Goal: Task Accomplishment & Management: Manage account settings

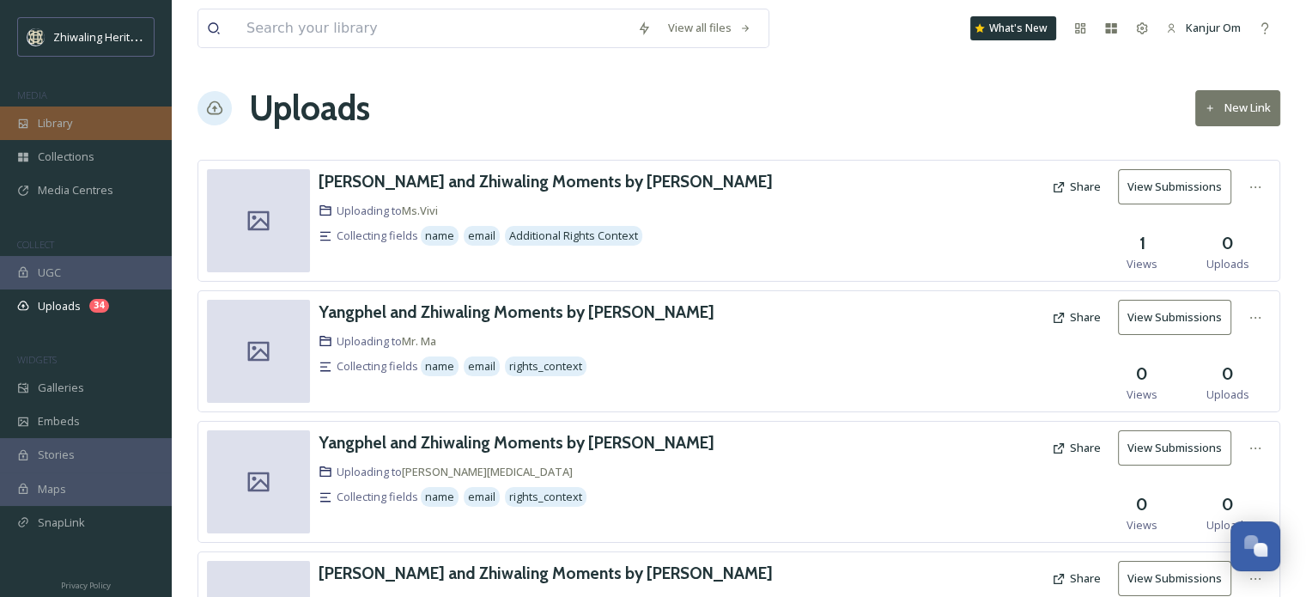
scroll to position [288, 0]
click at [54, 123] on span "Library" at bounding box center [55, 123] width 34 height 16
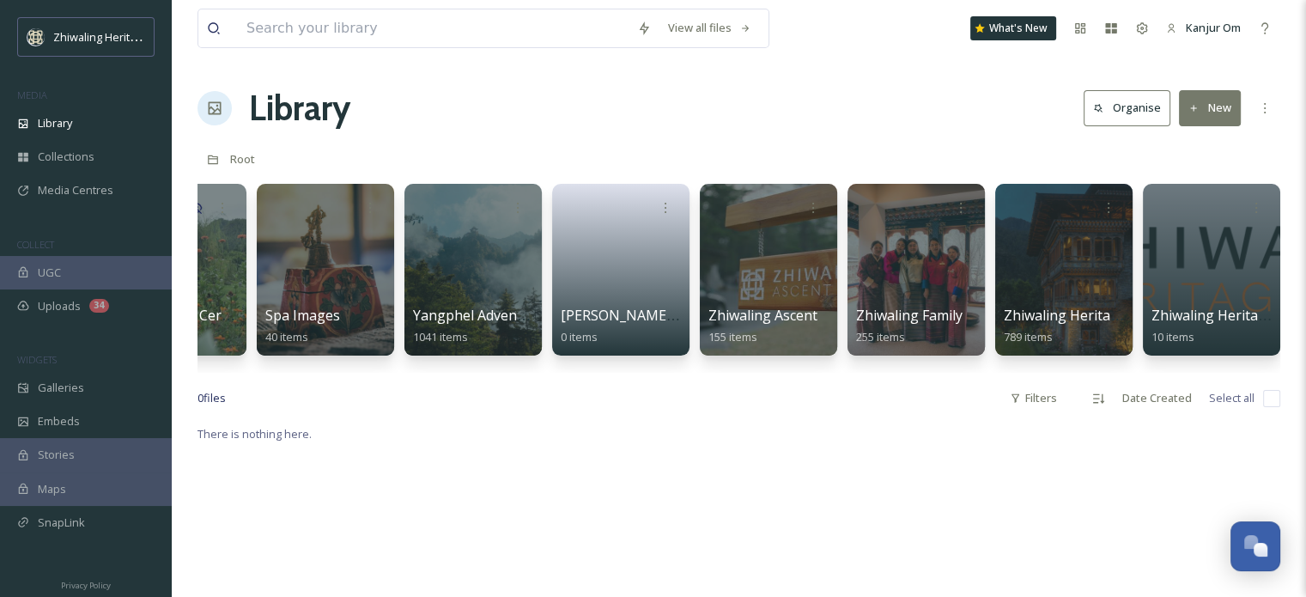
scroll to position [0, 394]
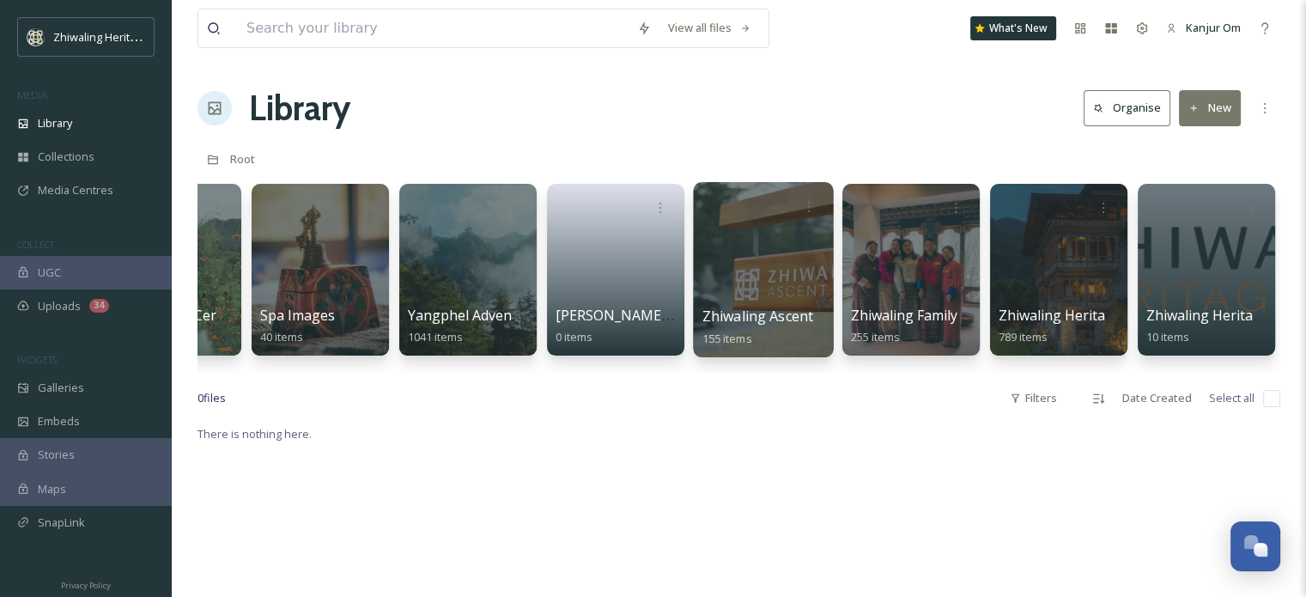
click at [769, 265] on div at bounding box center [763, 269] width 140 height 175
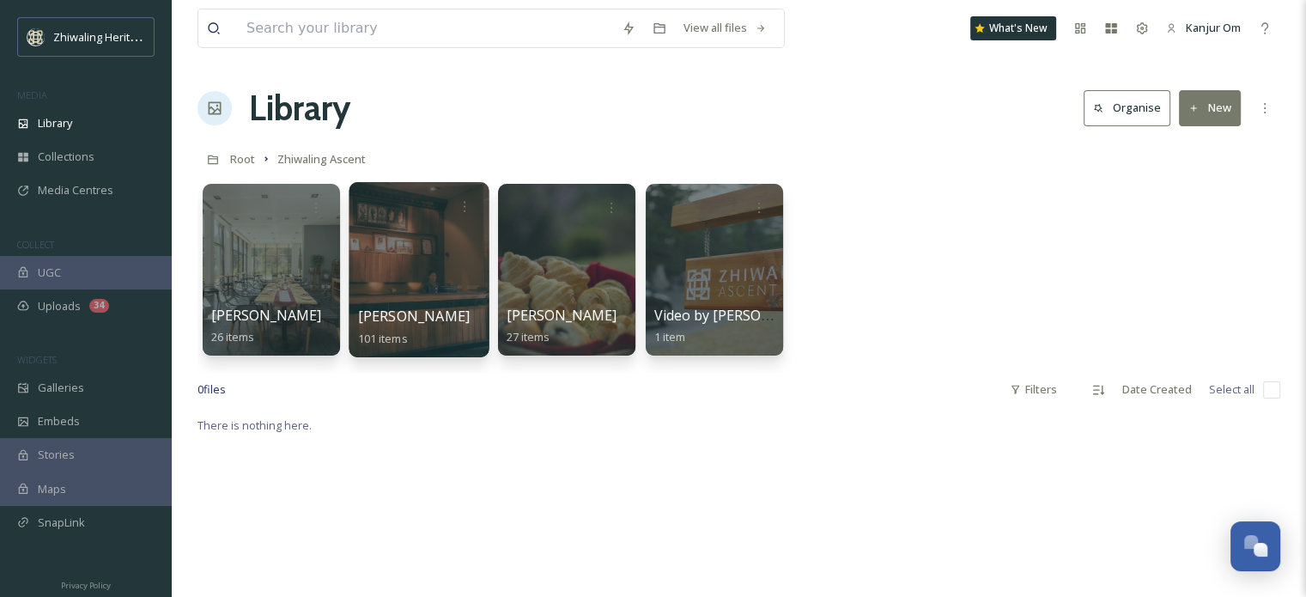
click at [399, 298] on div at bounding box center [419, 269] width 140 height 175
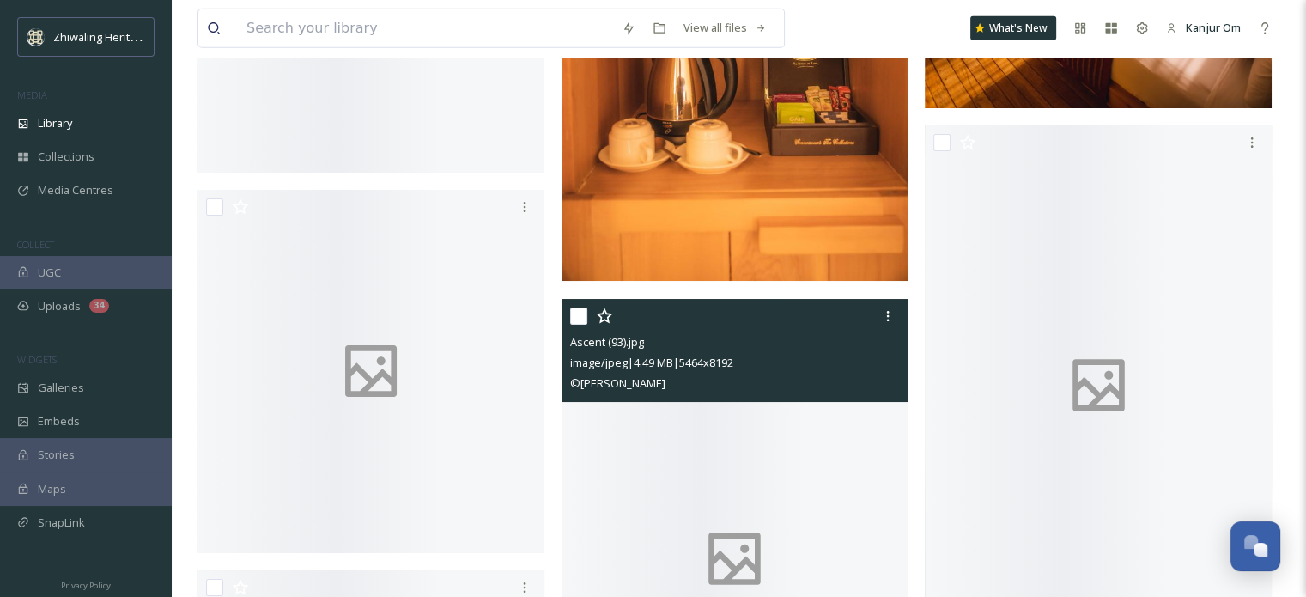
scroll to position [4809, 0]
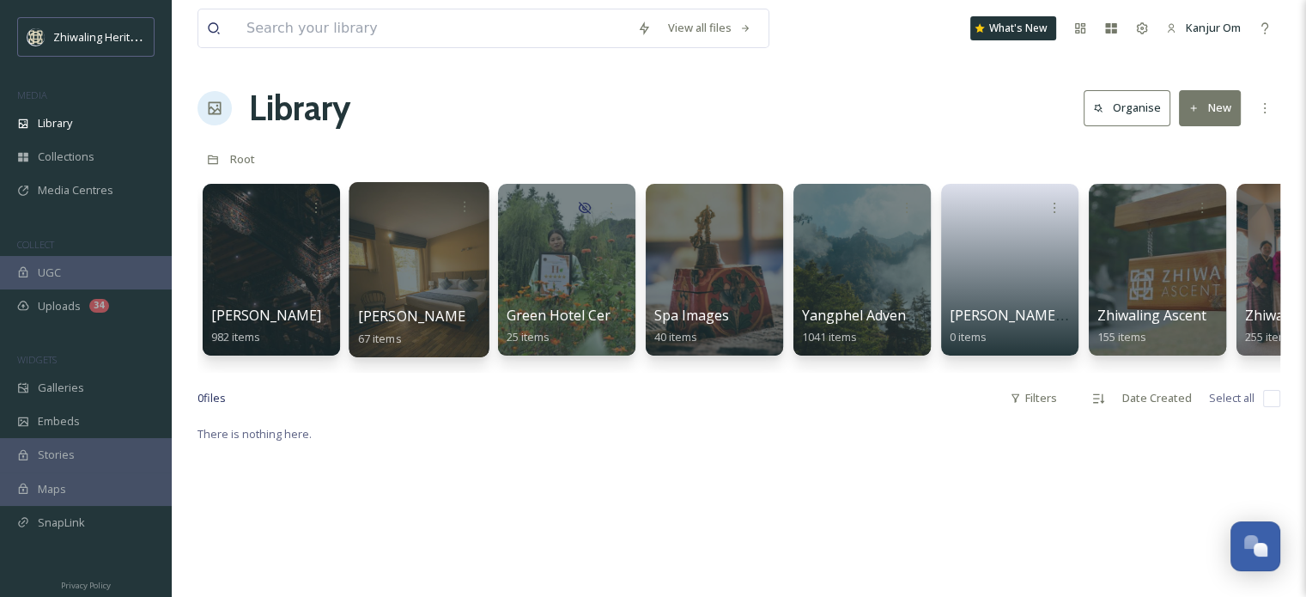
click at [396, 297] on div at bounding box center [419, 269] width 140 height 175
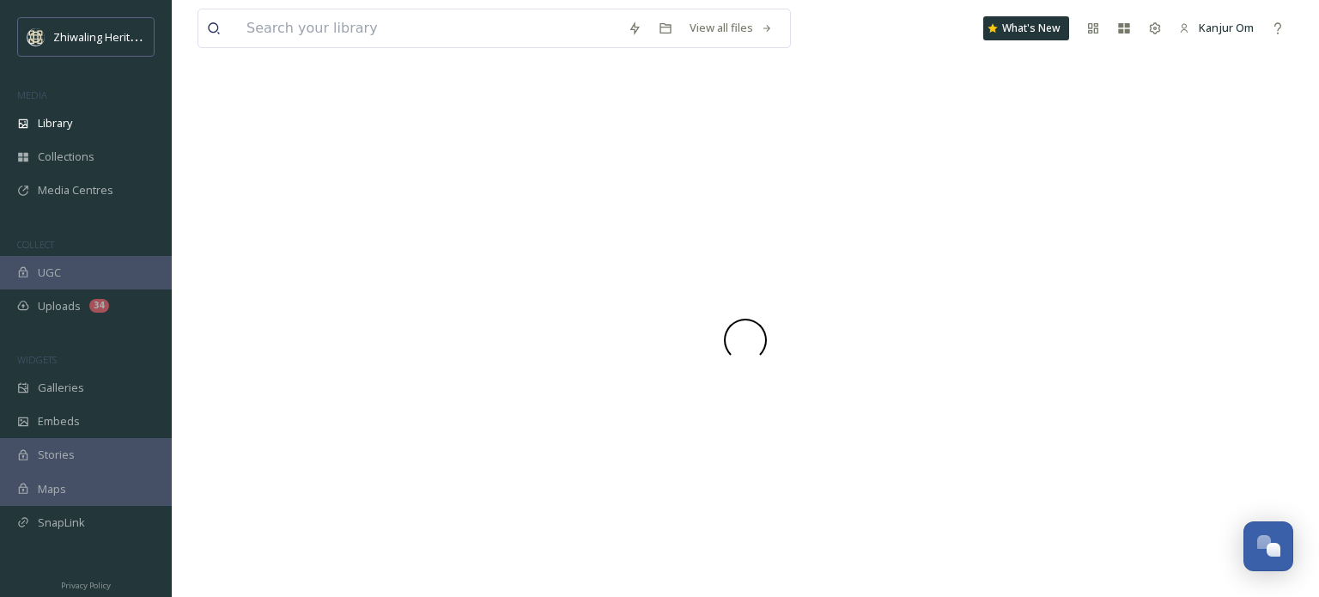
click at [396, 297] on div at bounding box center [746, 339] width 1096 height 514
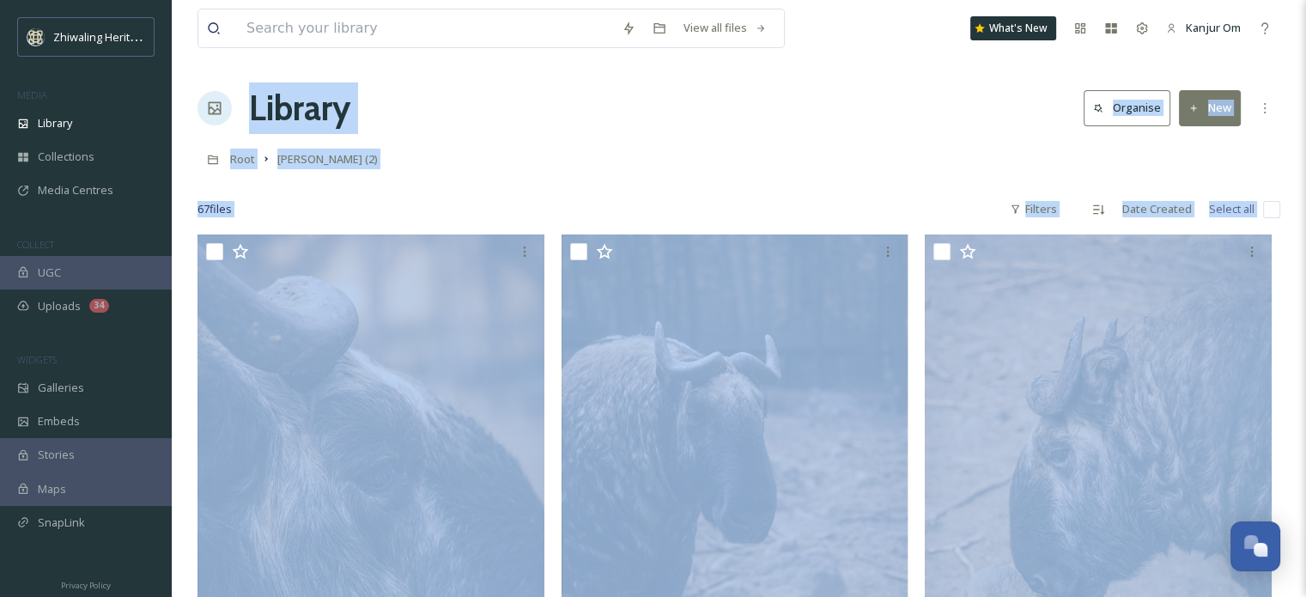
click at [688, 198] on div "67 file s Filters Date Created Select all" at bounding box center [739, 208] width 1083 height 33
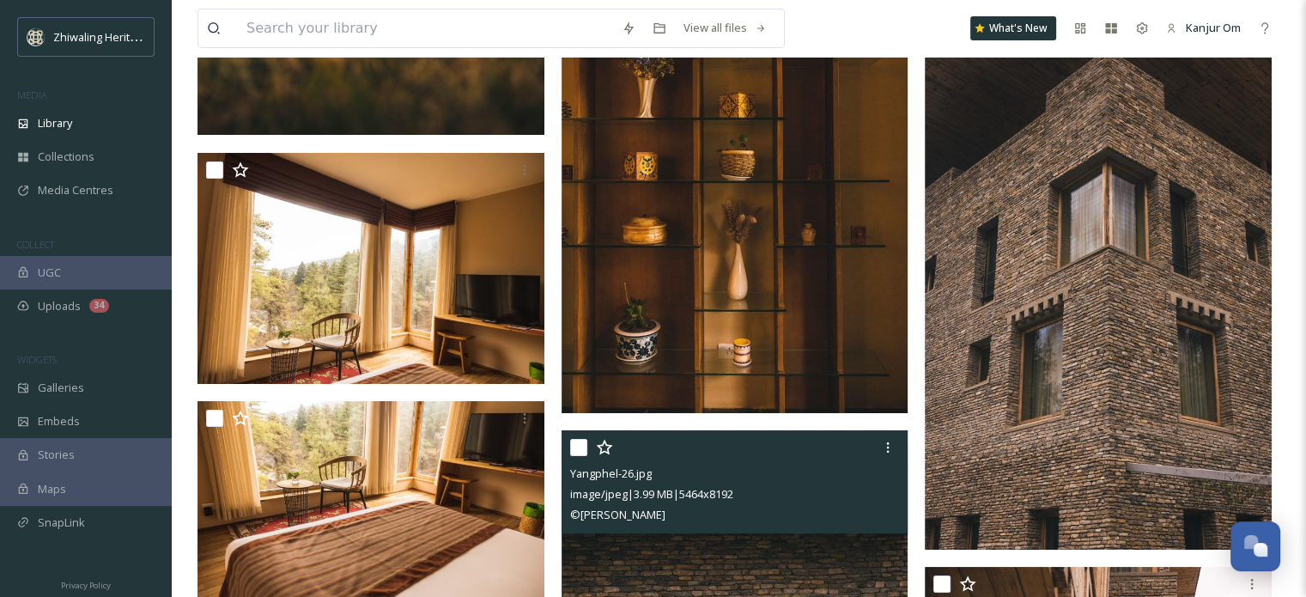
scroll to position [5757, 0]
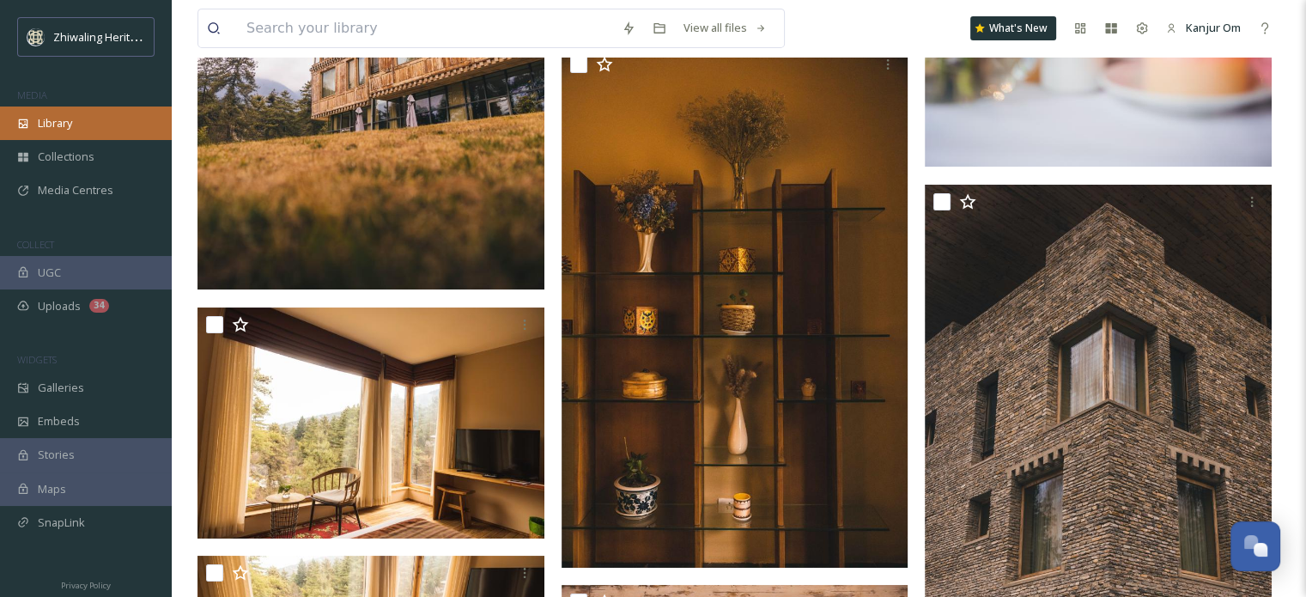
click at [41, 128] on span "Library" at bounding box center [55, 123] width 34 height 16
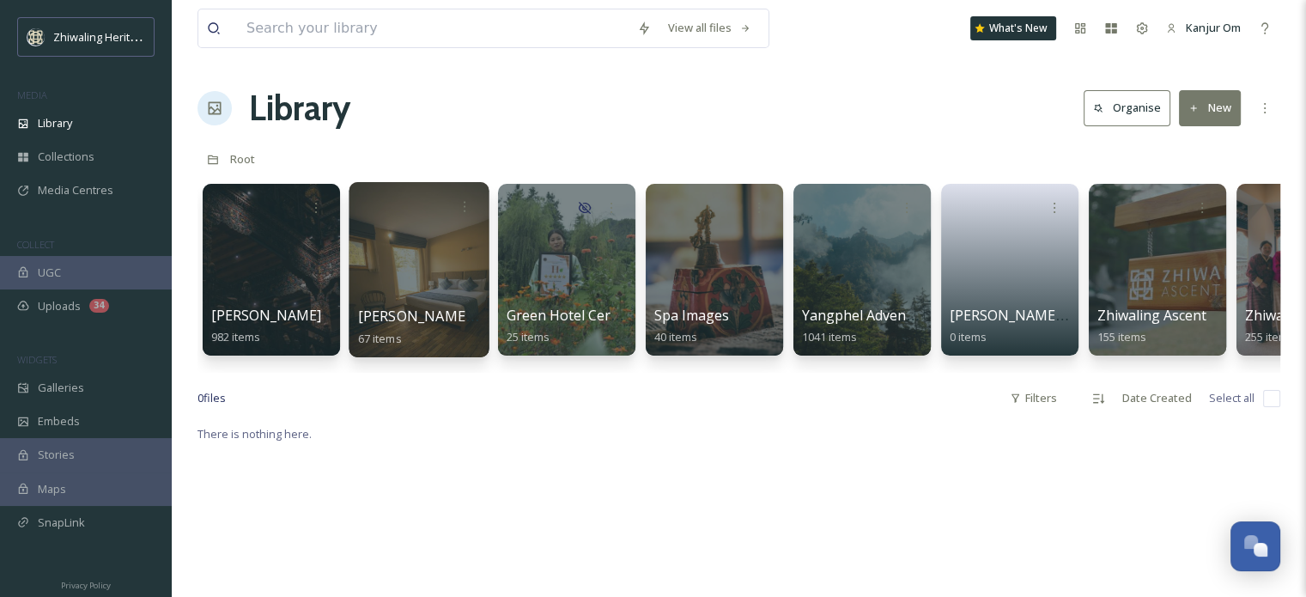
click at [452, 287] on div at bounding box center [419, 269] width 140 height 175
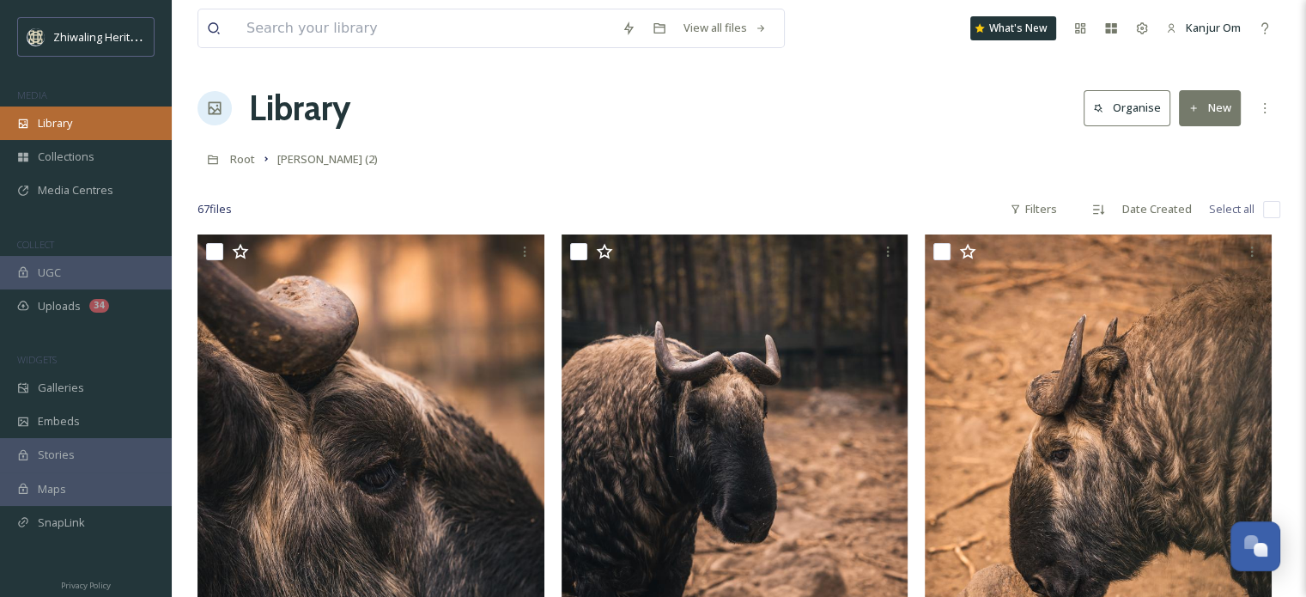
click at [23, 118] on icon at bounding box center [23, 124] width 12 height 12
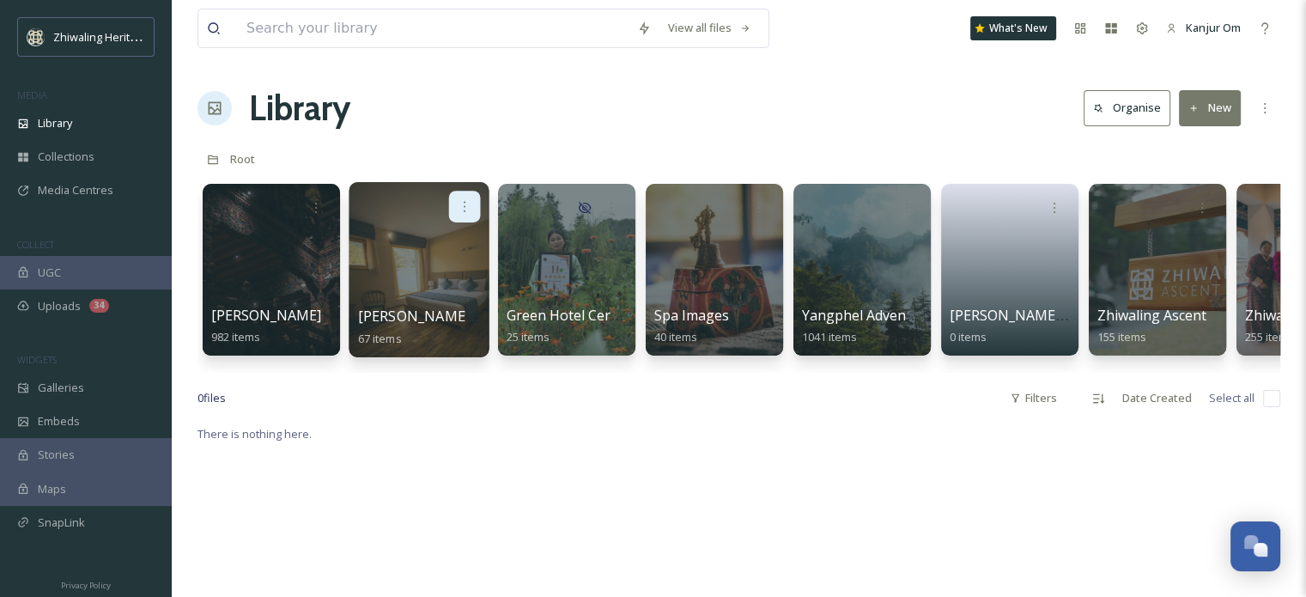
click at [460, 204] on icon at bounding box center [465, 206] width 14 height 14
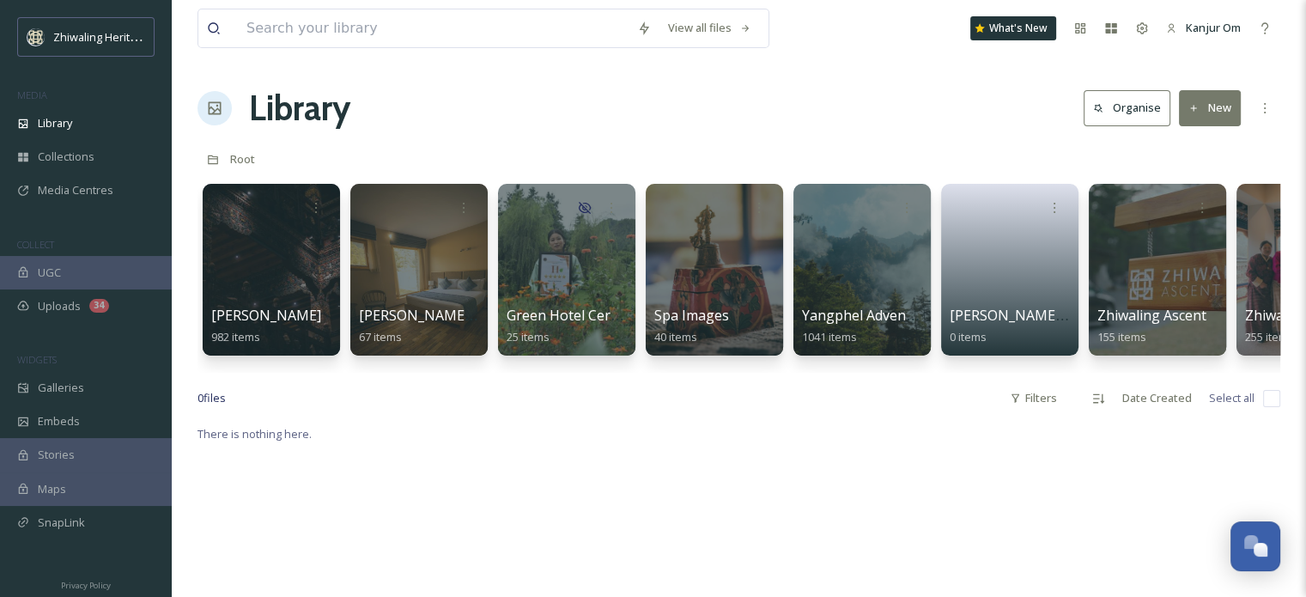
click at [595, 112] on div "Library Organise New" at bounding box center [739, 108] width 1083 height 52
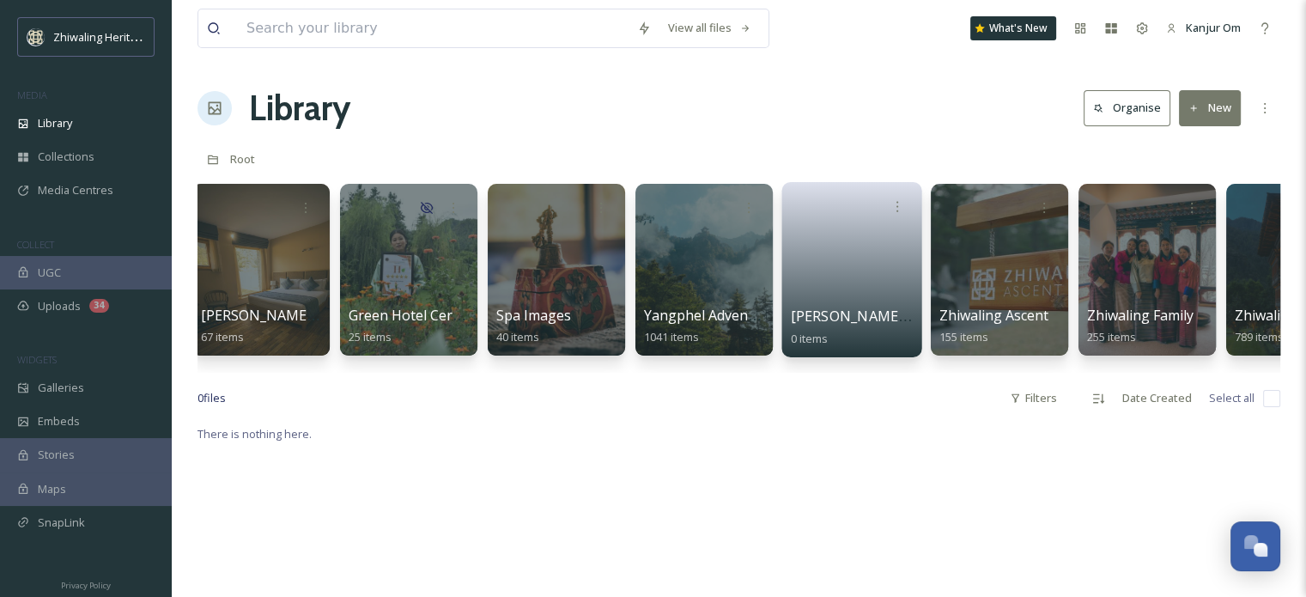
scroll to position [0, 160]
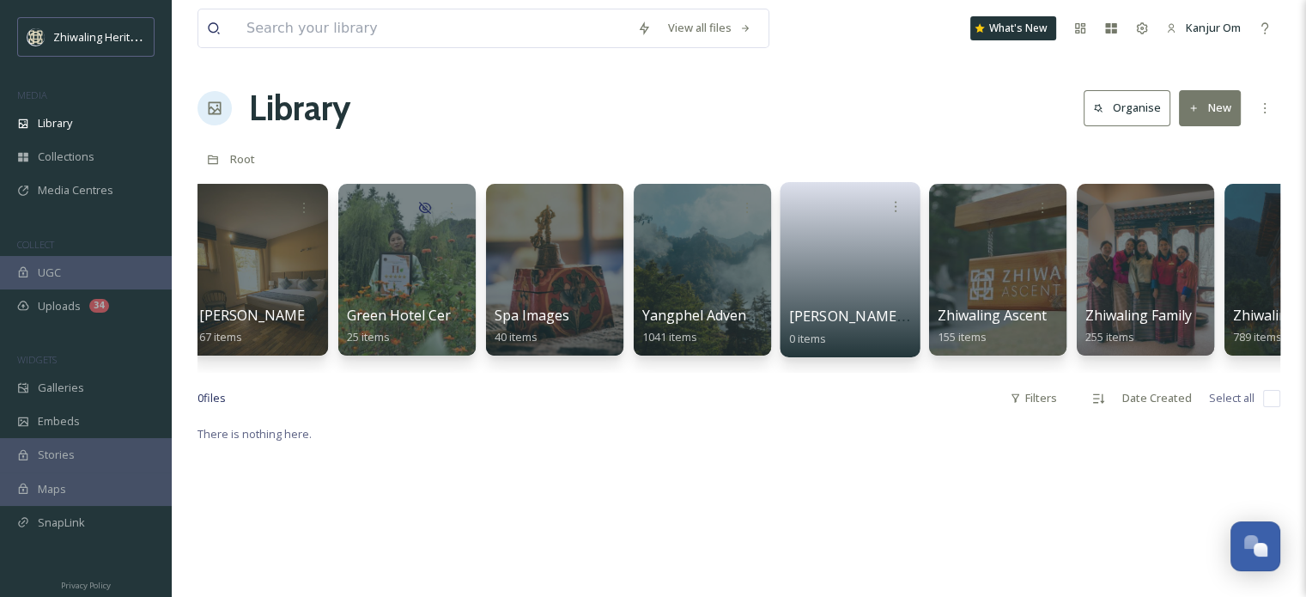
click at [999, 265] on div at bounding box center [997, 270] width 137 height 172
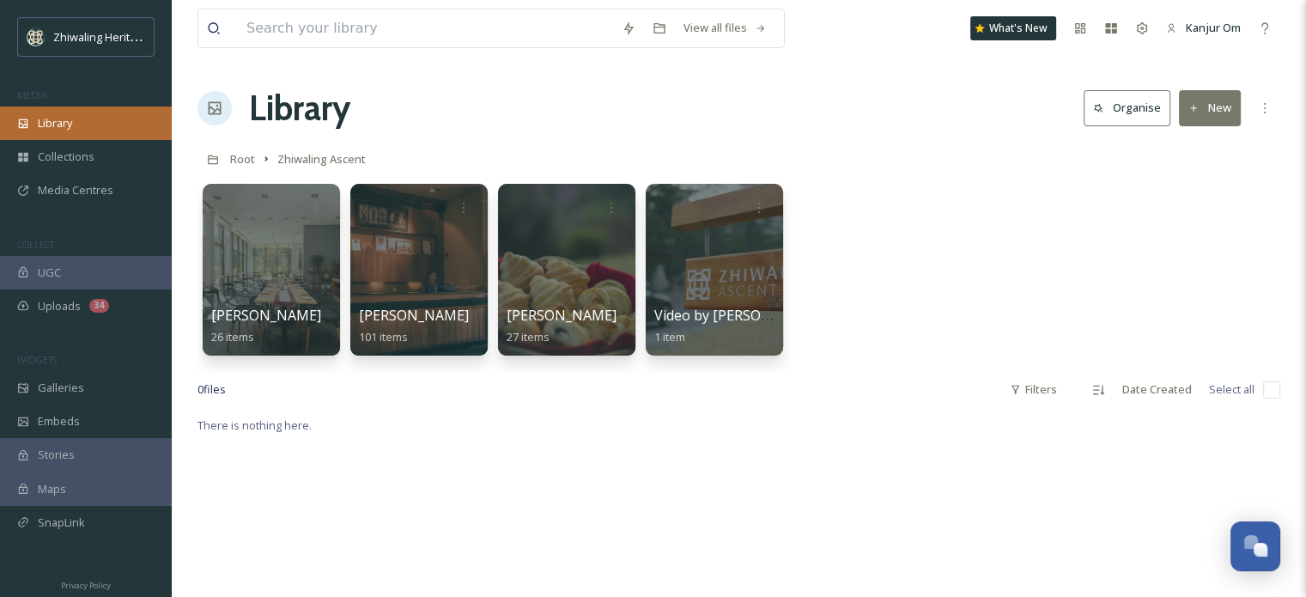
click at [45, 130] on span "Library" at bounding box center [55, 123] width 34 height 16
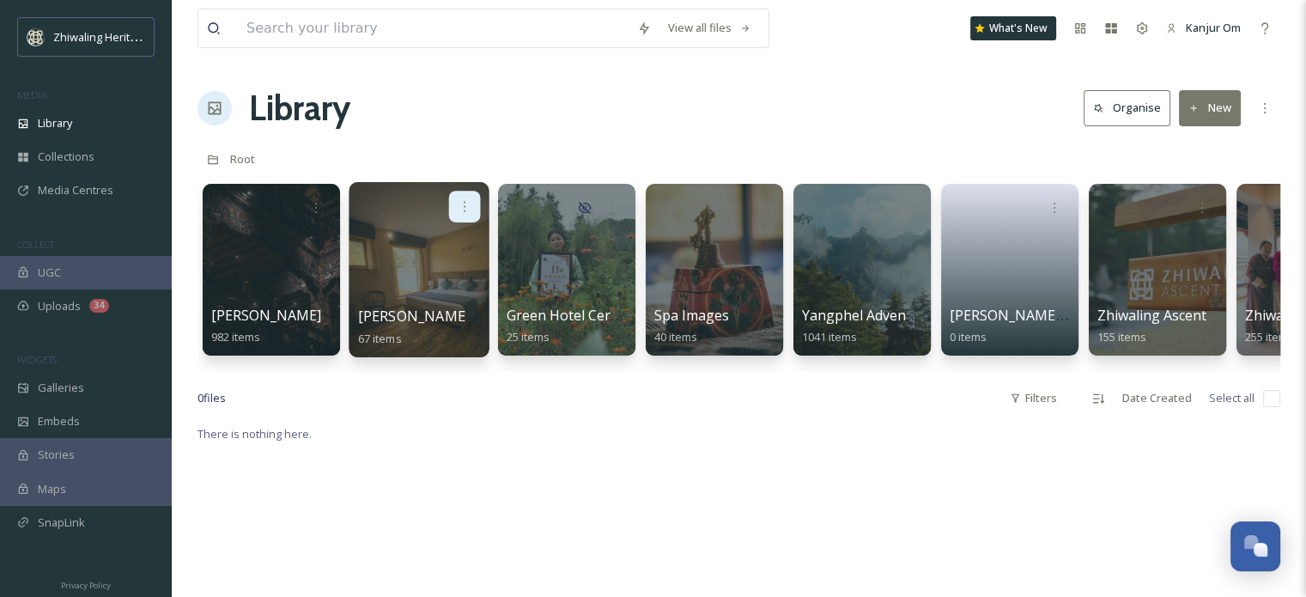
click at [450, 206] on div at bounding box center [465, 207] width 32 height 32
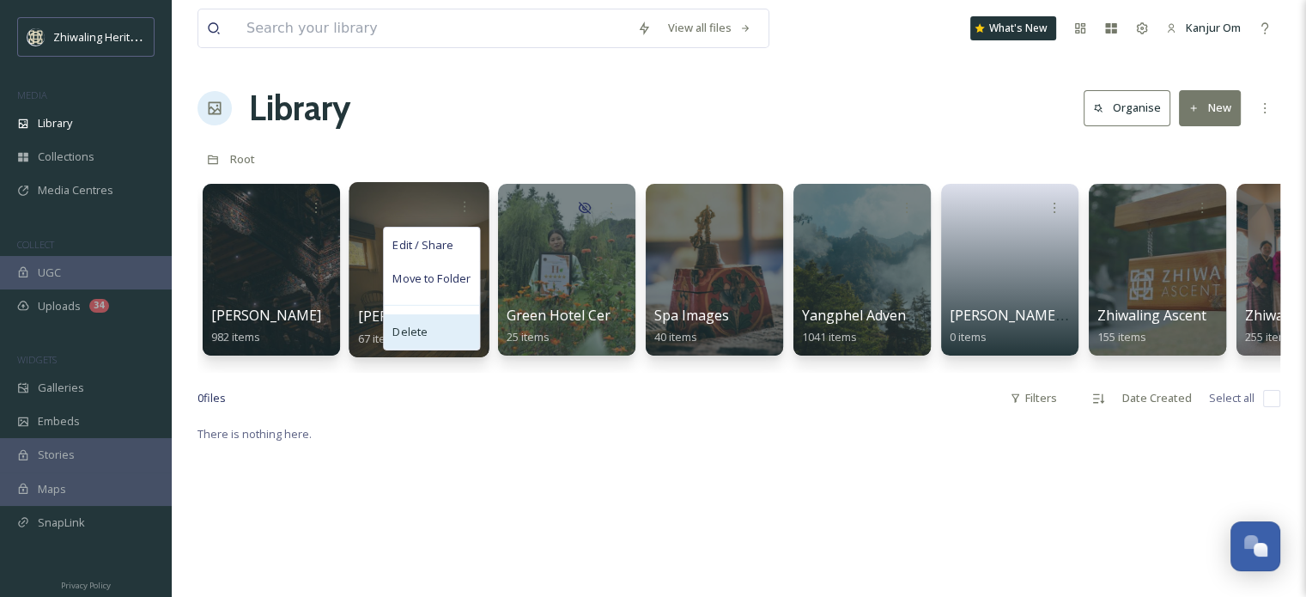
click at [429, 339] on div "Delete" at bounding box center [431, 331] width 95 height 34
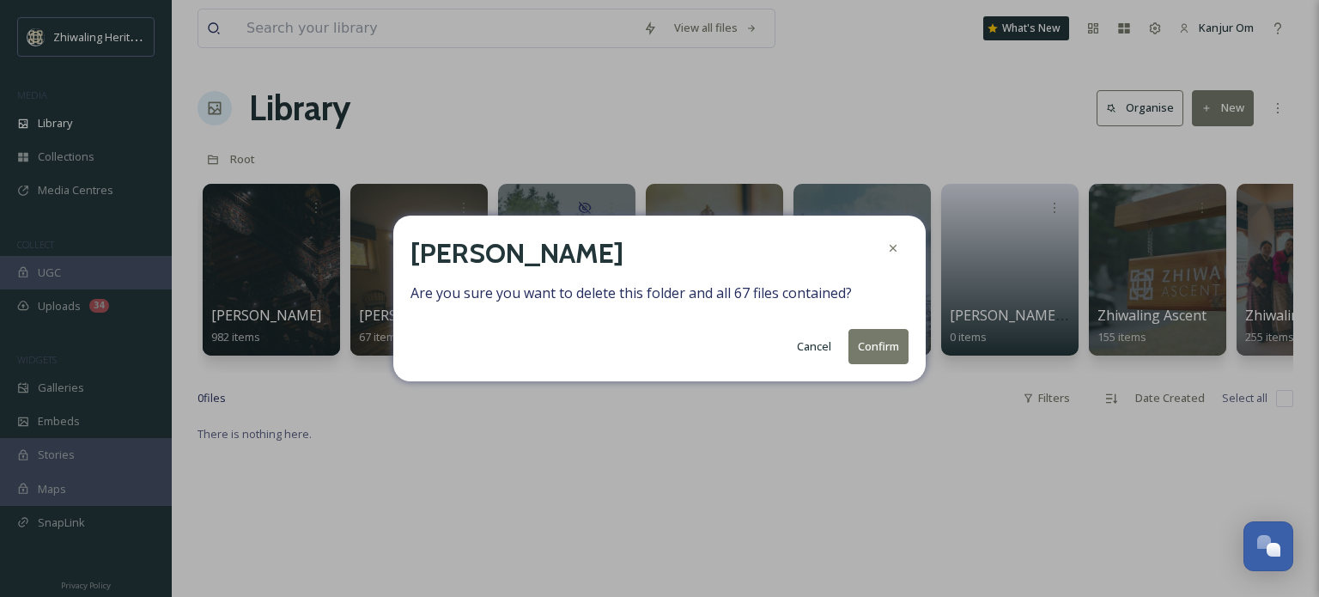
click at [867, 351] on button "Confirm" at bounding box center [879, 346] width 60 height 35
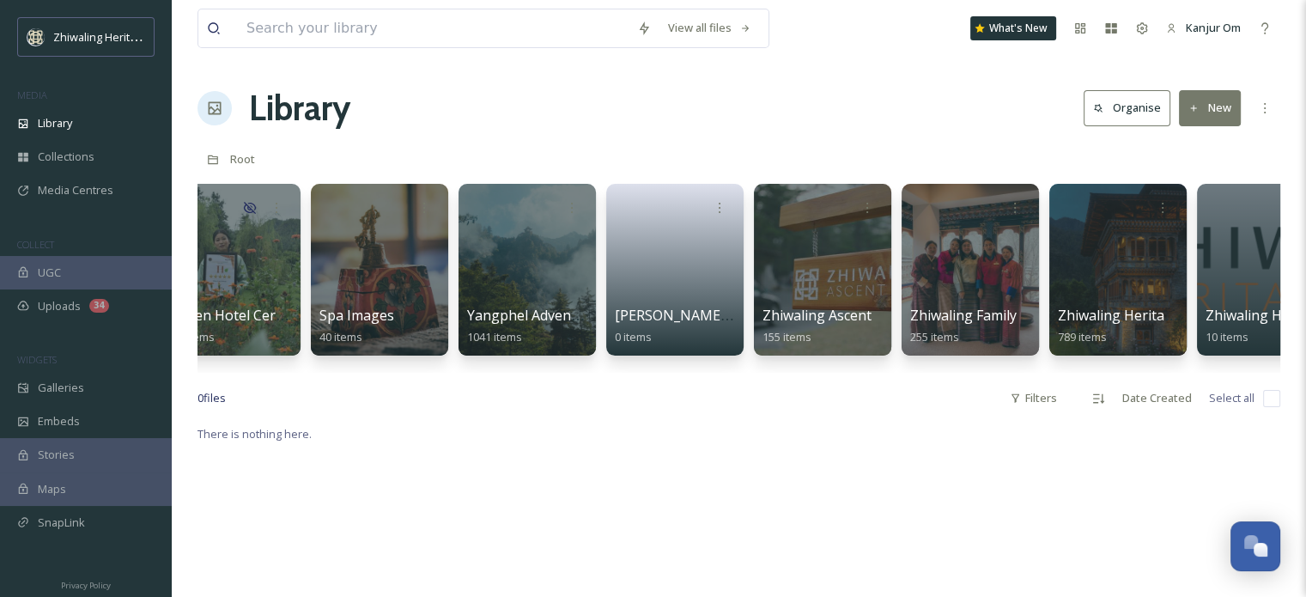
scroll to position [0, 246]
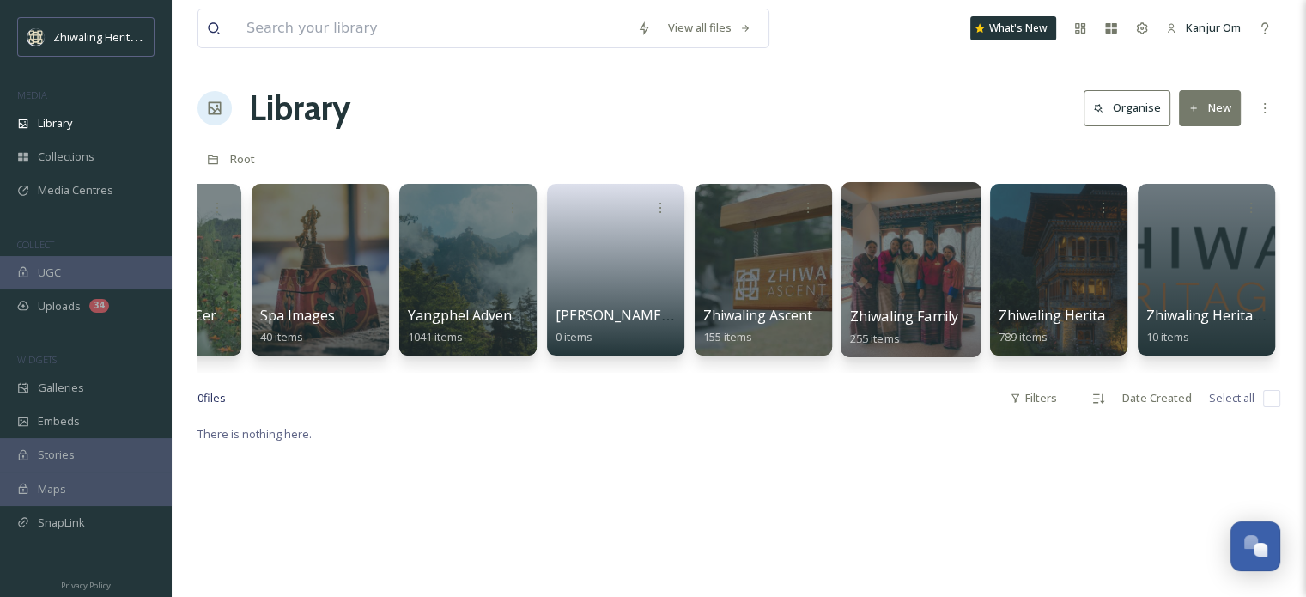
click at [924, 264] on div at bounding box center [911, 269] width 140 height 175
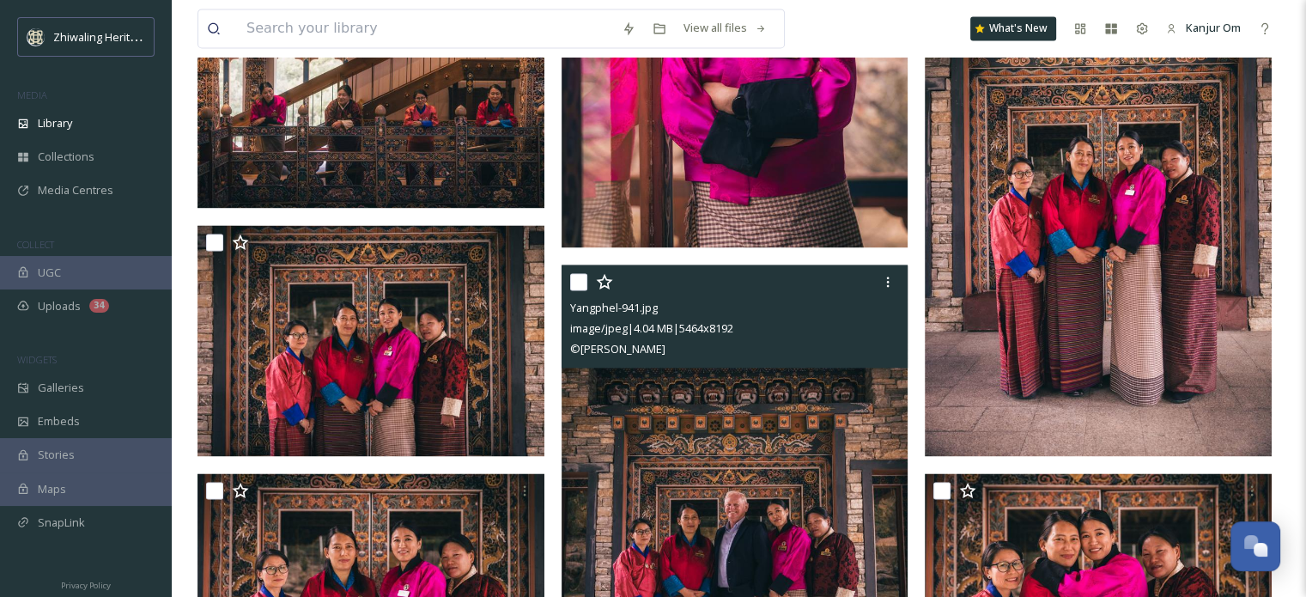
scroll to position [2549, 0]
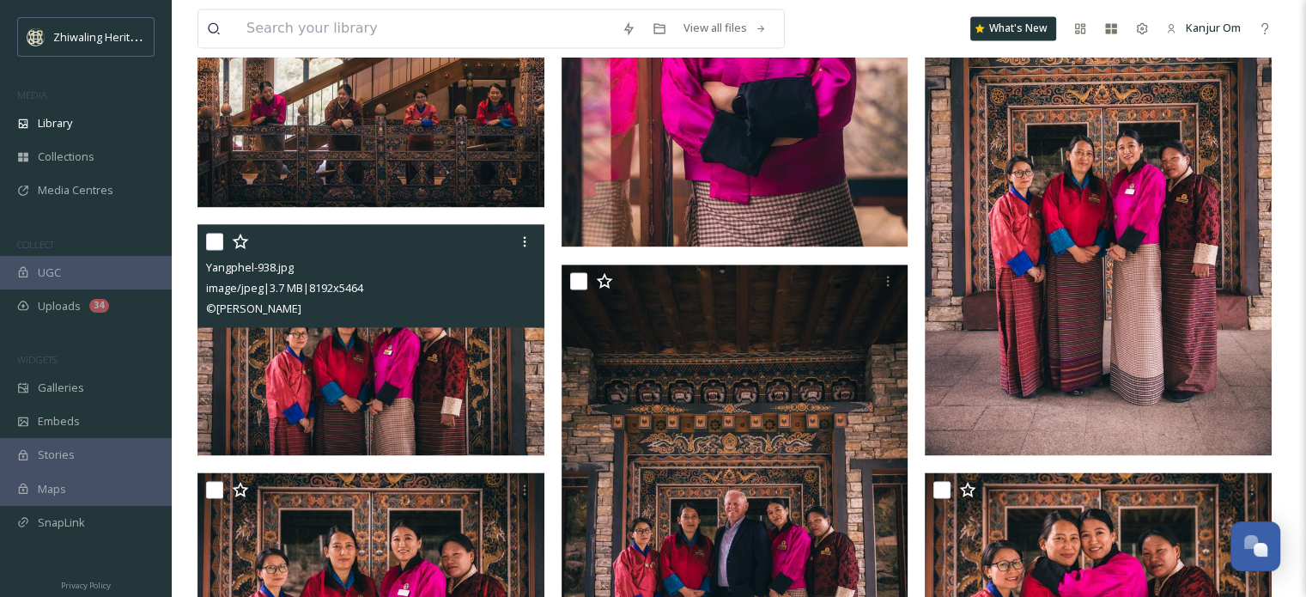
click at [440, 339] on img at bounding box center [371, 340] width 347 height 232
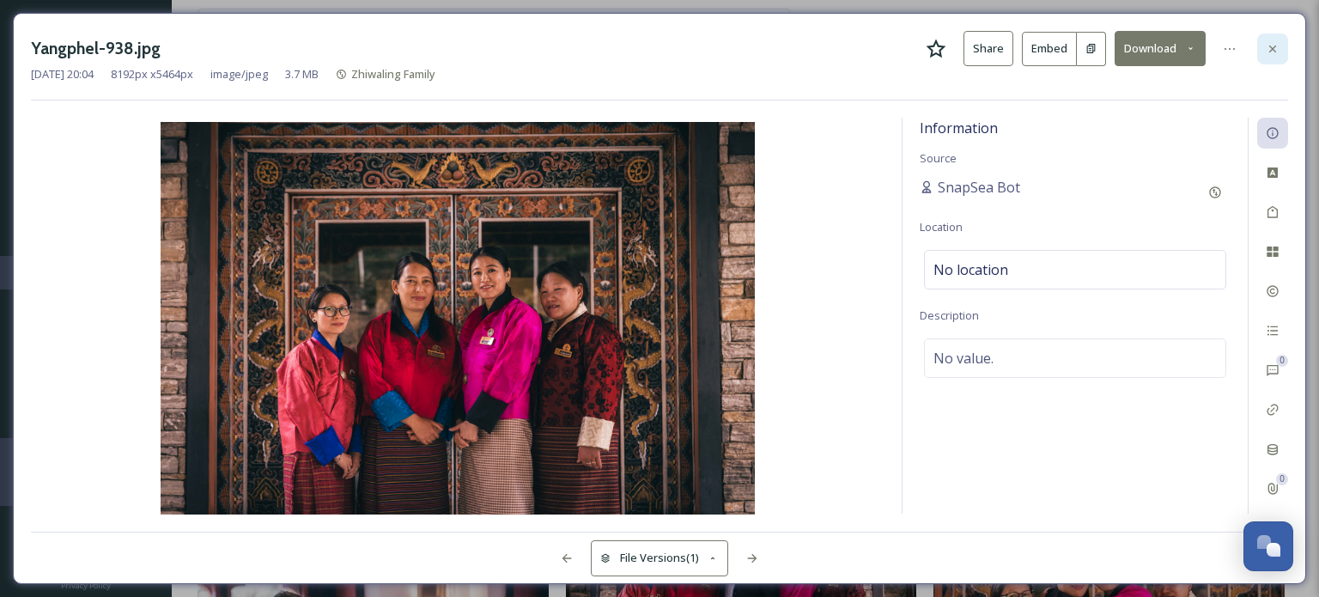
click at [1271, 42] on icon at bounding box center [1273, 49] width 14 height 14
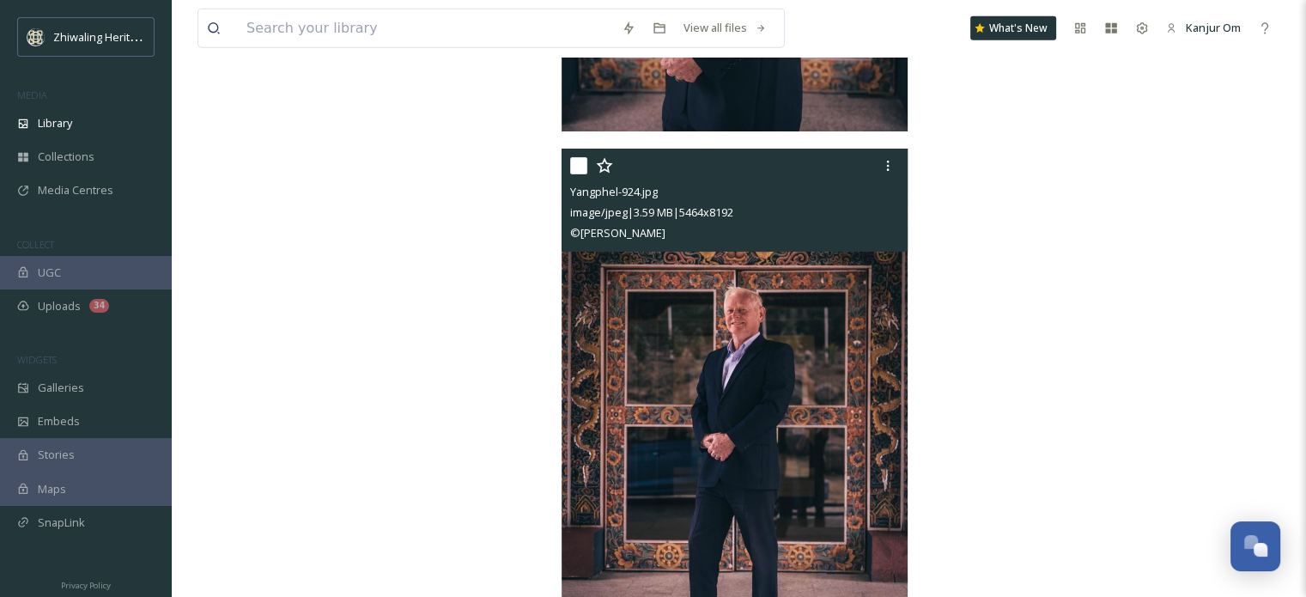
scroll to position [5390, 0]
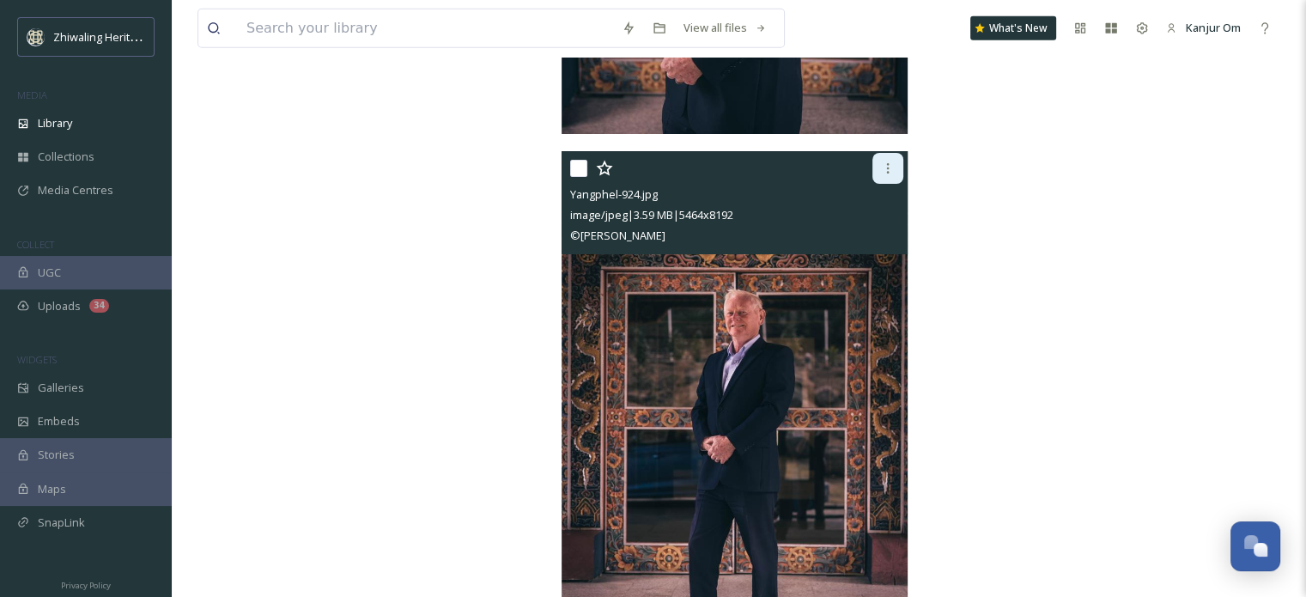
click at [886, 167] on icon at bounding box center [888, 168] width 14 height 14
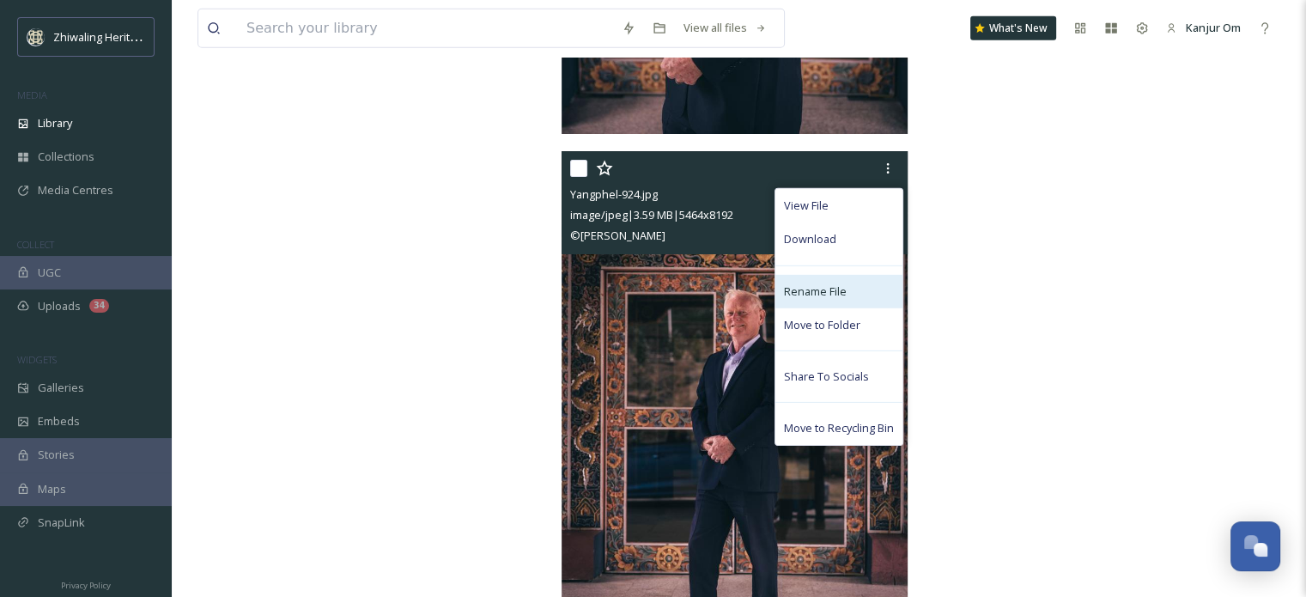
click at [812, 286] on span "Rename File" at bounding box center [815, 291] width 63 height 16
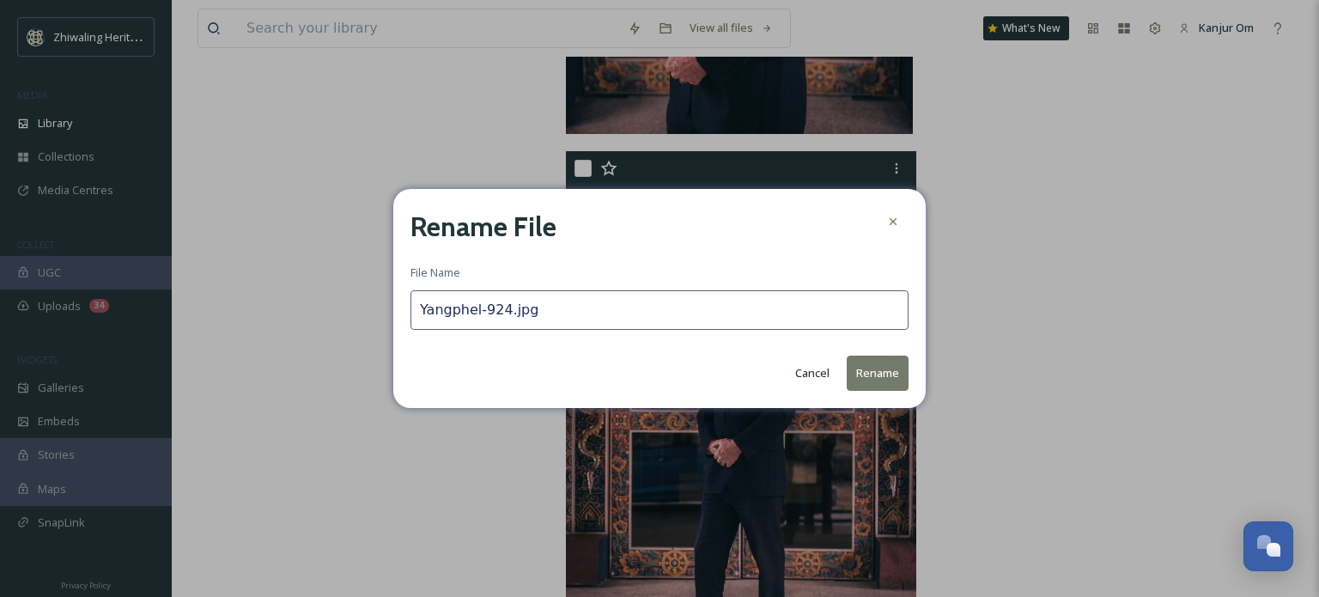
click at [538, 312] on input "Yangphel-924.jpg" at bounding box center [660, 310] width 498 height 40
type input "Y"
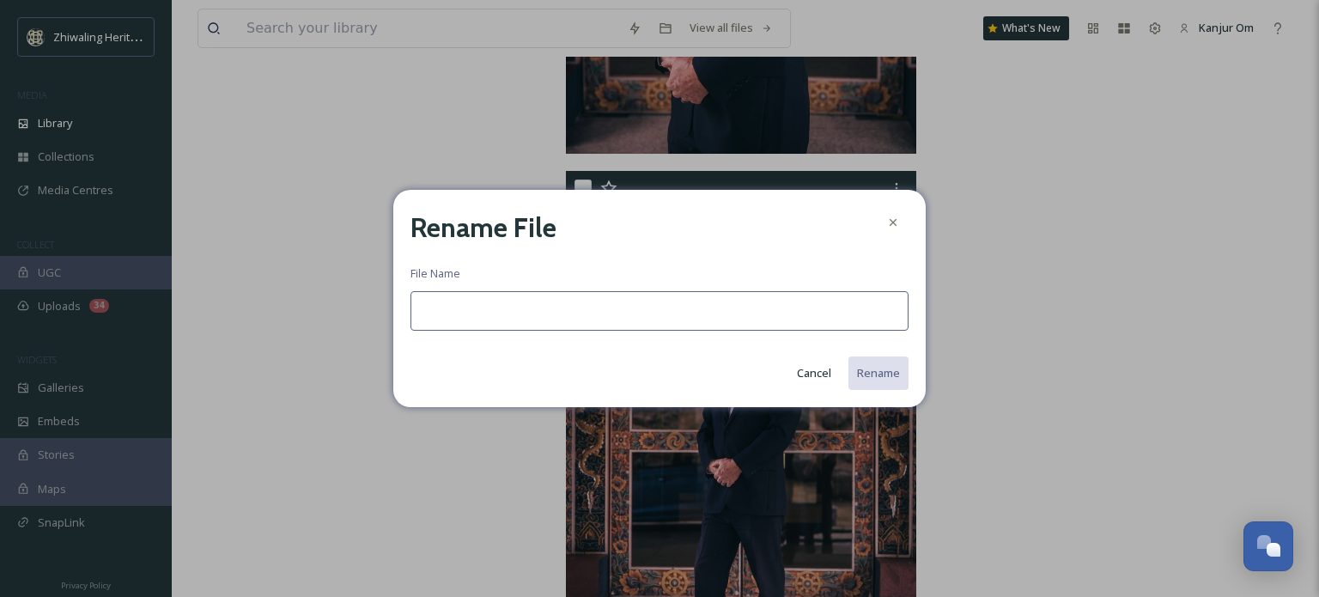
type input "M"
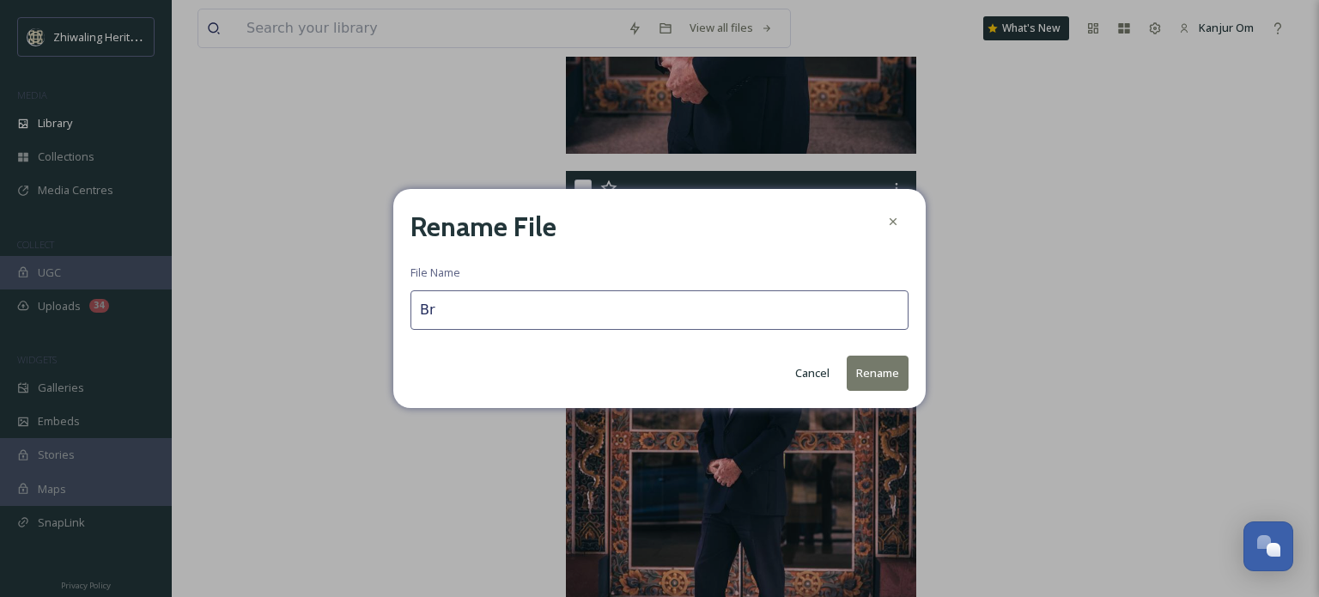
type input "B"
type input "Managing Director, [PERSON_NAME]"
click at [879, 379] on button "Rename" at bounding box center [878, 373] width 62 height 35
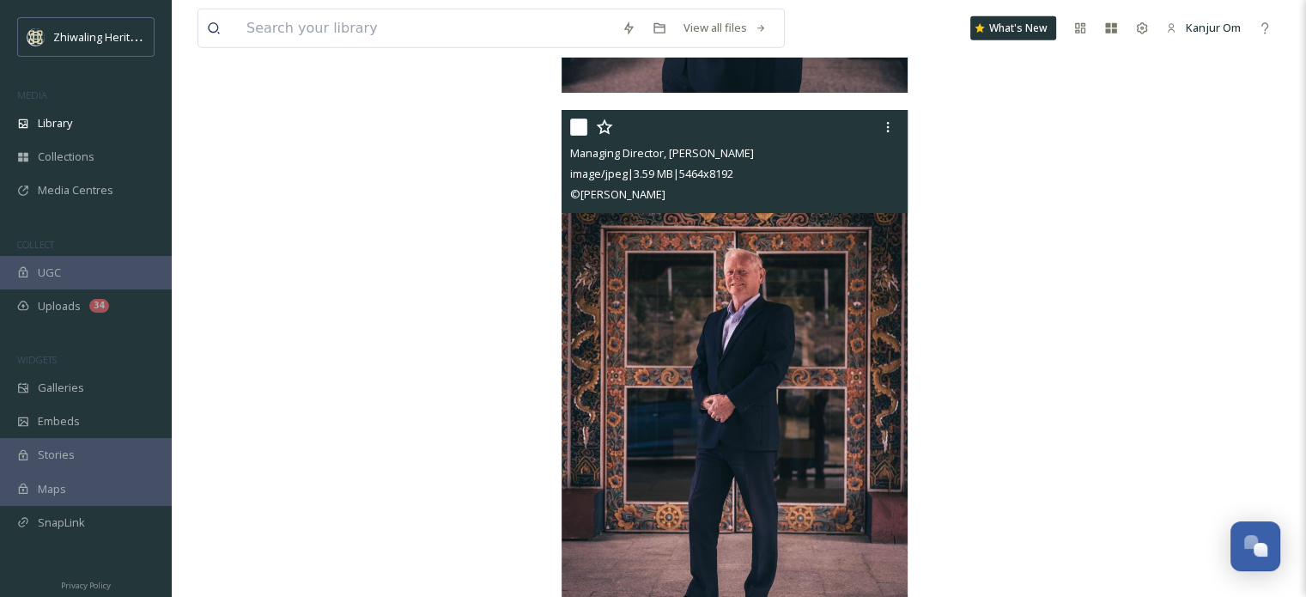
drag, startPoint x: 756, startPoint y: 152, endPoint x: 568, endPoint y: 153, distance: 188.1
click at [568, 153] on div "Managing Director, [PERSON_NAME] image/jpeg | 3.59 MB | 5464 x 8192 © [PERSON_N…" at bounding box center [735, 161] width 347 height 103
copy span "Managing Director, [PERSON_NAME]"
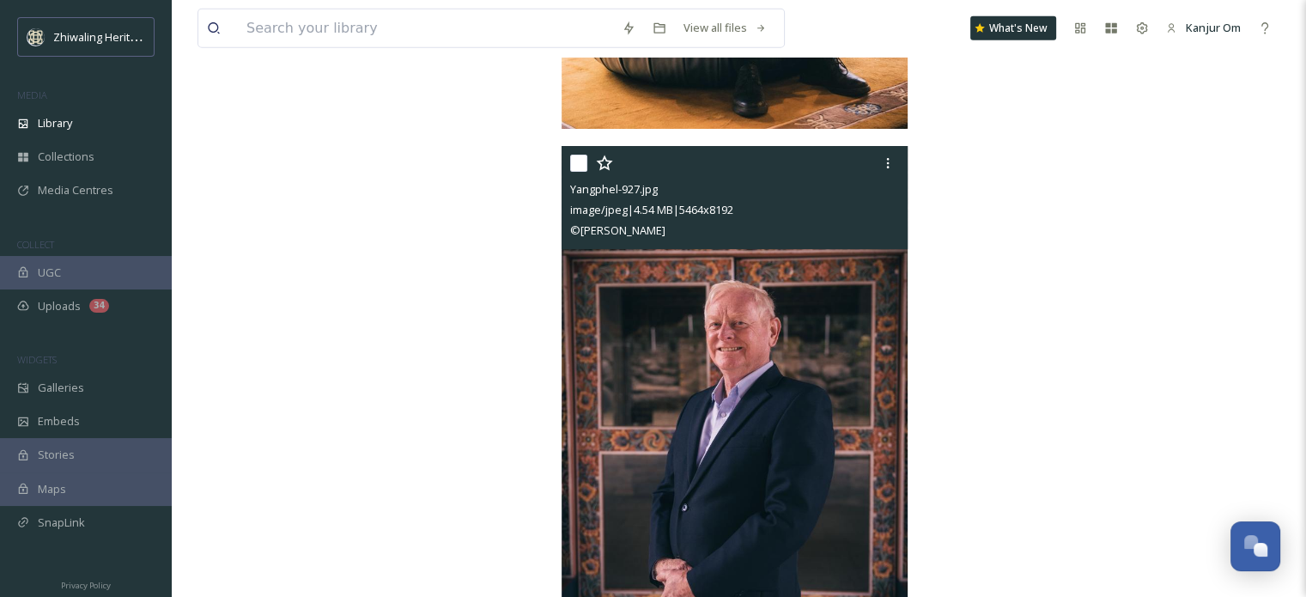
scroll to position [4811, 0]
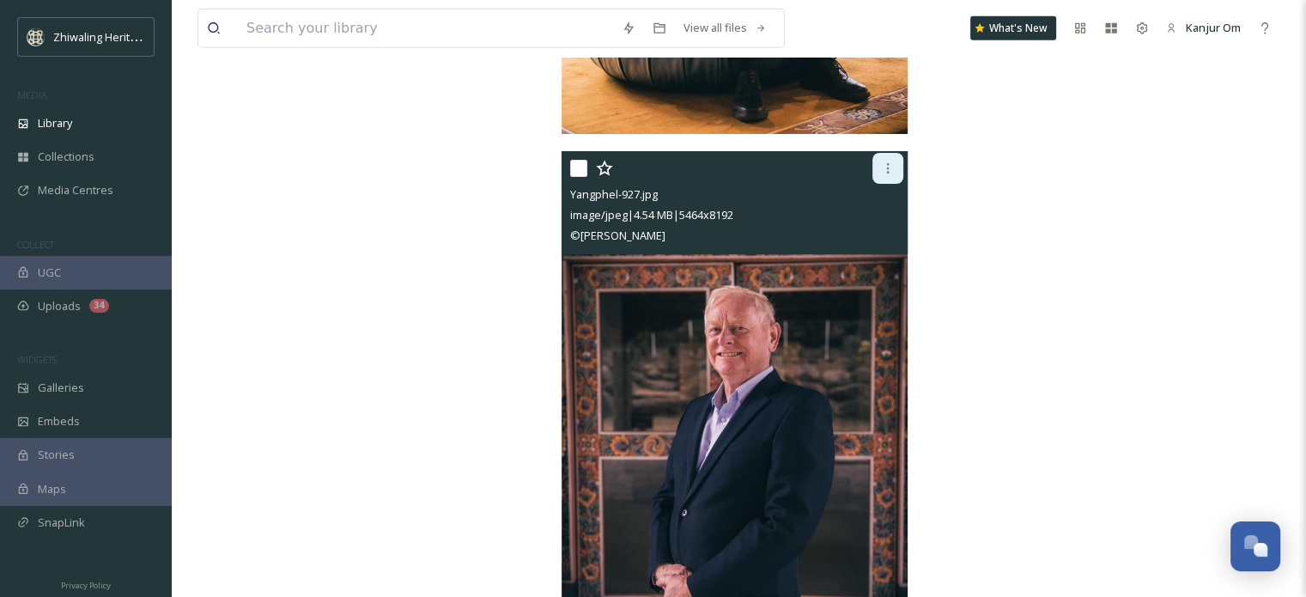
click at [894, 167] on icon at bounding box center [888, 168] width 14 height 14
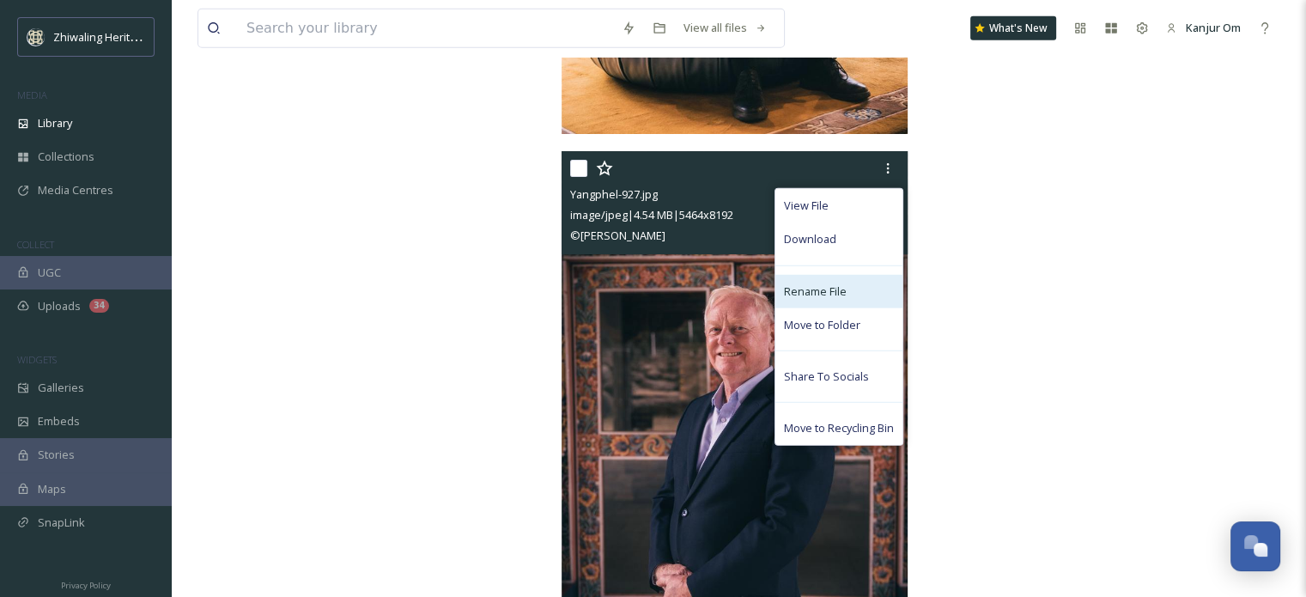
click at [809, 298] on span "Rename File" at bounding box center [815, 291] width 63 height 16
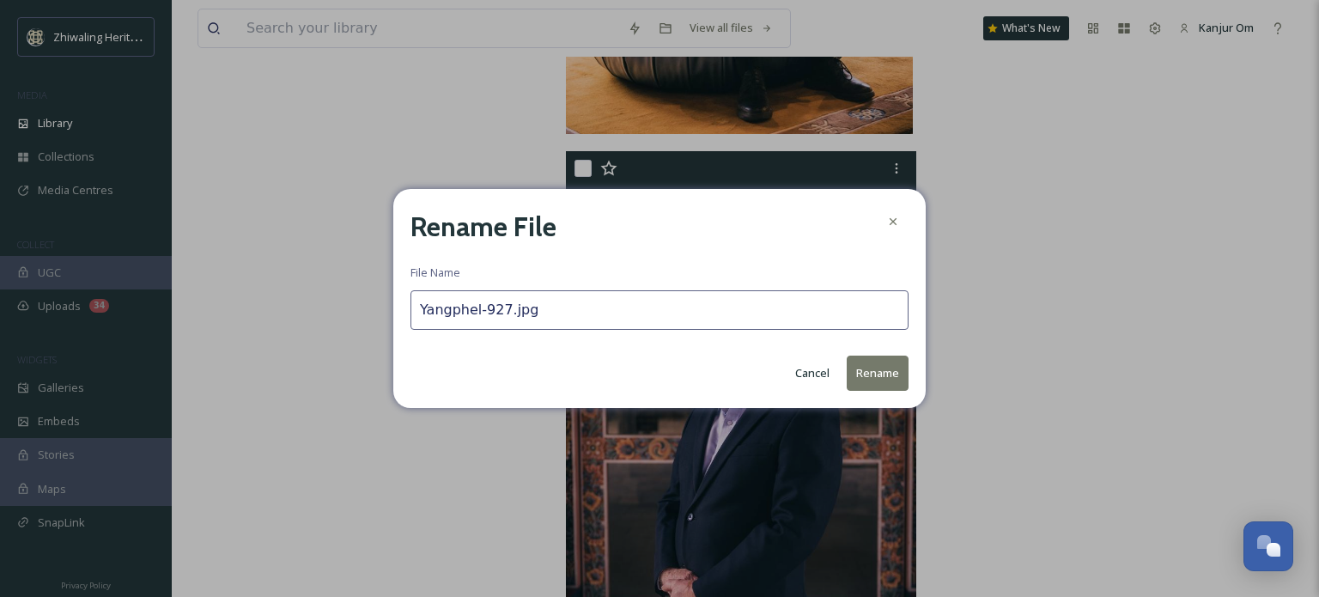
click at [629, 313] on input "Yangphel-927.jpg" at bounding box center [660, 310] width 498 height 40
click at [541, 306] on input "Yangphel-927.jpg" at bounding box center [660, 310] width 498 height 40
drag, startPoint x: 541, startPoint y: 306, endPoint x: 409, endPoint y: 305, distance: 132.3
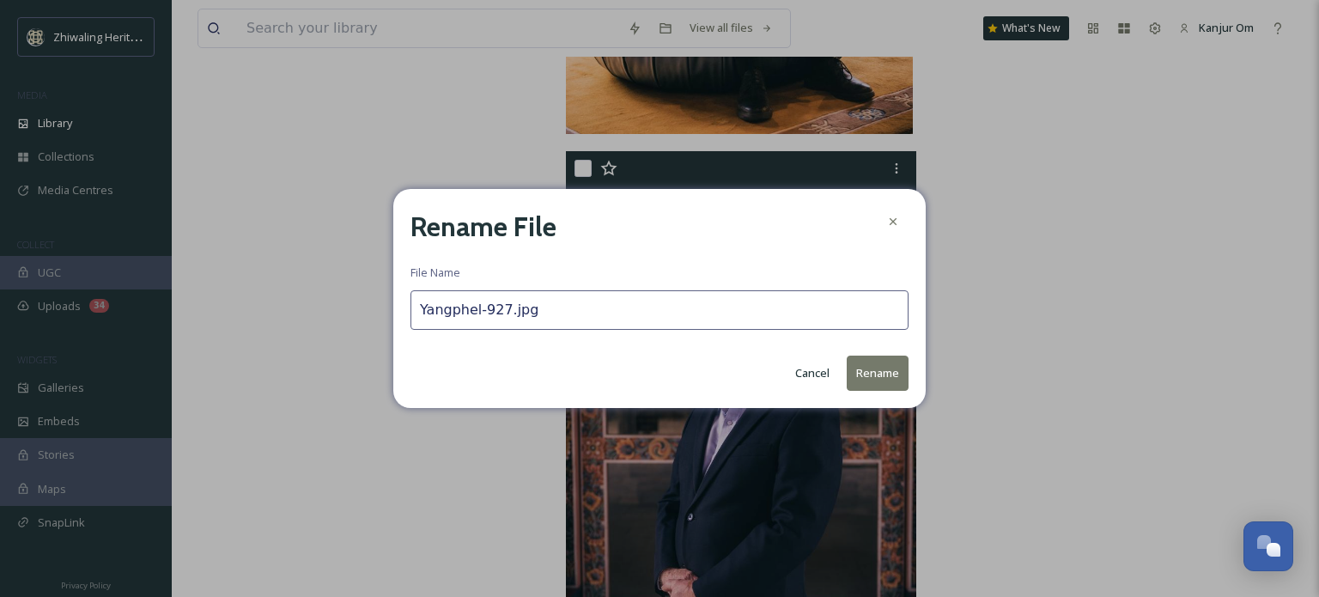
click at [409, 305] on div "Rename File File Name Yangphel-927.jpg Cancel Rename" at bounding box center [659, 298] width 532 height 218
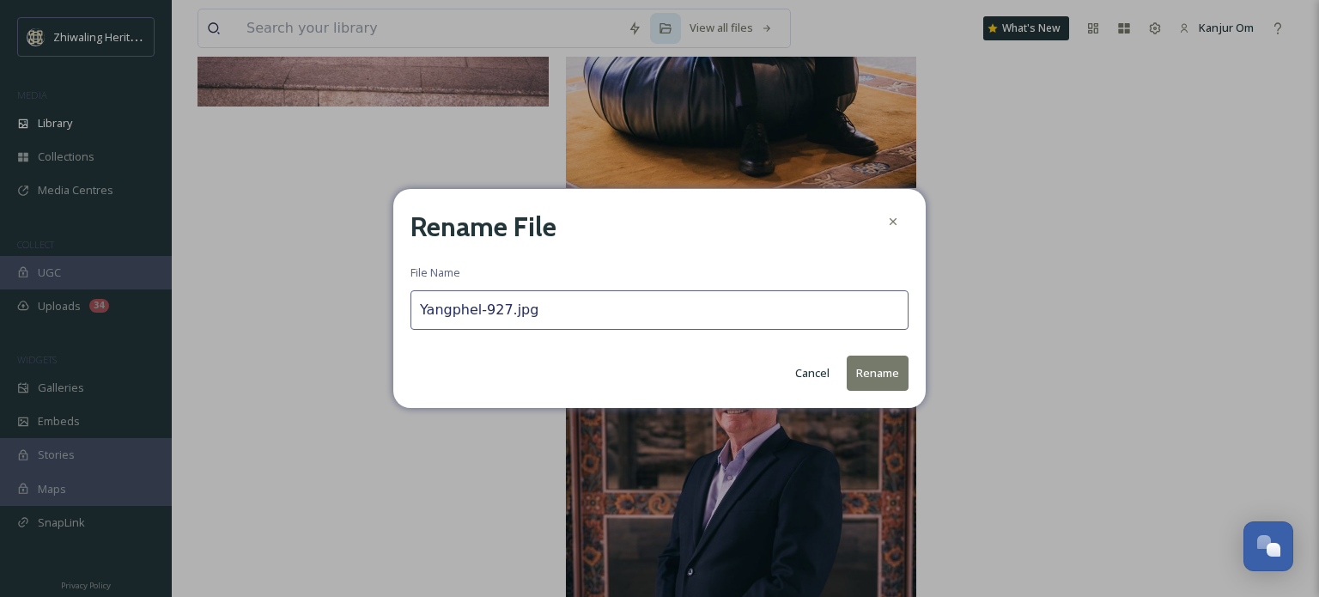
paste input "Managing Director, [PERSON_NAME]"
type input "Managing Director, [PERSON_NAME]"
click at [866, 376] on button "Rename" at bounding box center [878, 373] width 62 height 35
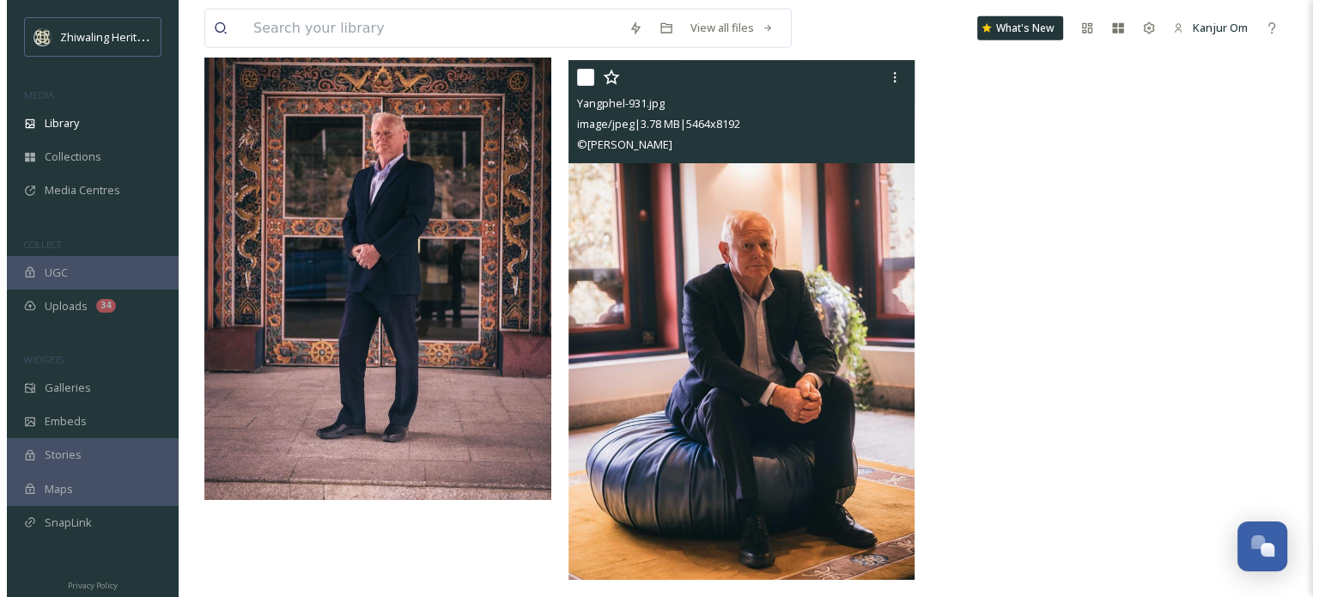
scroll to position [4328, 0]
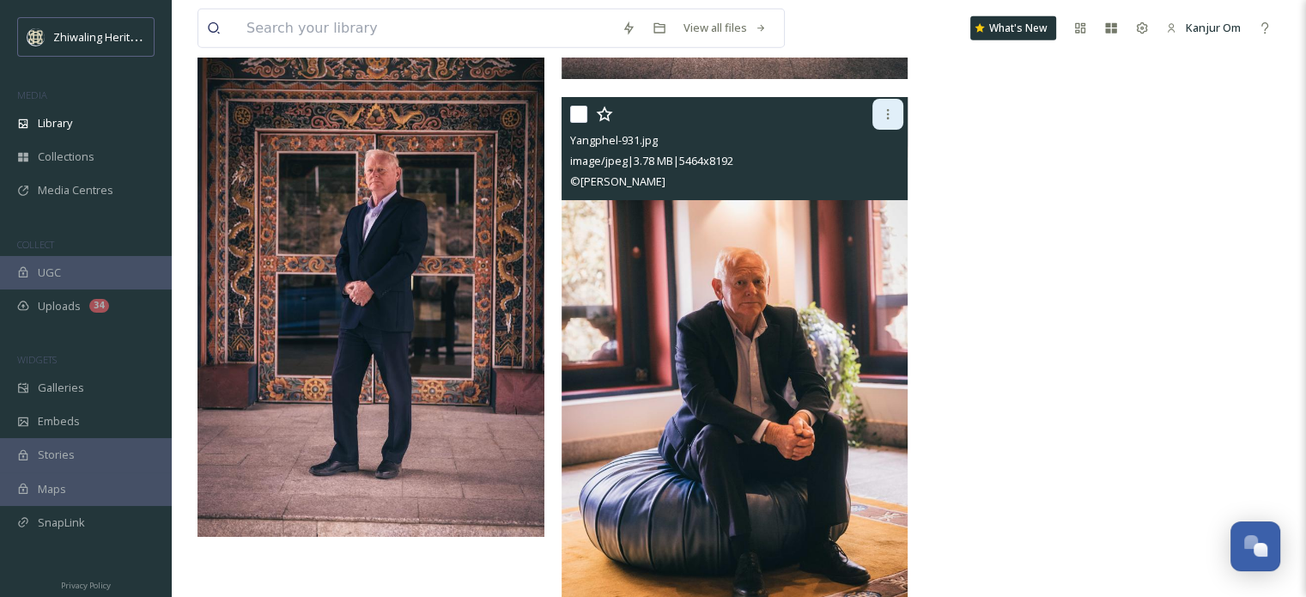
click at [887, 116] on icon at bounding box center [888, 114] width 3 height 10
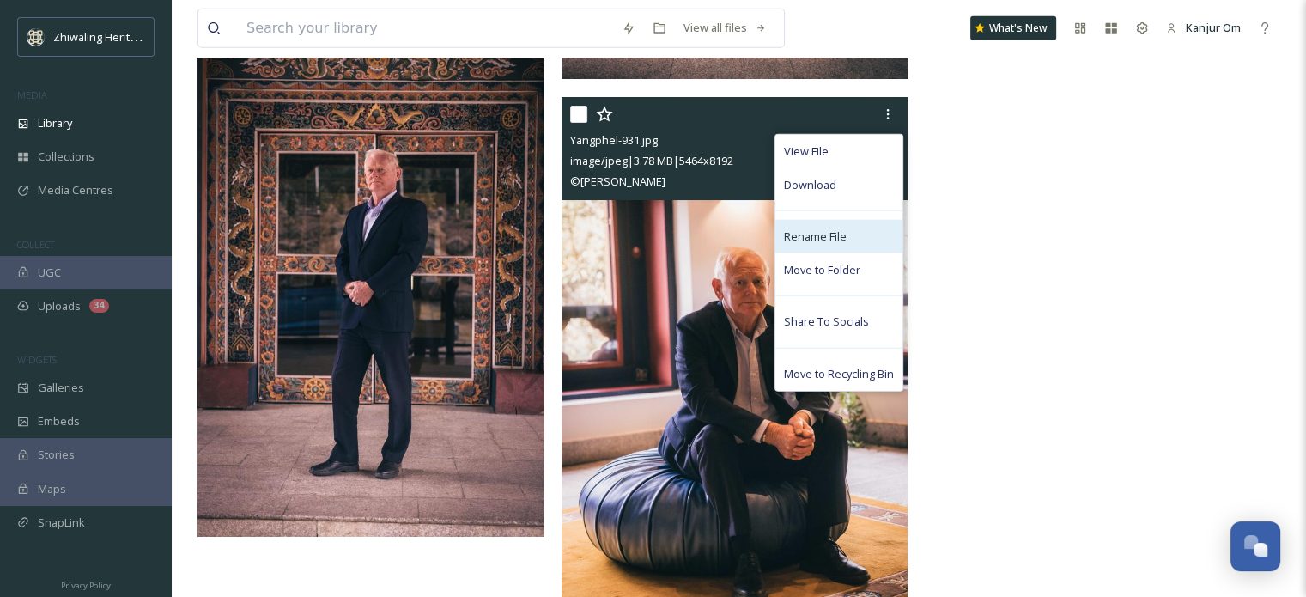
click at [820, 250] on div "Rename File" at bounding box center [839, 236] width 127 height 33
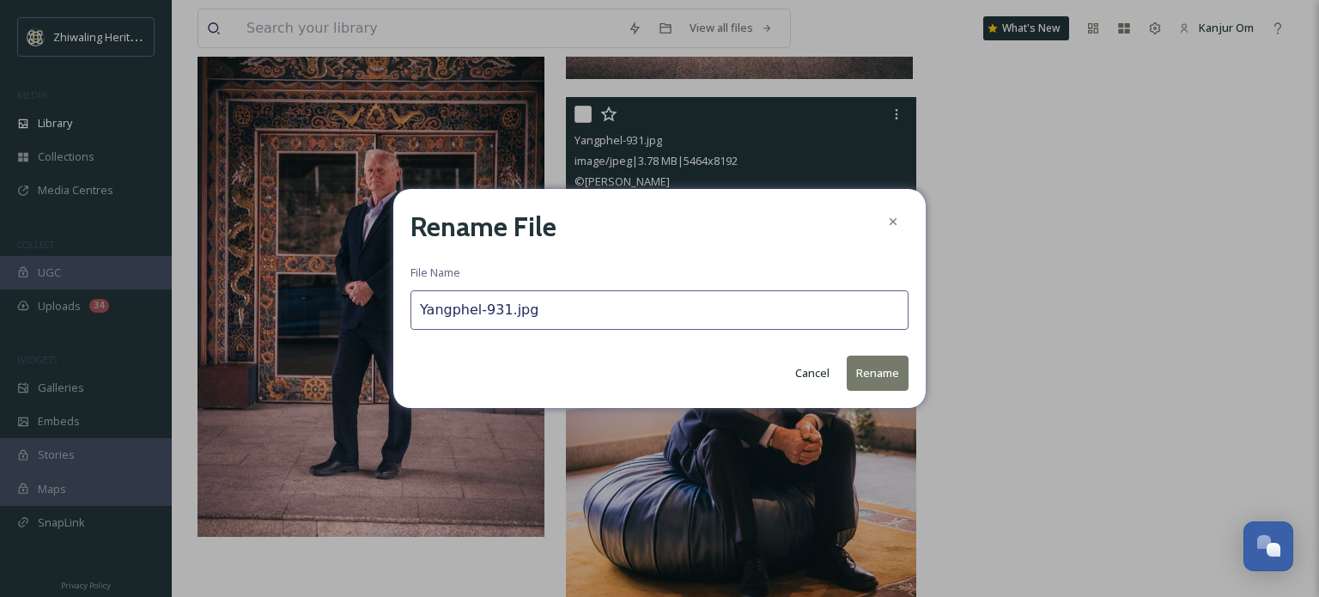
drag, startPoint x: 567, startPoint y: 308, endPoint x: 385, endPoint y: 298, distance: 182.4
click at [385, 298] on div "Rename File File Name Yangphel-931.jpg Cancel Rename" at bounding box center [659, 298] width 1319 height 597
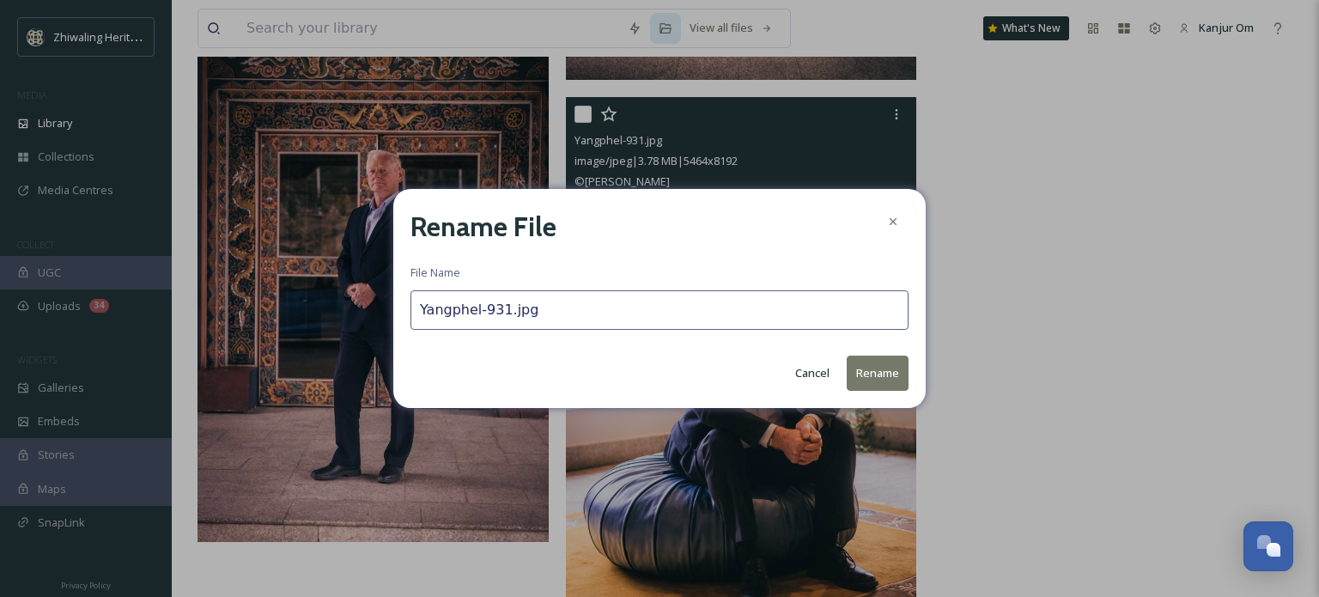
paste input "Managing Director, [PERSON_NAME]"
type input "Managing Director, [PERSON_NAME]"
click at [879, 382] on button "Rename" at bounding box center [878, 373] width 62 height 35
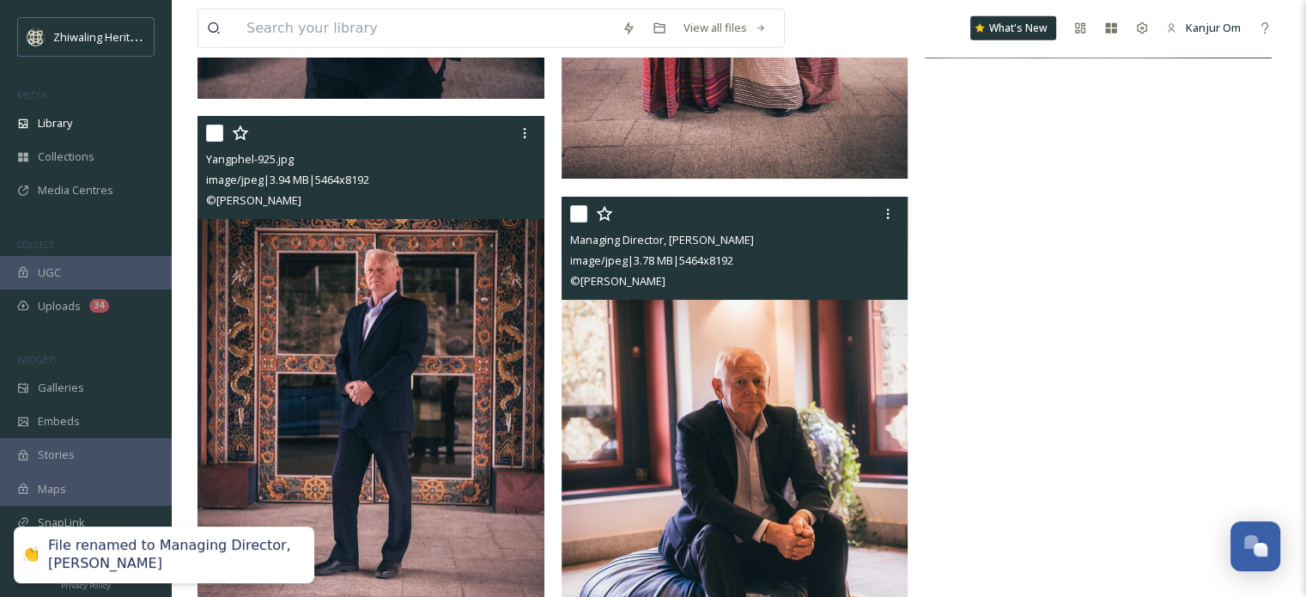
scroll to position [4225, 0]
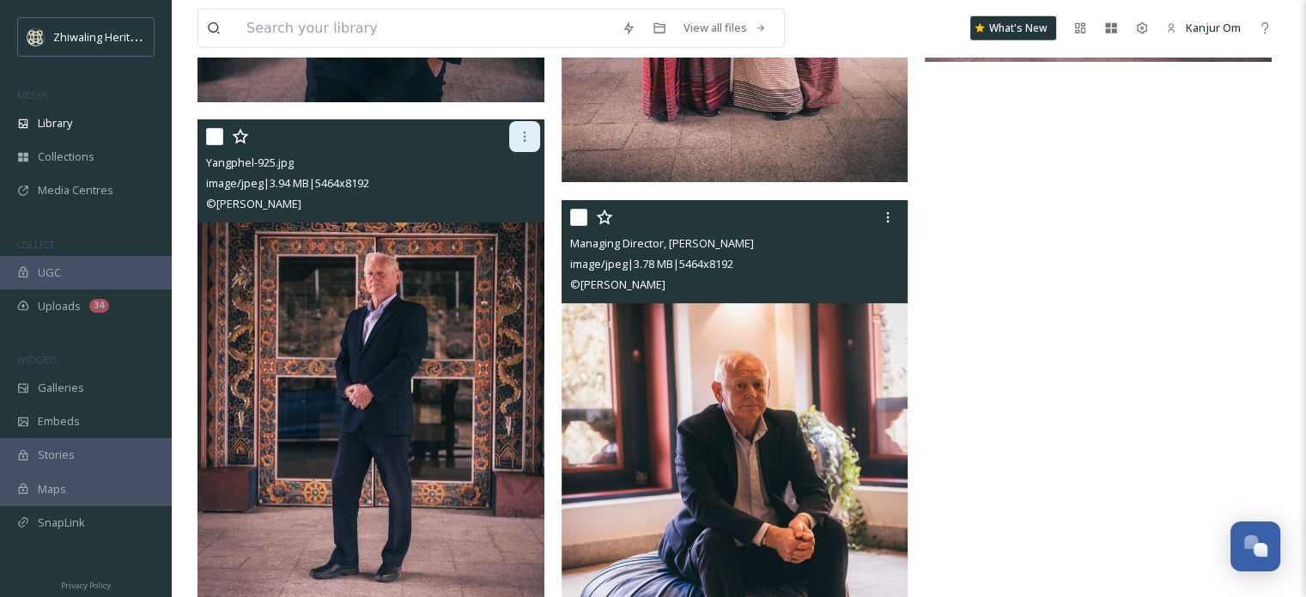
click at [532, 137] on div at bounding box center [524, 136] width 31 height 31
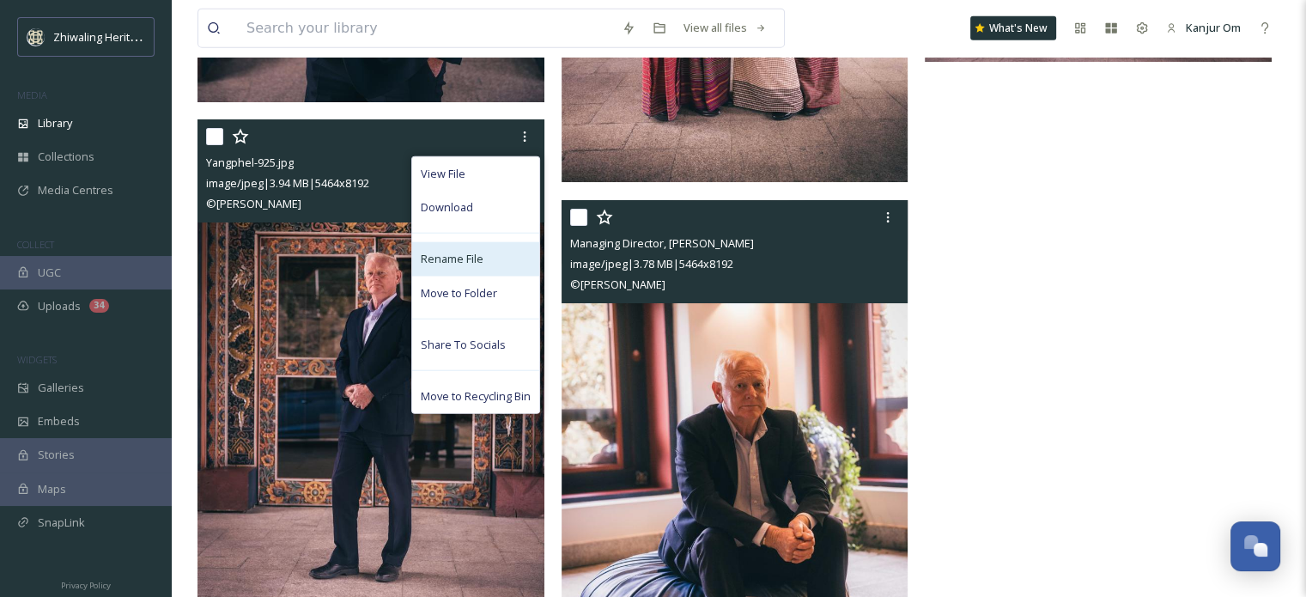
click at [451, 270] on div "Rename File" at bounding box center [475, 258] width 127 height 33
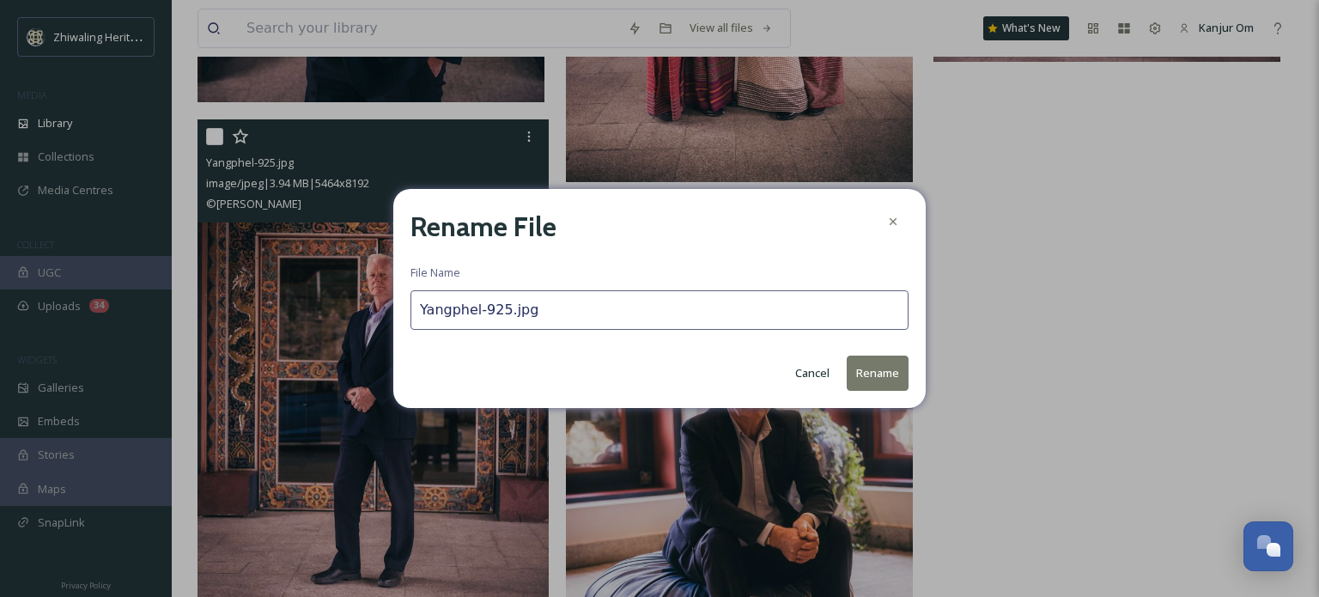
drag, startPoint x: 538, startPoint y: 307, endPoint x: 370, endPoint y: 287, distance: 168.7
click at [370, 287] on div "Rename File File Name Yangphel-925.jpg Cancel Rename" at bounding box center [659, 298] width 1319 height 597
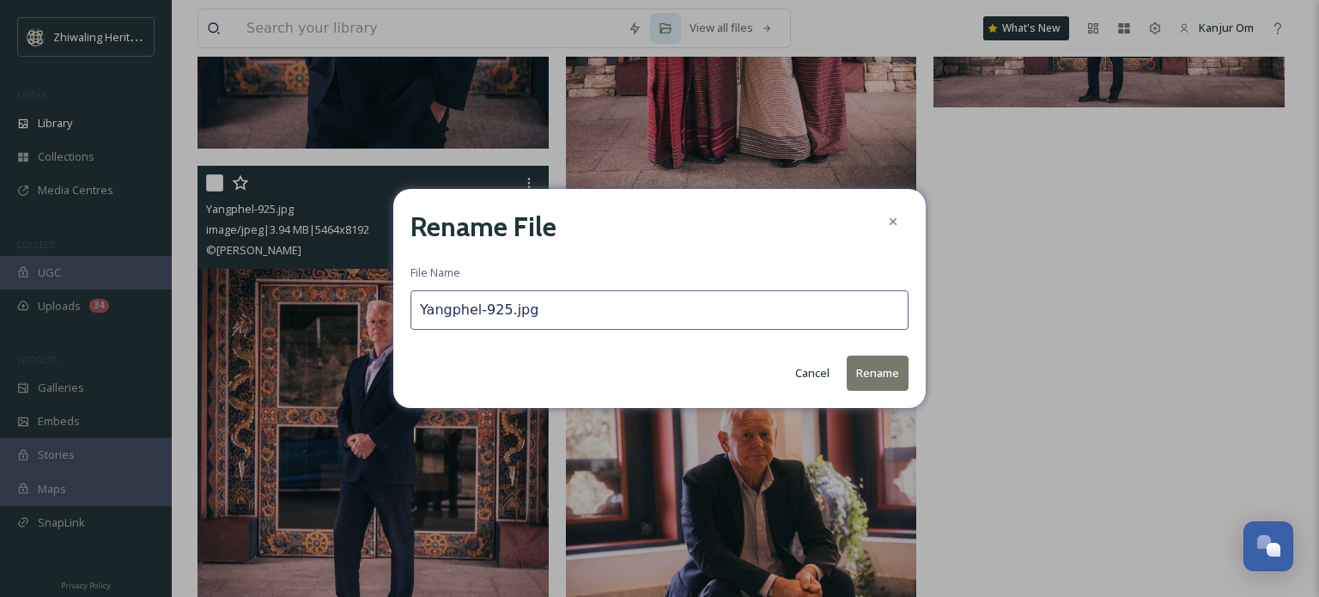
paste input "Managing Director, [PERSON_NAME]"
type input "Managing Director, [PERSON_NAME]"
click at [914, 379] on div "Rename File File Name Managing Director, [PERSON_NAME] Cancel Rename" at bounding box center [659, 298] width 532 height 218
click at [898, 378] on button "Rename" at bounding box center [878, 373] width 62 height 35
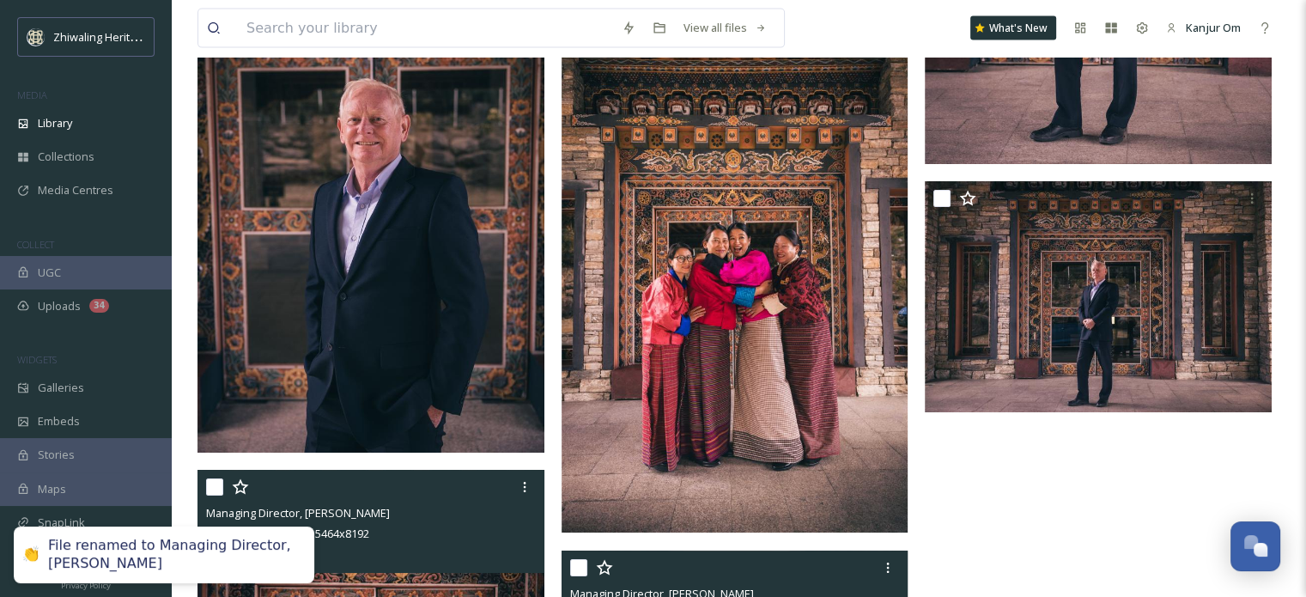
scroll to position [3866, 0]
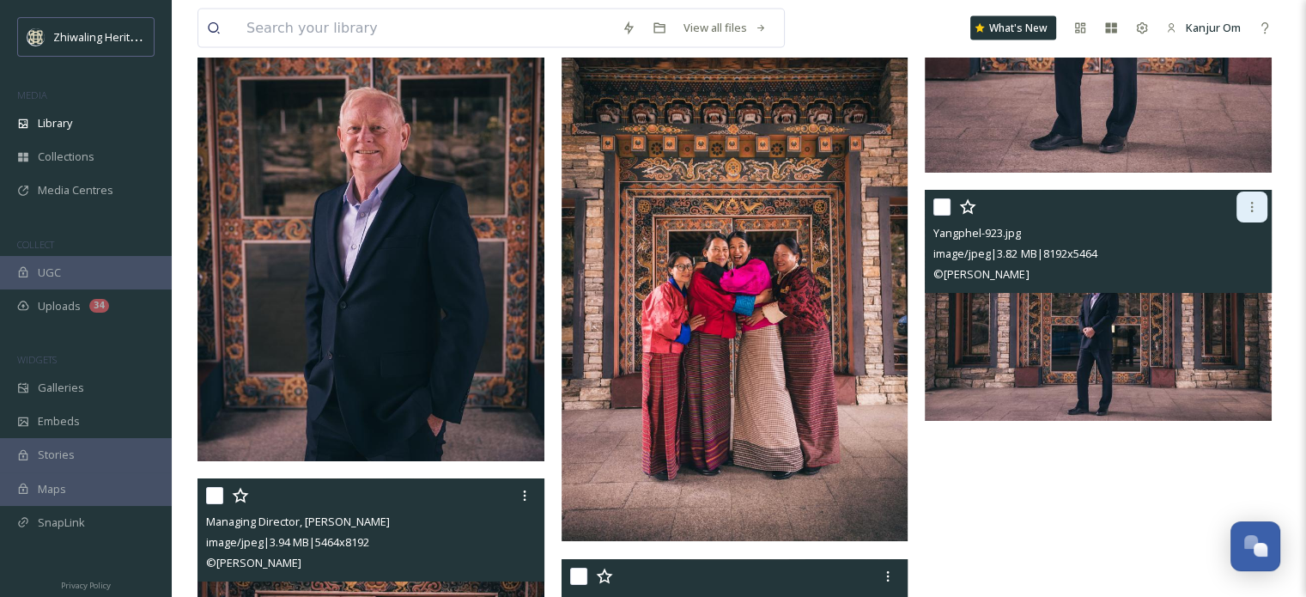
click at [1242, 205] on div at bounding box center [1252, 207] width 31 height 31
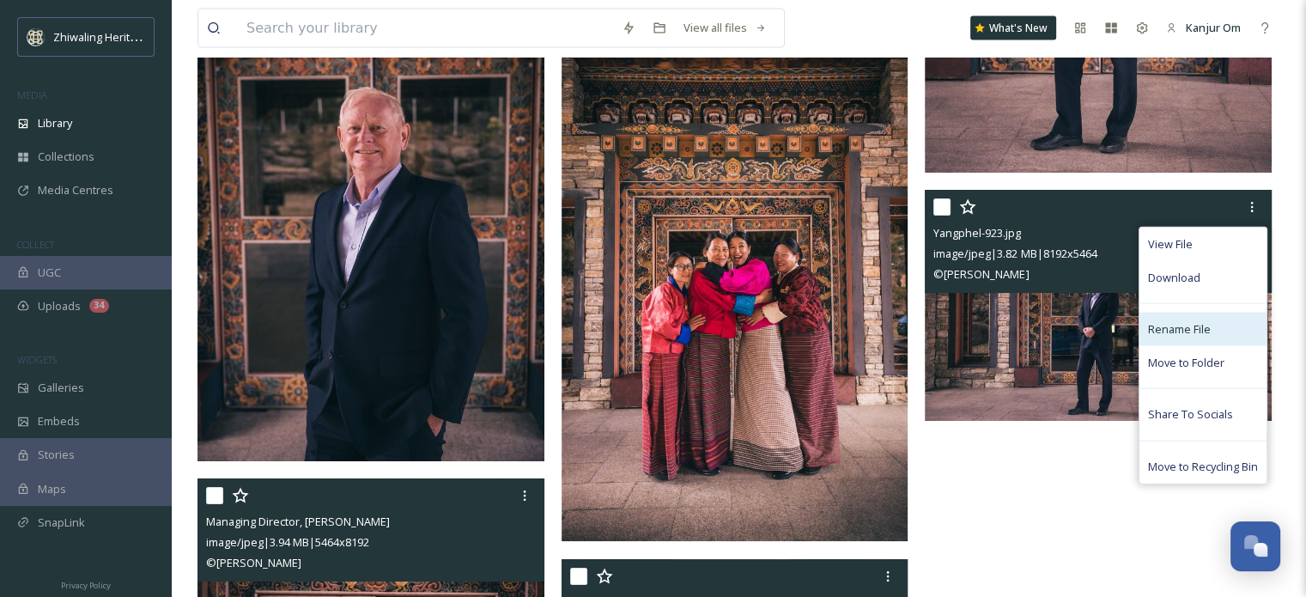
click at [1160, 336] on span "Rename File" at bounding box center [1179, 329] width 63 height 16
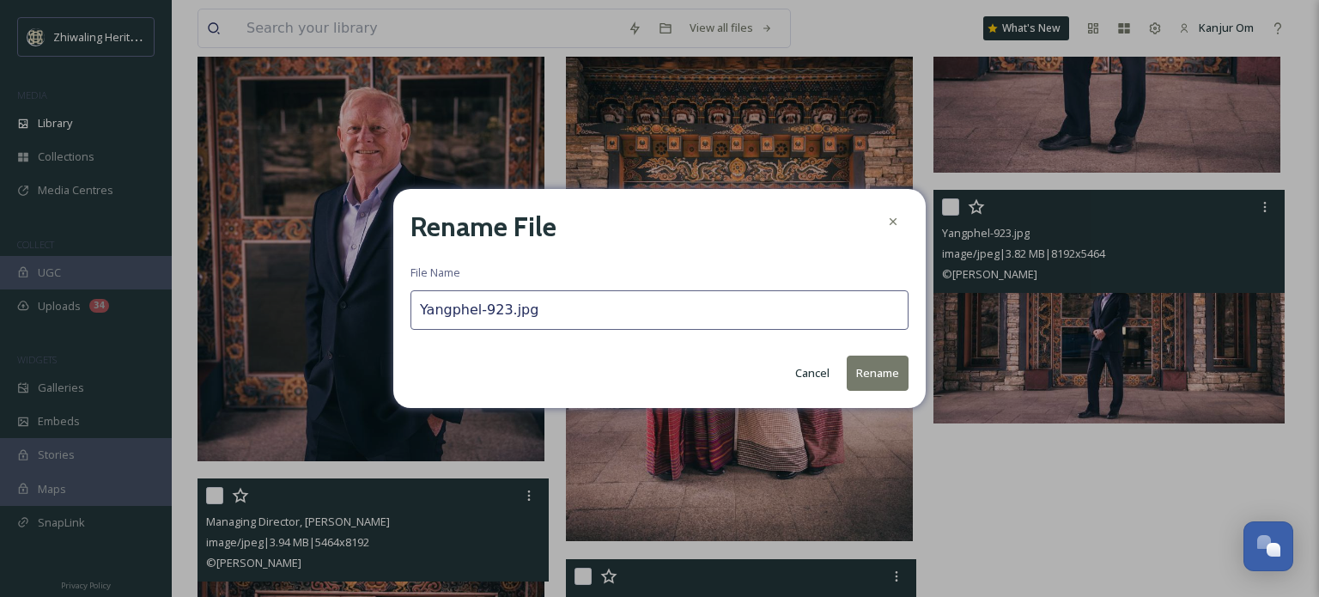
drag, startPoint x: 553, startPoint y: 319, endPoint x: 386, endPoint y: 289, distance: 169.3
click at [386, 289] on div "Rename File File Name Yangphel-923.jpg Cancel Rename" at bounding box center [659, 298] width 1319 height 597
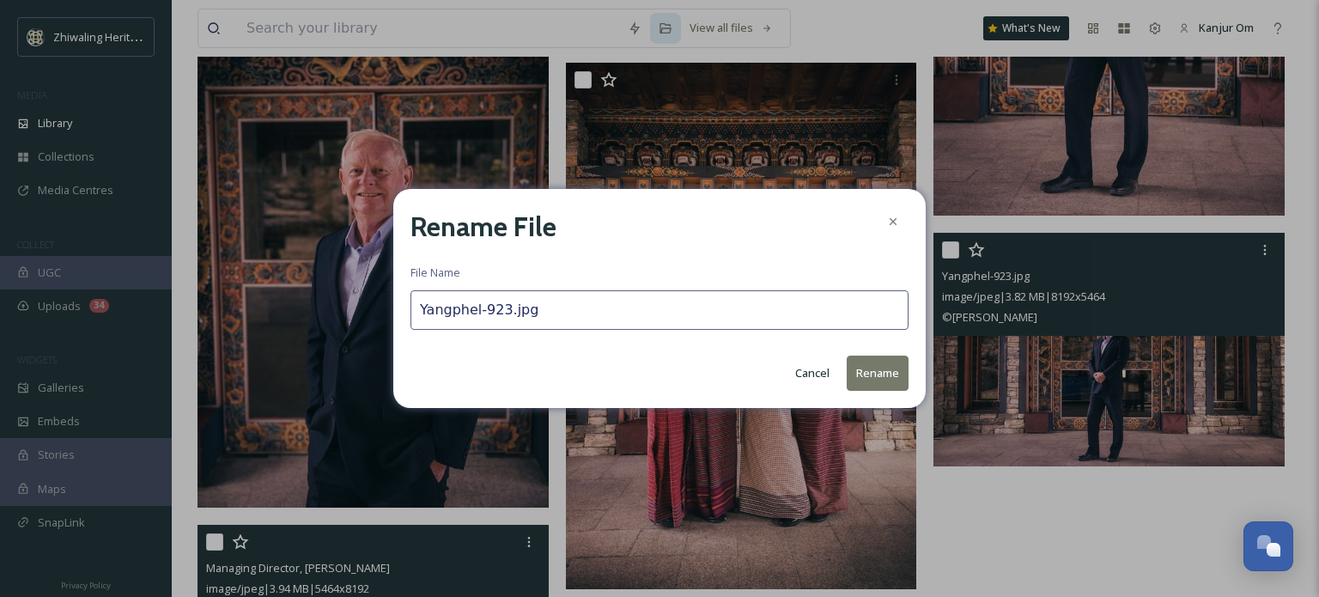
paste input "Managing Director, [PERSON_NAME]"
type input "Managing Director, [PERSON_NAME]"
click at [890, 377] on button "Rename" at bounding box center [878, 373] width 62 height 35
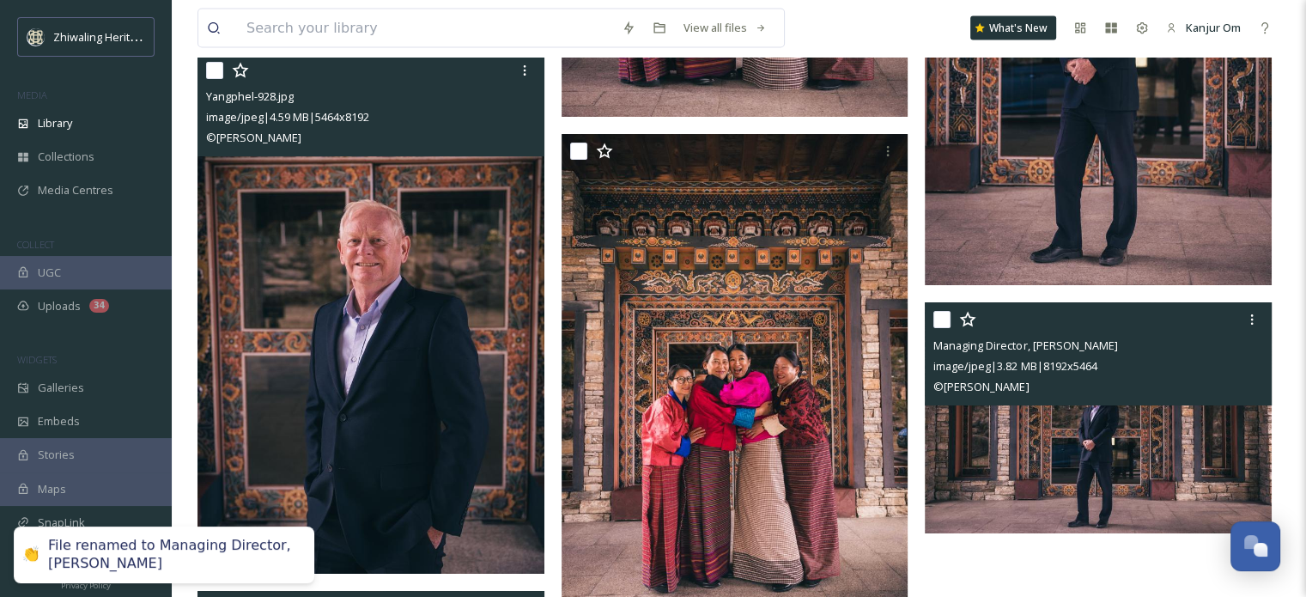
scroll to position [3733, 0]
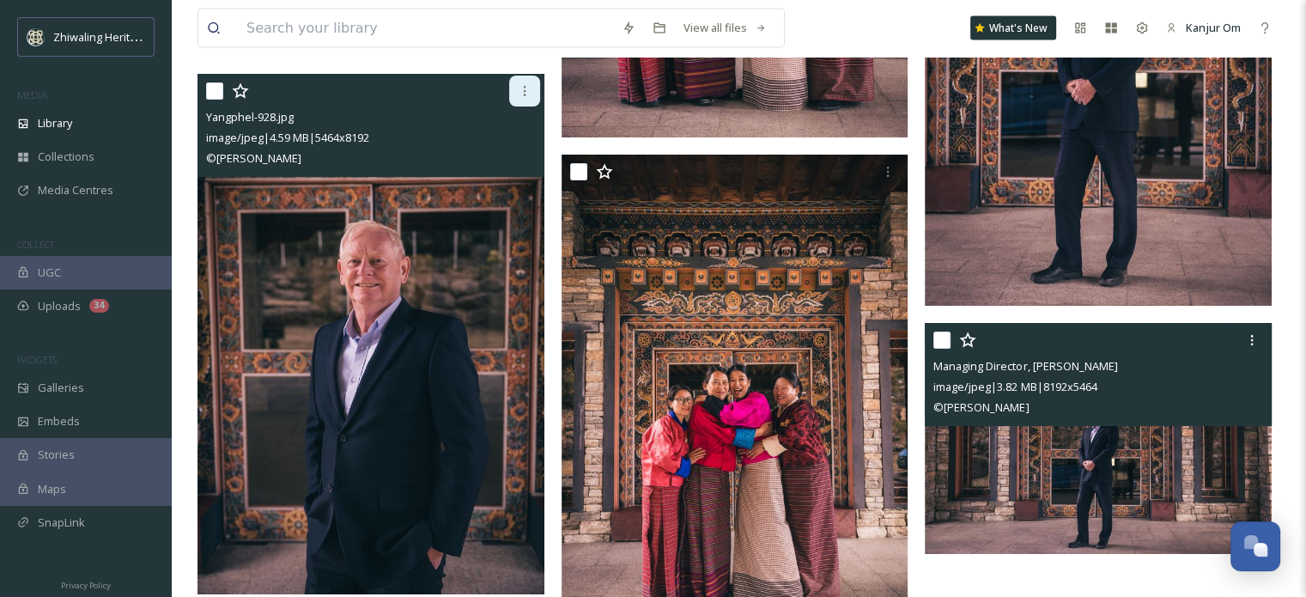
click at [515, 93] on div at bounding box center [524, 91] width 31 height 31
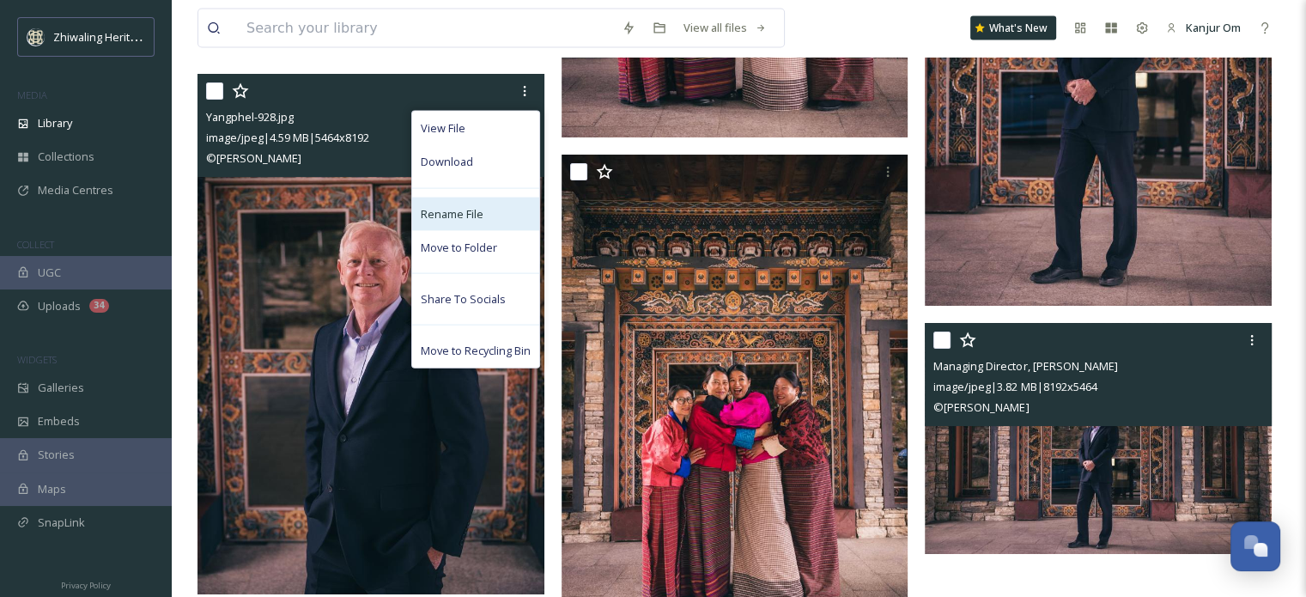
click at [453, 212] on span "Rename File" at bounding box center [452, 214] width 63 height 16
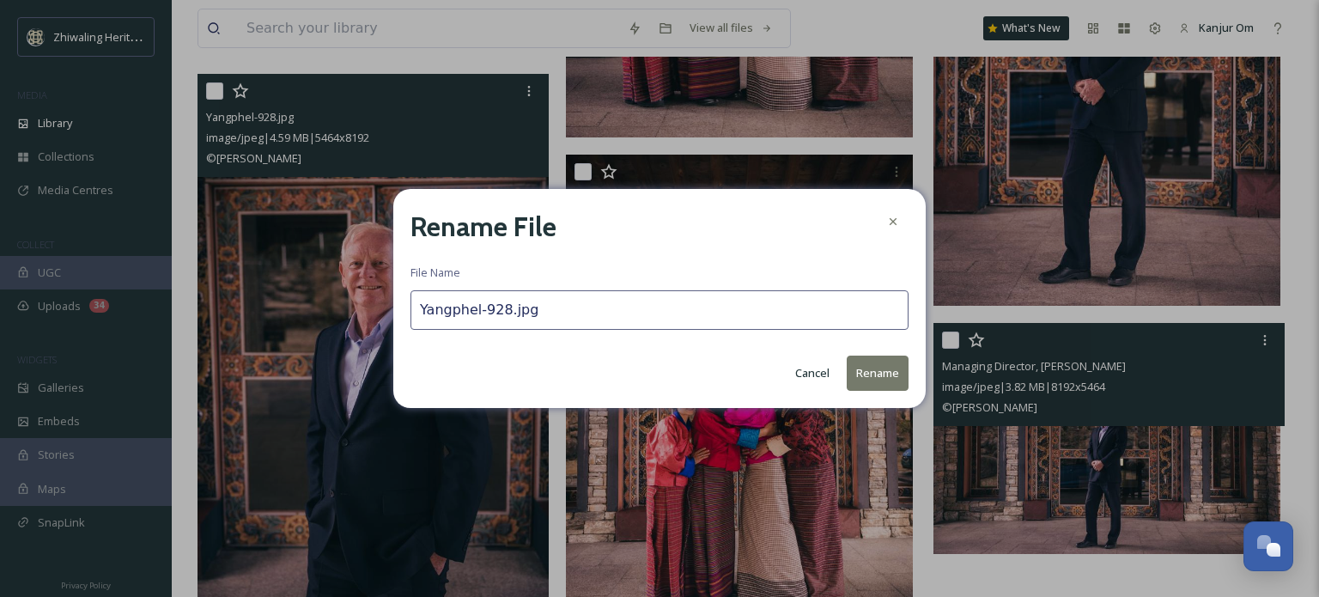
drag, startPoint x: 538, startPoint y: 313, endPoint x: 368, endPoint y: 286, distance: 171.3
click at [368, 286] on div "Rename File File Name Yangphel-928.jpg Cancel Rename" at bounding box center [659, 298] width 1319 height 597
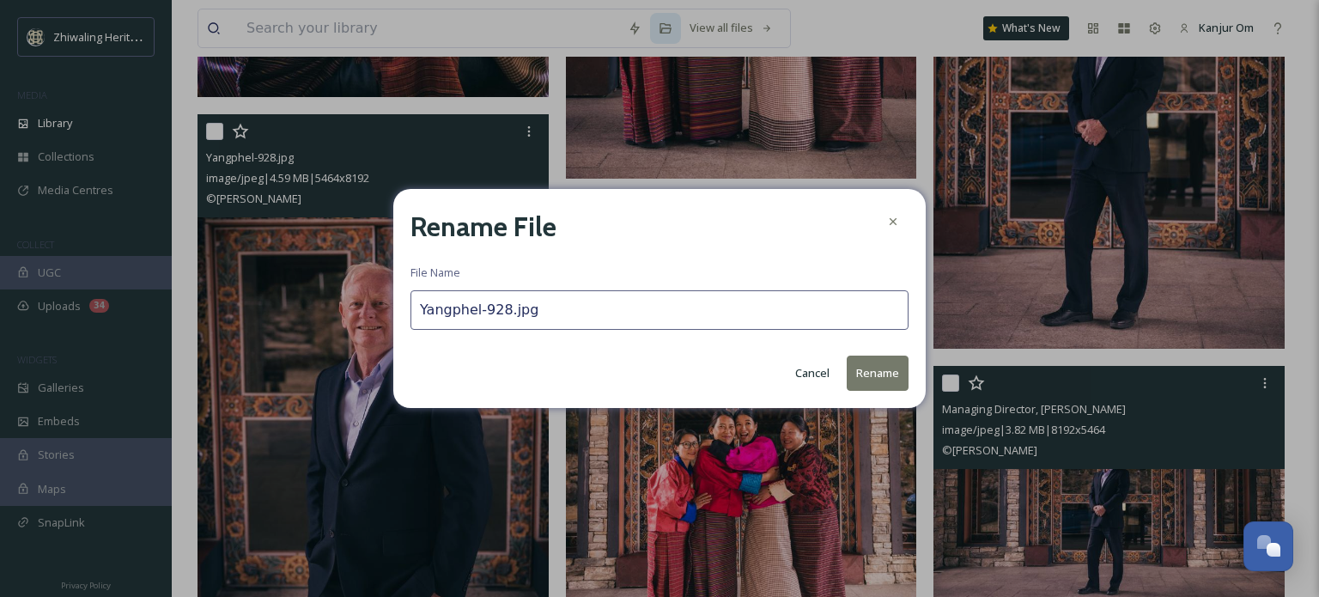
paste input "Managing Director, [PERSON_NAME]"
type input "Managing Director, [PERSON_NAME]"
click at [881, 376] on button "Rename" at bounding box center [878, 373] width 62 height 35
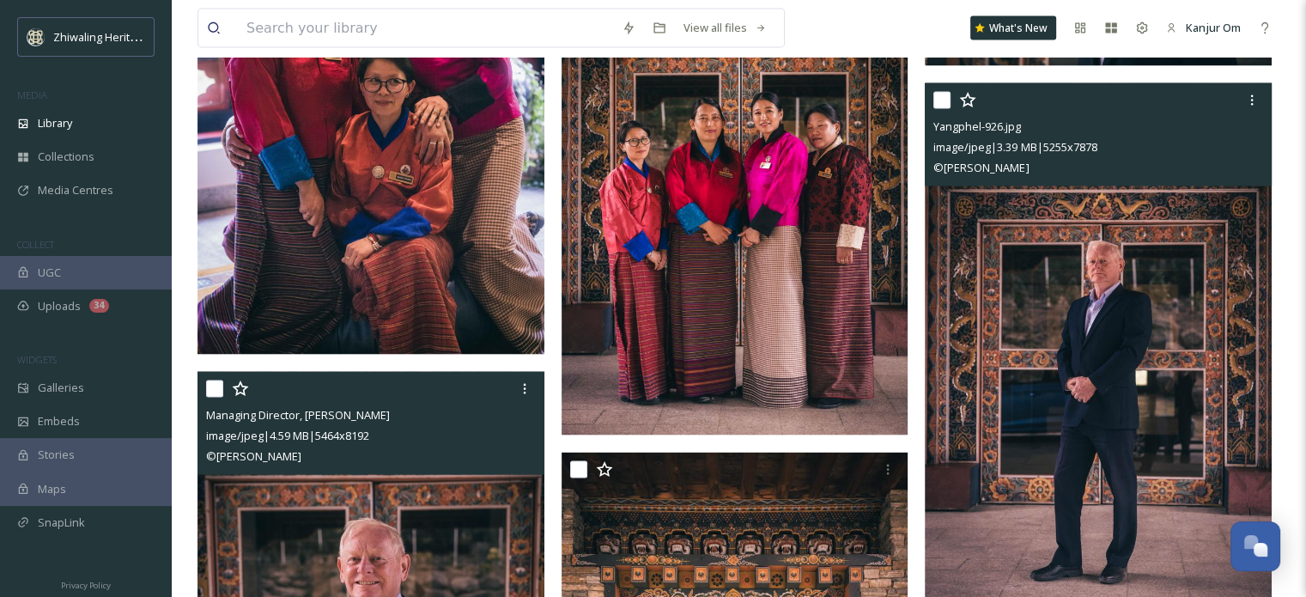
scroll to position [3428, 0]
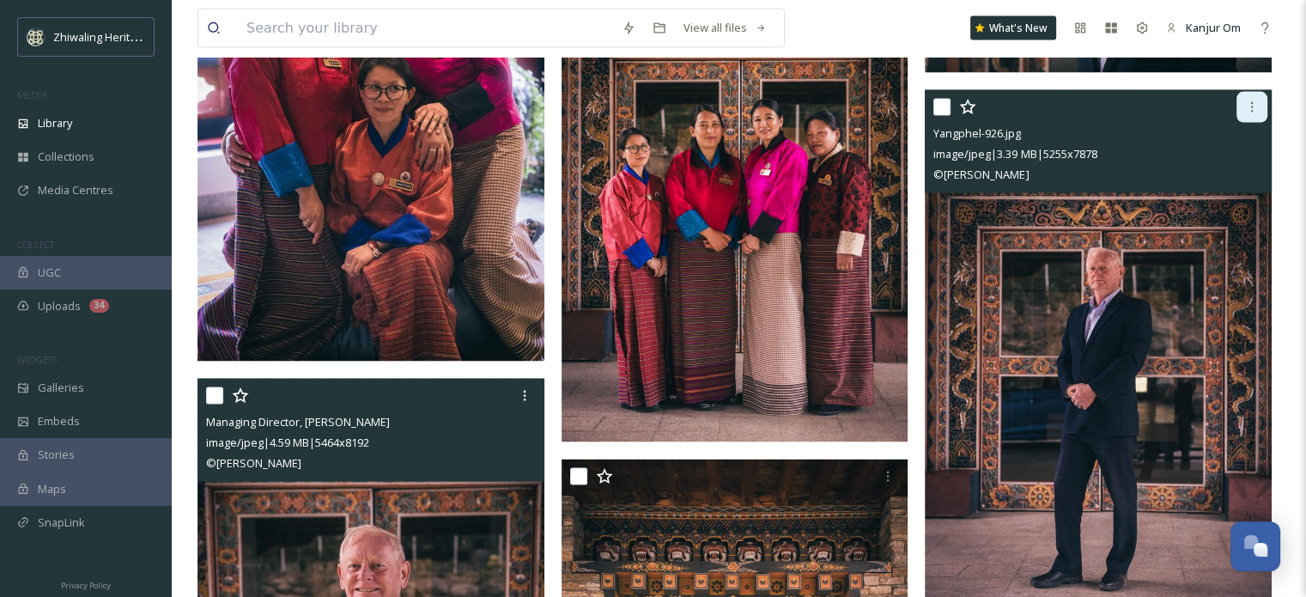
click at [1250, 115] on div at bounding box center [1252, 107] width 31 height 31
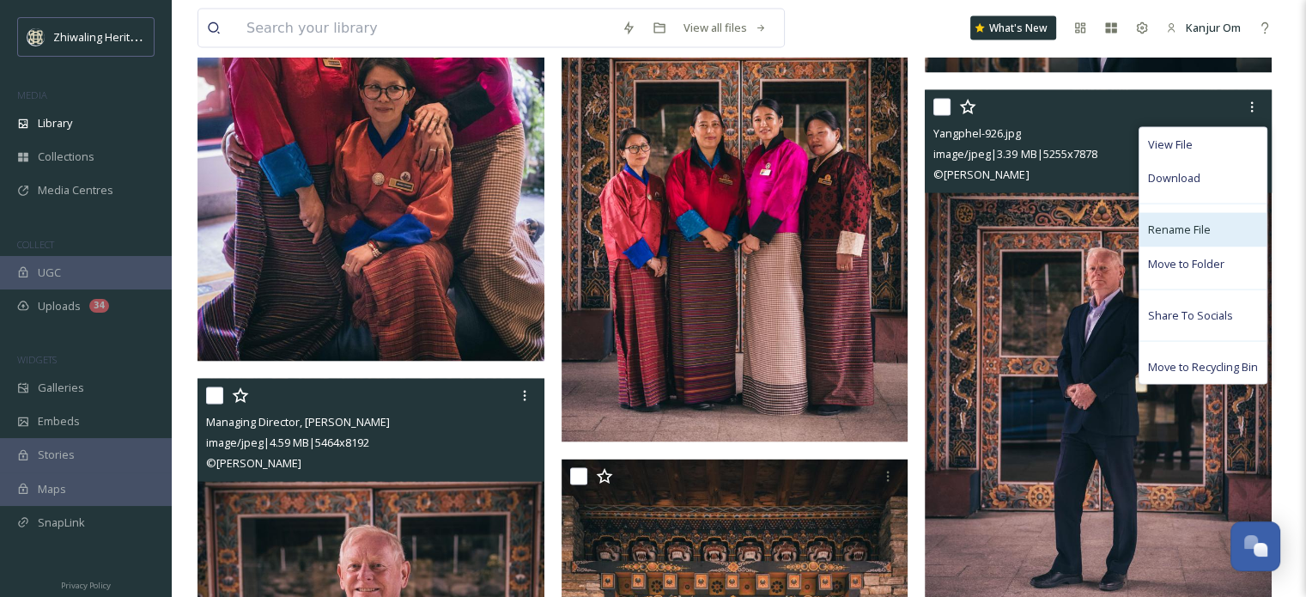
click at [1165, 241] on div "Rename File" at bounding box center [1203, 229] width 127 height 33
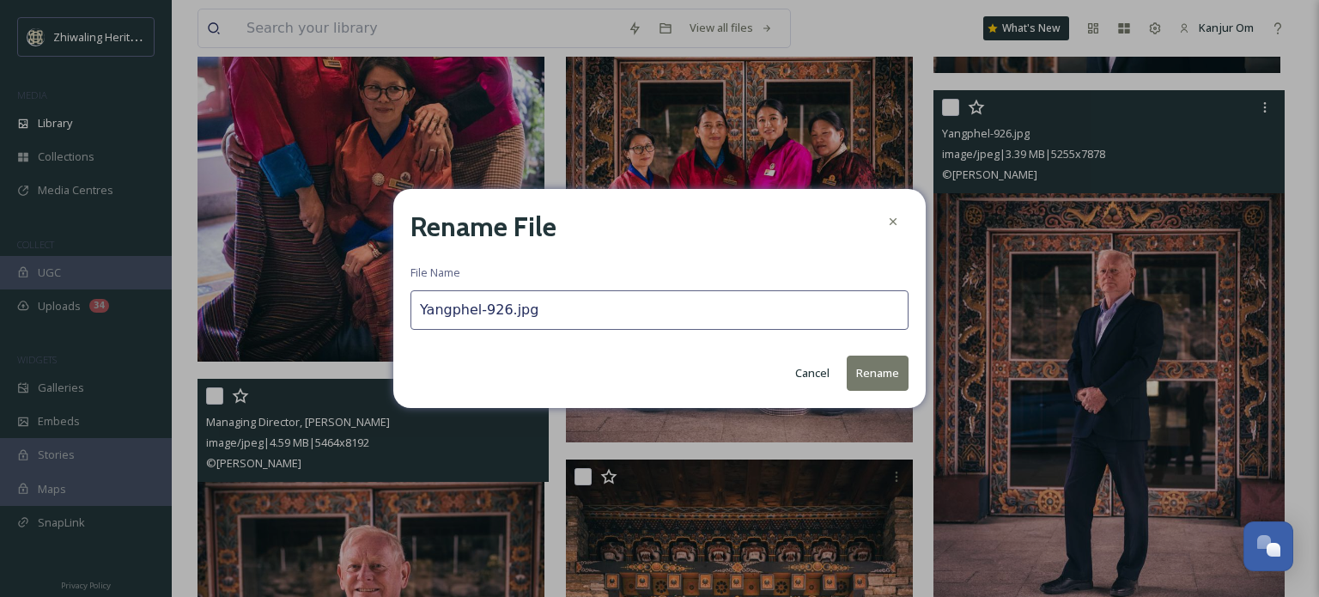
click at [598, 320] on input "Yangphel-926.jpg" at bounding box center [660, 310] width 498 height 40
drag, startPoint x: 598, startPoint y: 320, endPoint x: 340, endPoint y: 305, distance: 258.1
click at [340, 305] on div "Rename File File Name Yangphel-926.jpg Cancel Rename" at bounding box center [659, 298] width 1319 height 597
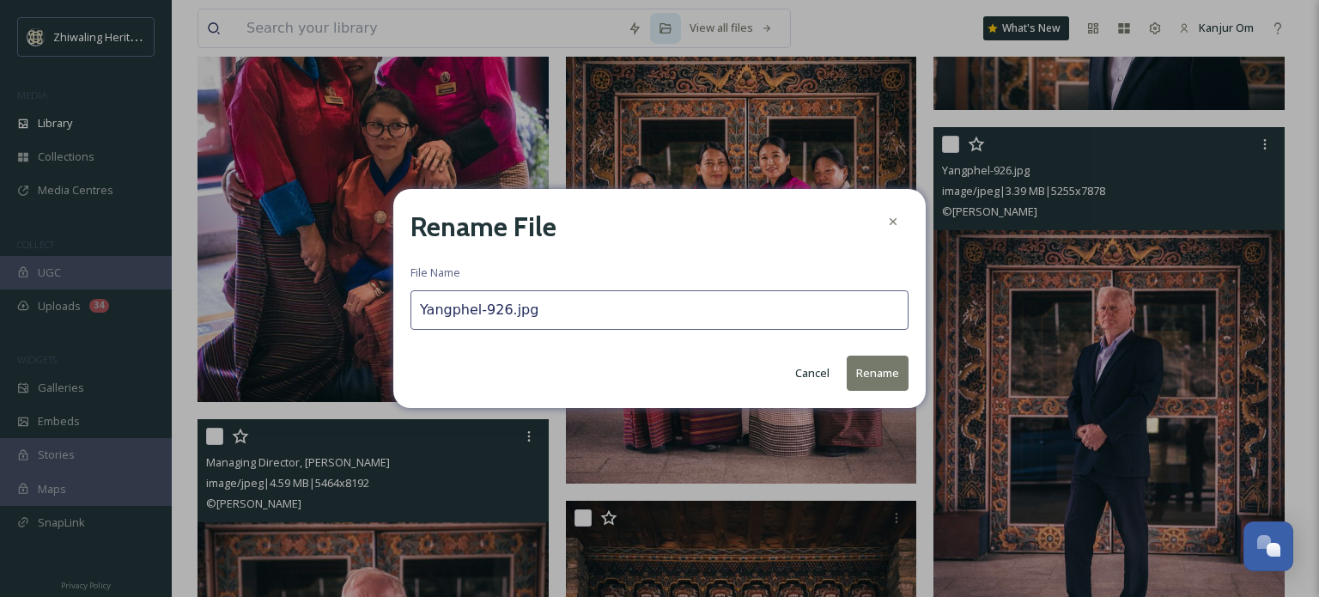
paste input "Managing Director, [PERSON_NAME]"
type input "Managing Director, [PERSON_NAME]"
click at [874, 362] on button "Rename" at bounding box center [878, 373] width 62 height 35
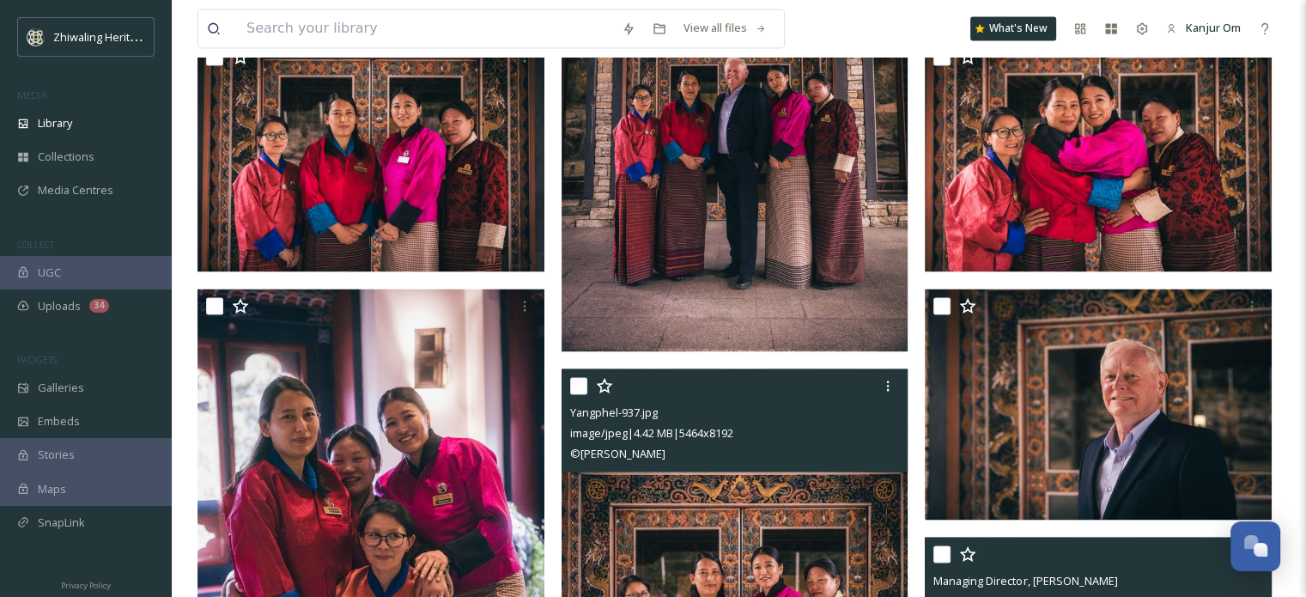
scroll to position [2980, 0]
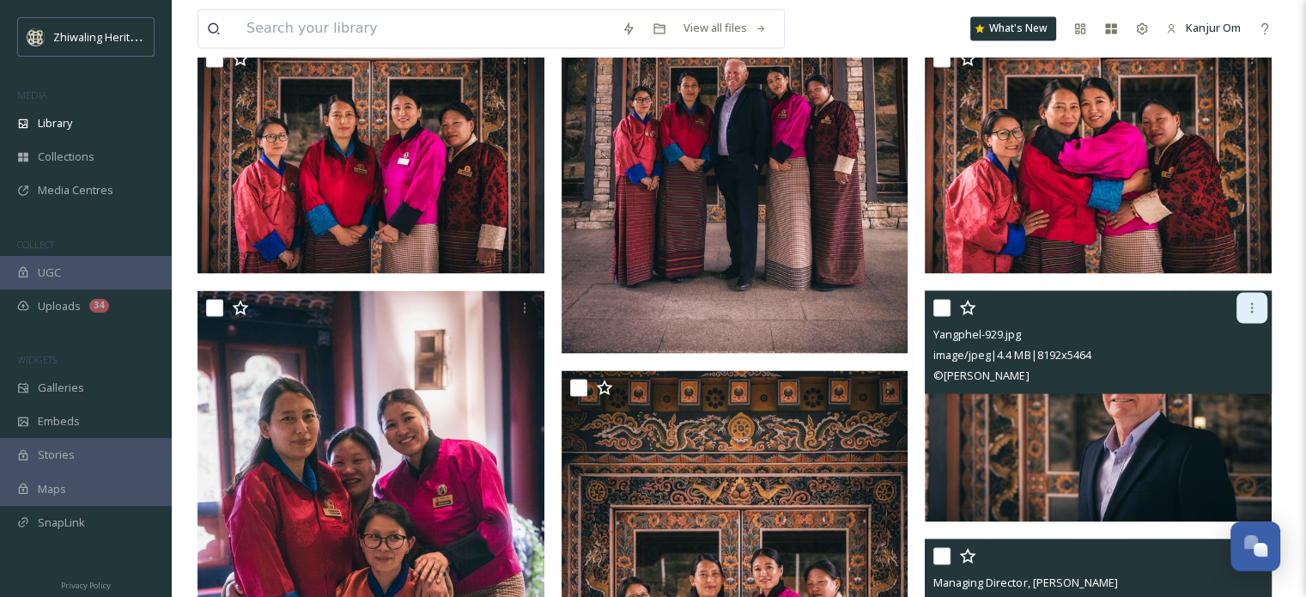
click at [1246, 303] on icon at bounding box center [1252, 308] width 14 height 14
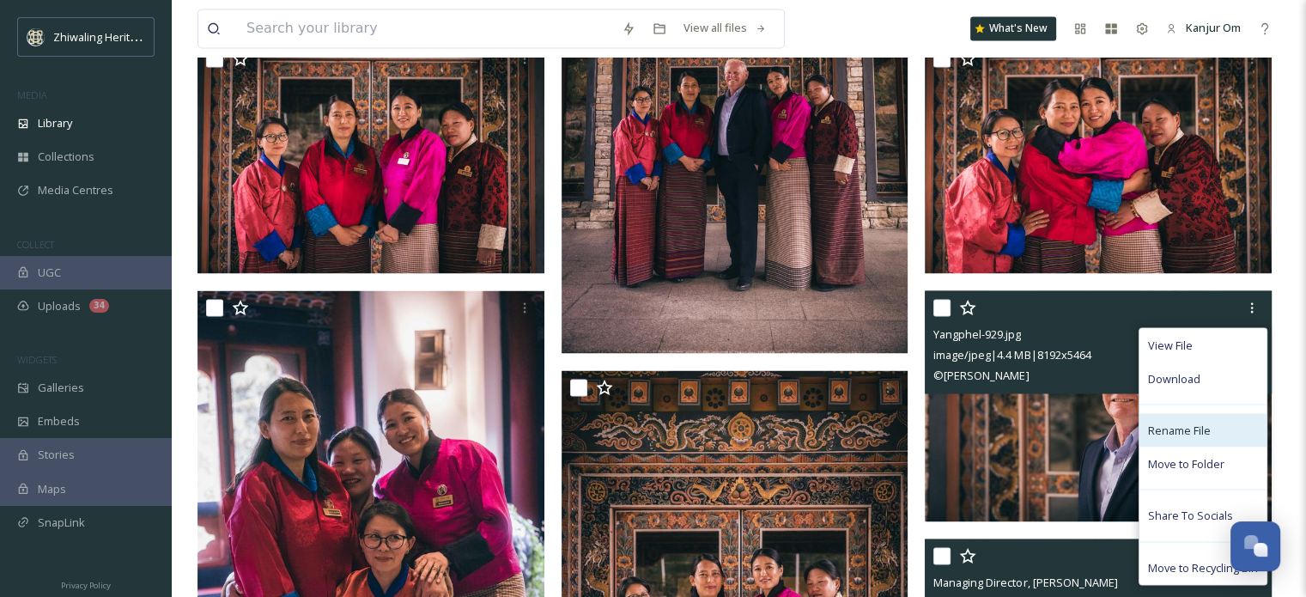
click at [1167, 439] on div "Rename File" at bounding box center [1203, 429] width 127 height 33
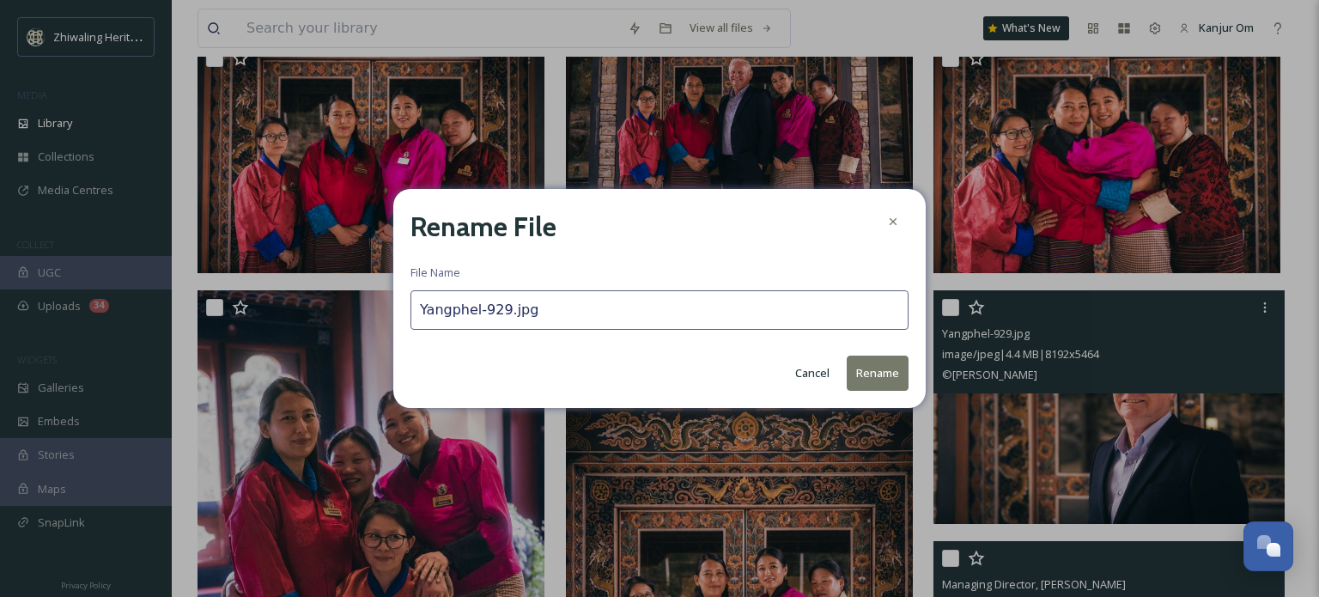
click at [530, 313] on input "Yangphel-929.jpg" at bounding box center [660, 310] width 498 height 40
drag, startPoint x: 530, startPoint y: 313, endPoint x: 369, endPoint y: 308, distance: 160.7
click at [369, 308] on div "Rename File File Name Yangphel-929.jpg Cancel Rename" at bounding box center [659, 298] width 1319 height 597
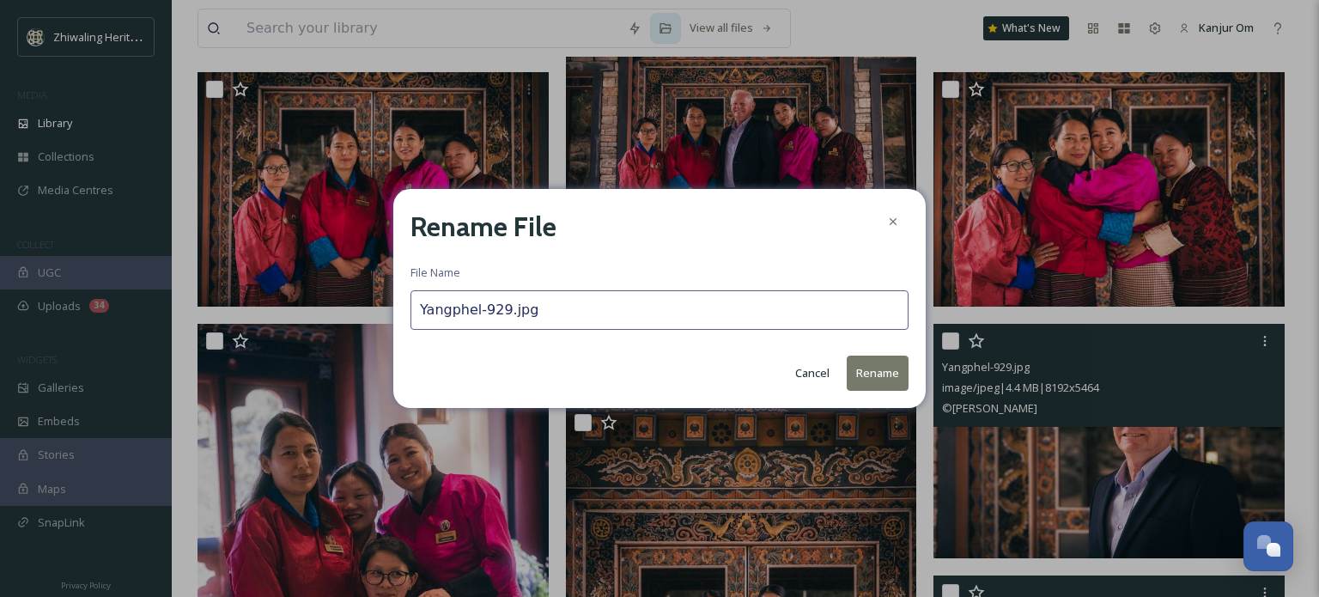
paste input "Managing Director, [PERSON_NAME]"
type input "Managing Director, [PERSON_NAME]"
click at [884, 374] on button "Rename" at bounding box center [878, 373] width 62 height 35
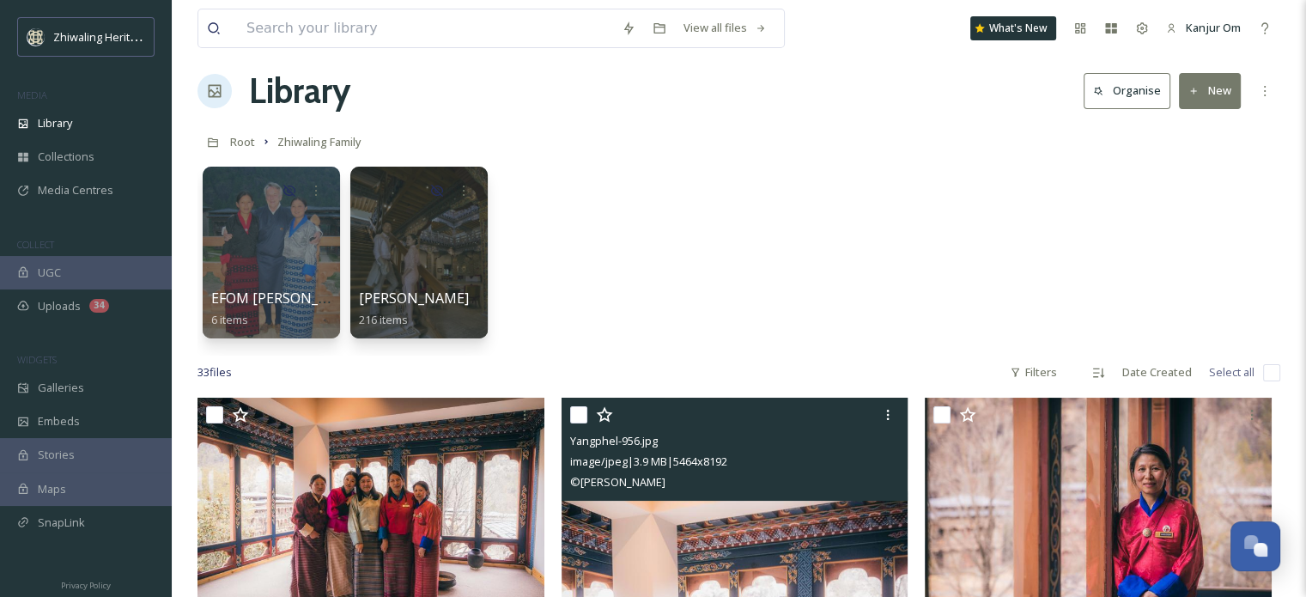
scroll to position [0, 0]
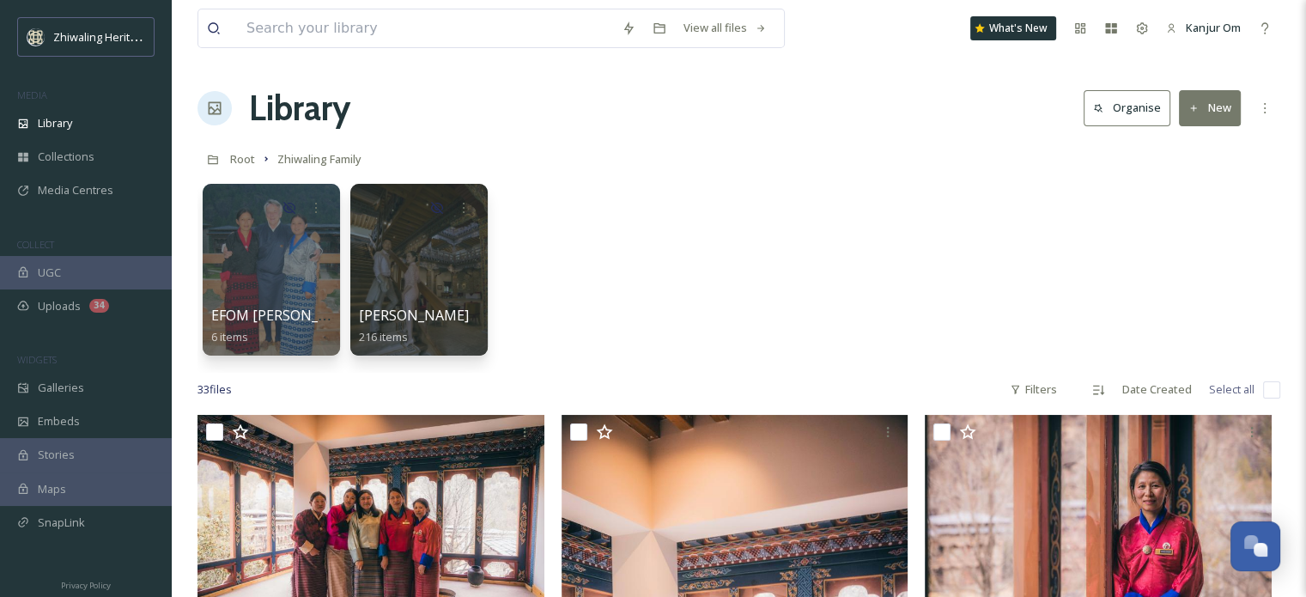
click at [838, 226] on div "EFOM [PERSON_NAME]'s Memories 6 items [PERSON_NAME] 216 items" at bounding box center [739, 274] width 1083 height 198
click at [63, 121] on span "Library" at bounding box center [55, 123] width 34 height 16
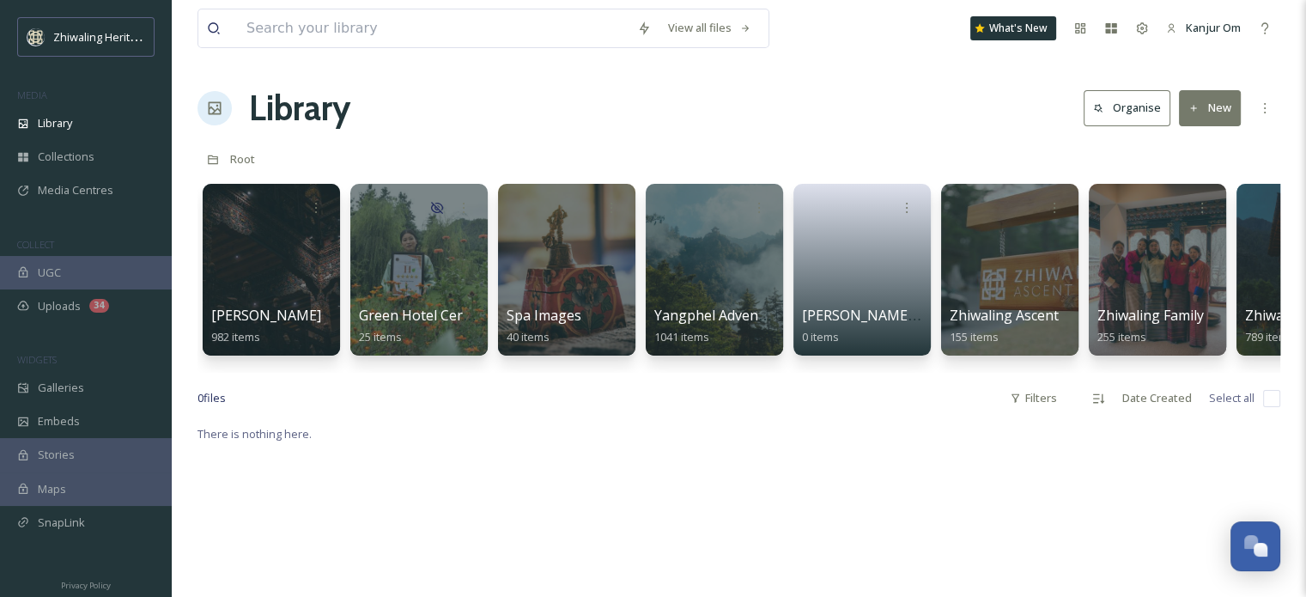
click at [601, 135] on div "View all files What's New Kanjur Om Library Organise New Root Your Selections T…" at bounding box center [739, 510] width 1134 height 1020
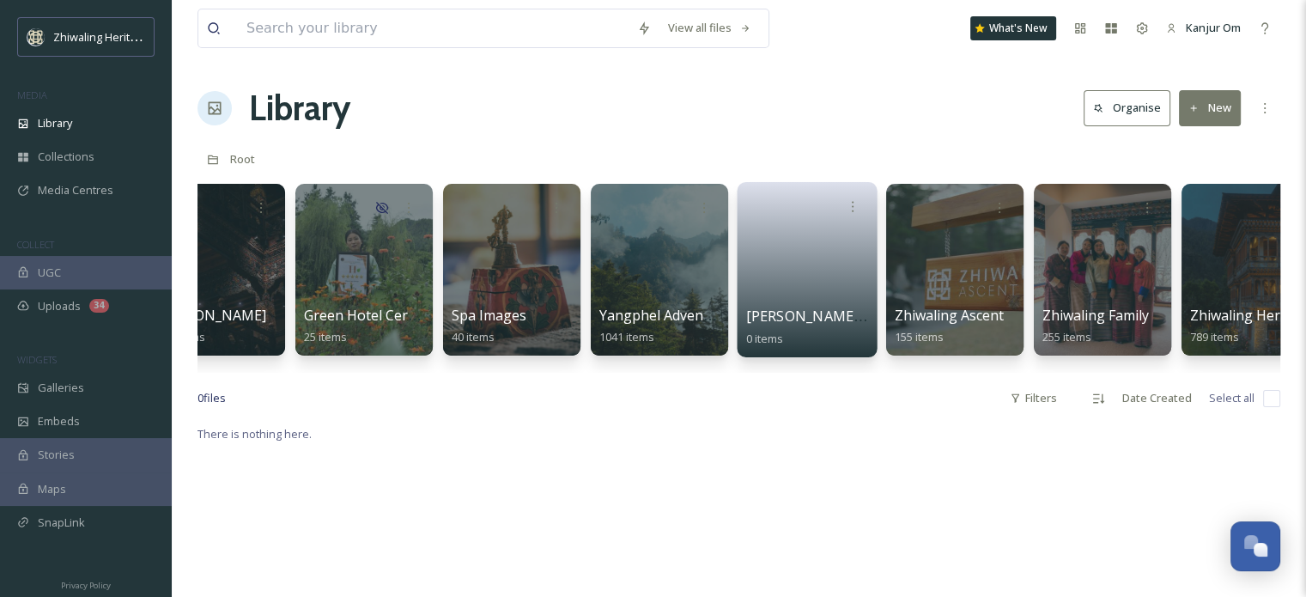
scroll to position [0, 246]
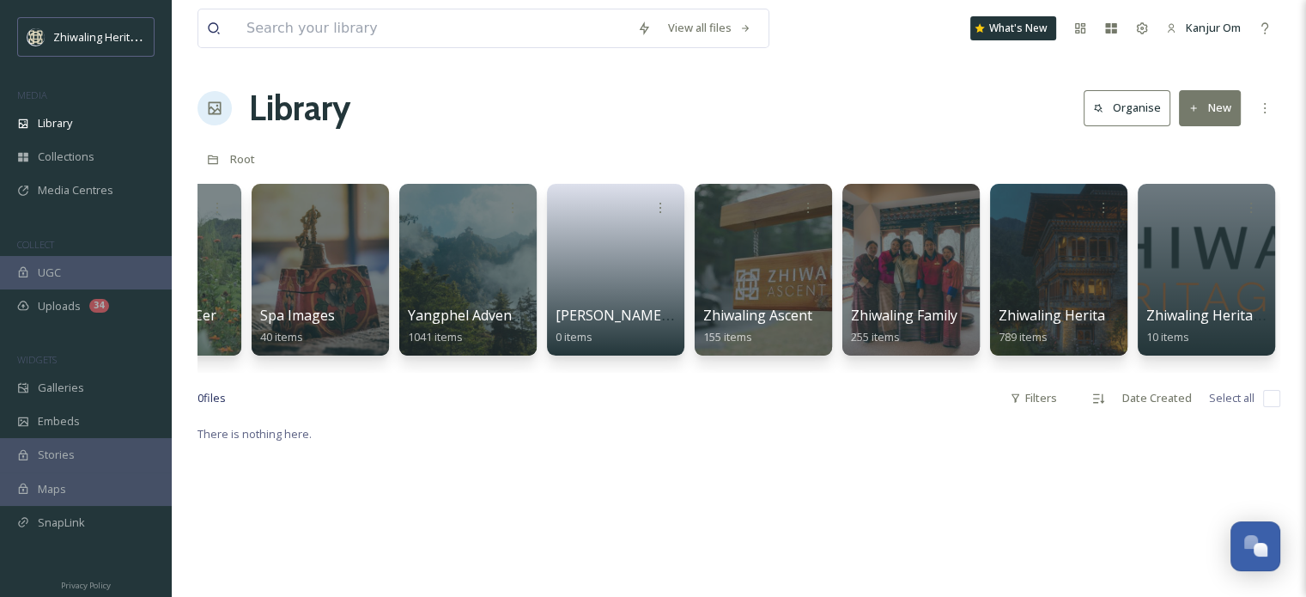
click at [926, 285] on div at bounding box center [911, 269] width 140 height 175
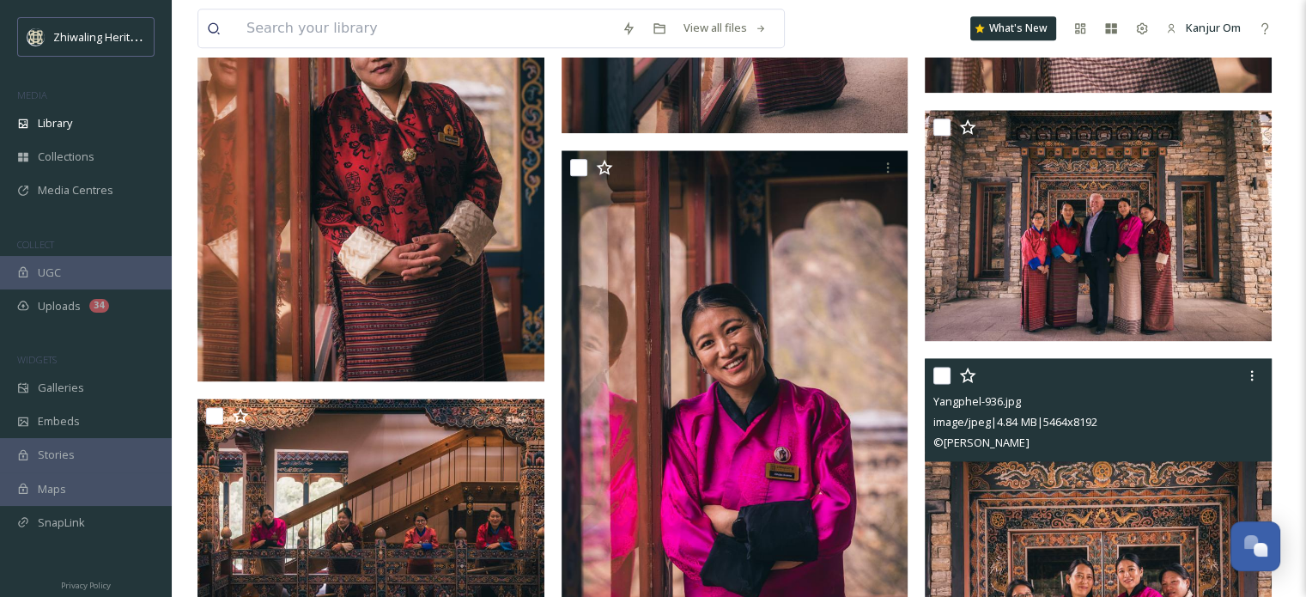
scroll to position [2119, 0]
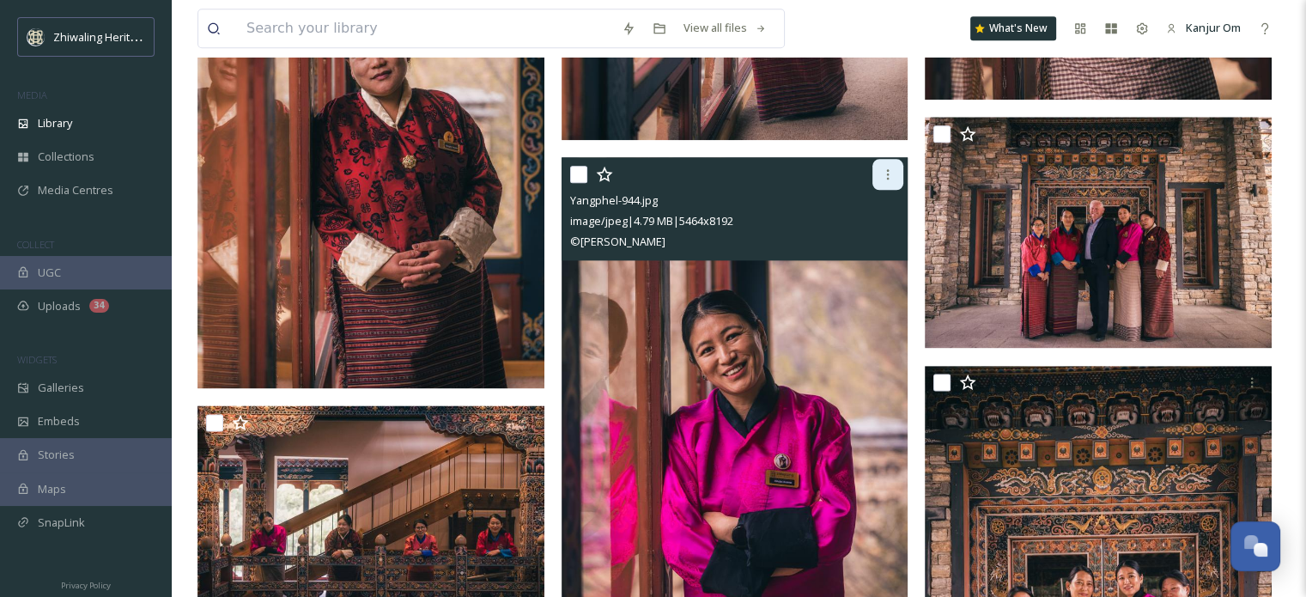
click at [886, 173] on icon at bounding box center [888, 174] width 14 height 14
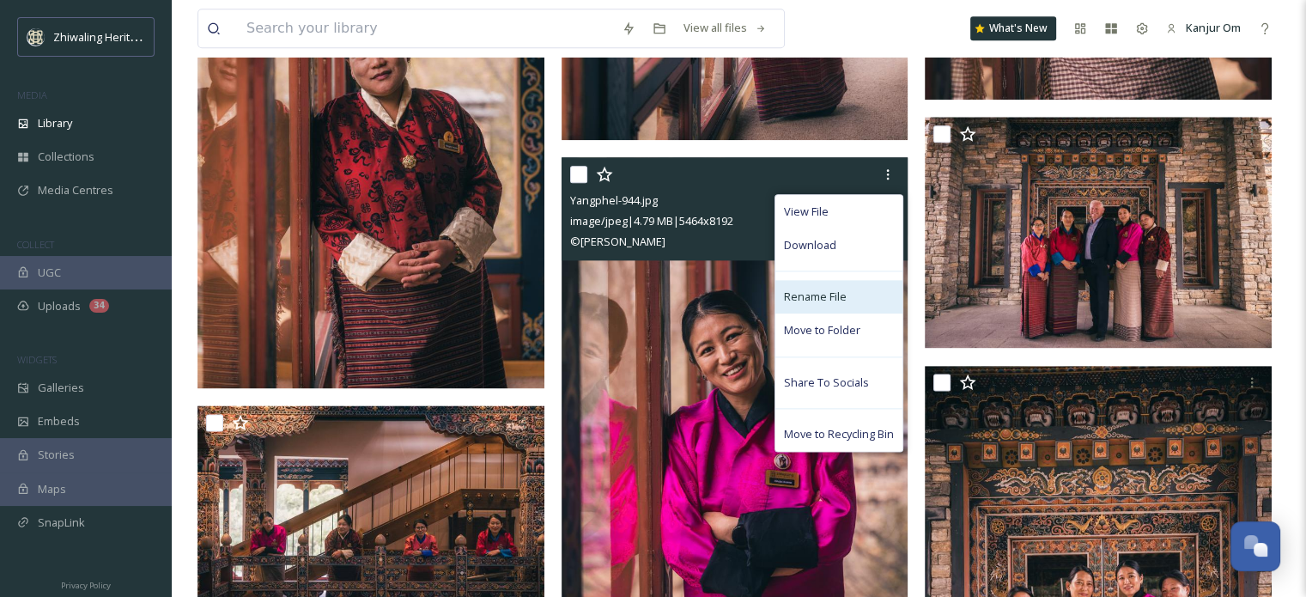
click at [859, 299] on div "Rename File" at bounding box center [839, 296] width 127 height 33
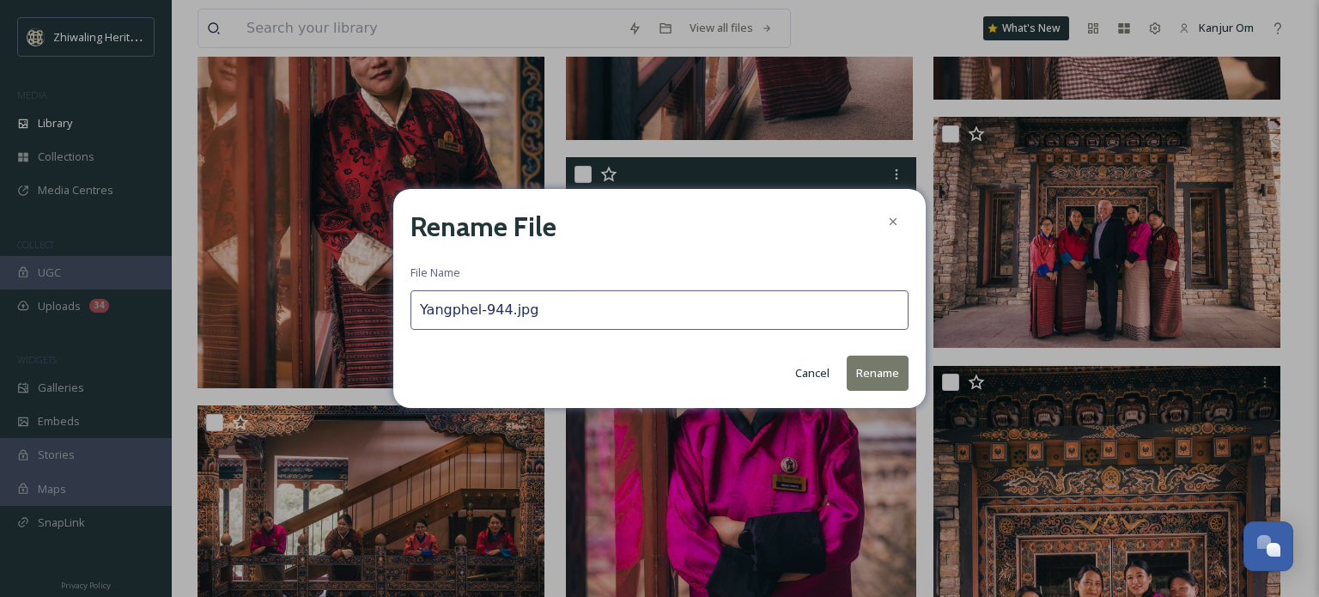
click at [828, 305] on input "Yangphel-944.jpg" at bounding box center [660, 310] width 498 height 40
drag, startPoint x: 560, startPoint y: 308, endPoint x: 386, endPoint y: 309, distance: 173.5
click at [386, 309] on div "Rename File File Name Yangphel-944.jpg Cancel Rename" at bounding box center [659, 298] width 1319 height 597
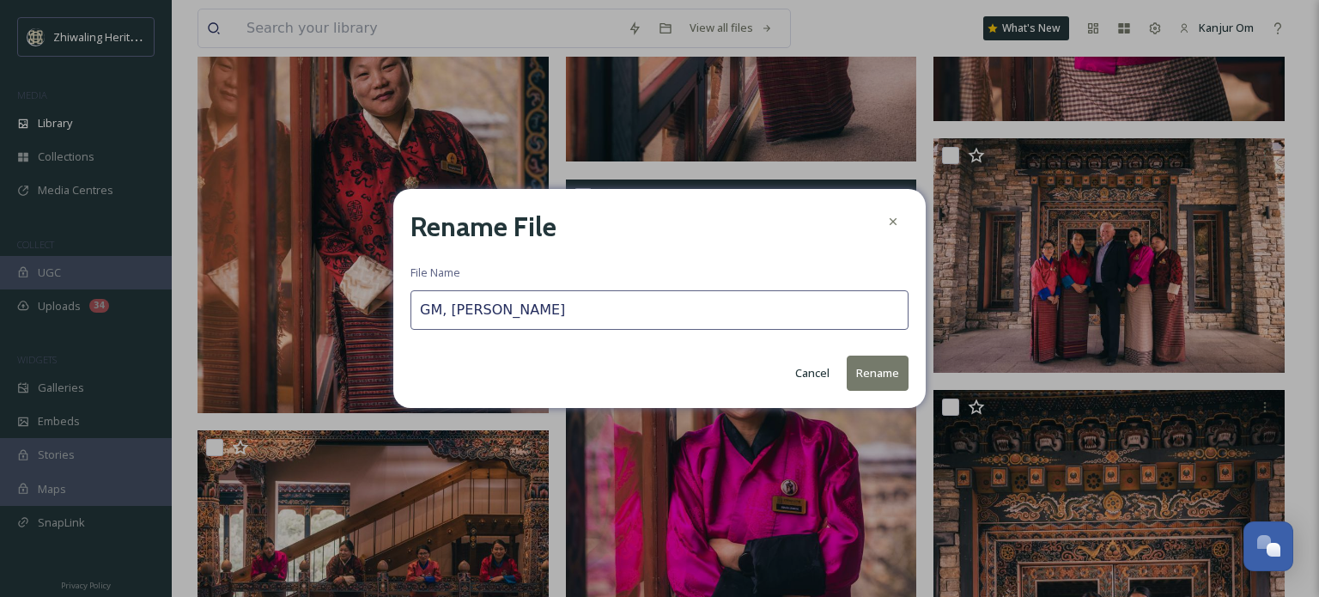
type input "GM, [PERSON_NAME]"
click at [872, 374] on button "Rename" at bounding box center [878, 373] width 62 height 35
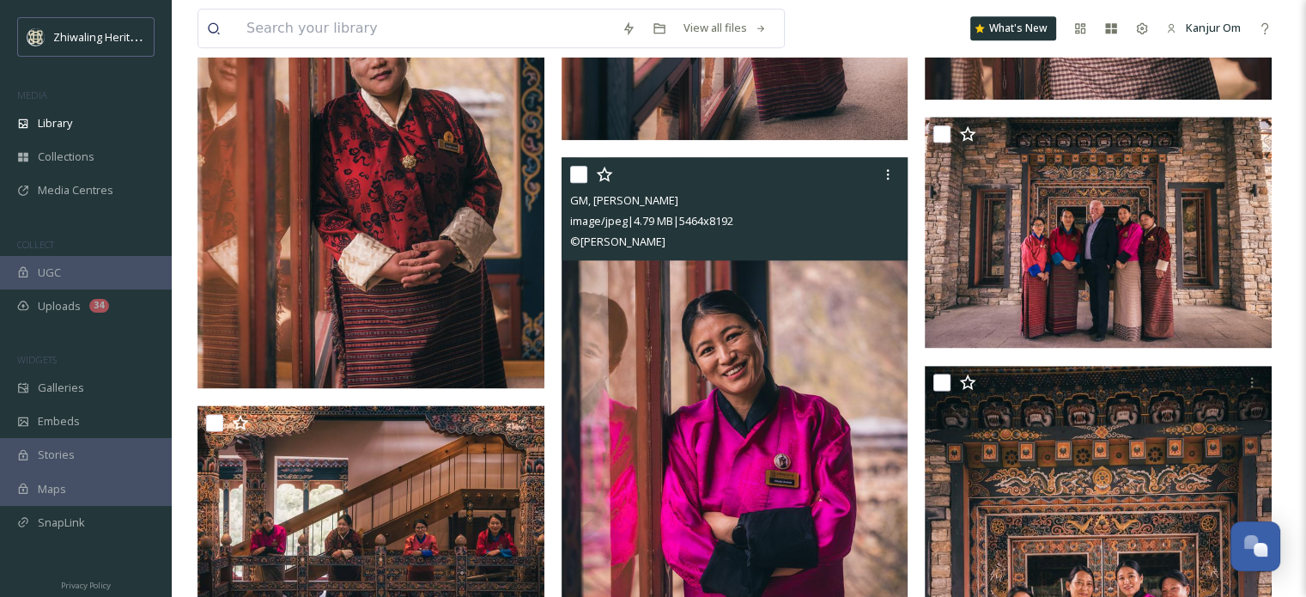
click at [800, 385] on img at bounding box center [735, 417] width 347 height 520
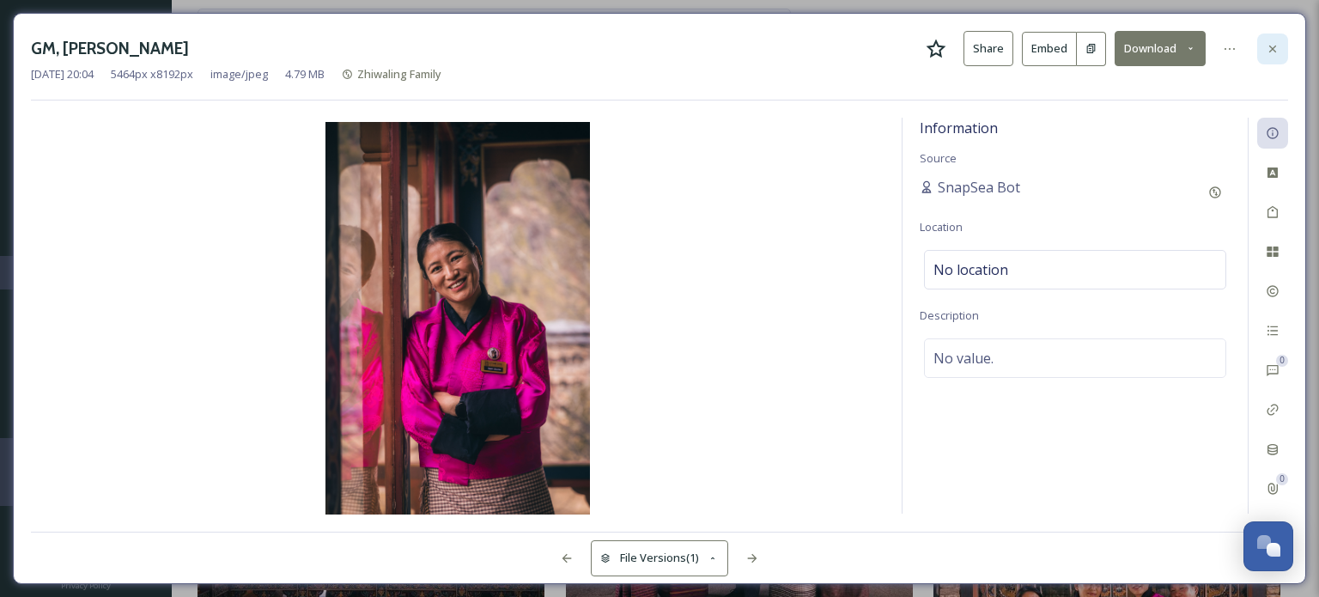
click at [1268, 46] on icon at bounding box center [1273, 49] width 14 height 14
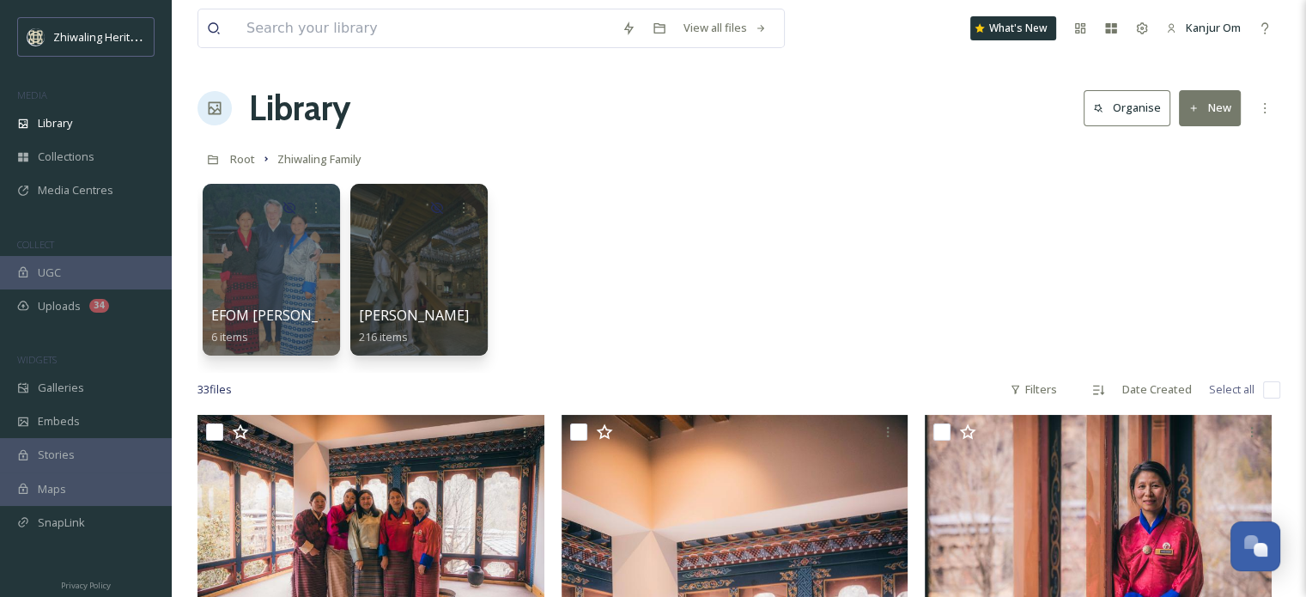
click at [939, 195] on div "EFOM [PERSON_NAME]'s Memories 6 items [PERSON_NAME] 216 items" at bounding box center [739, 274] width 1083 height 198
click at [888, 218] on div "EFOM [PERSON_NAME]'s Memories 6 items [PERSON_NAME] 216 items" at bounding box center [739, 274] width 1083 height 198
click at [76, 115] on div "Library" at bounding box center [86, 122] width 172 height 33
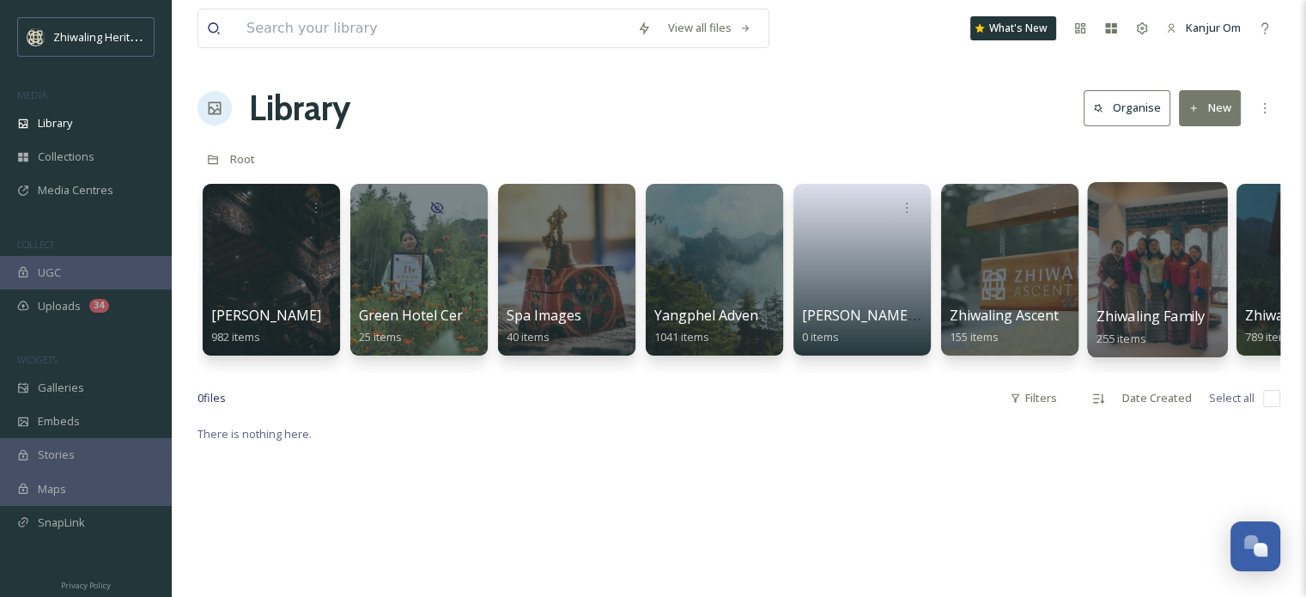
click at [1123, 302] on div at bounding box center [1157, 269] width 140 height 175
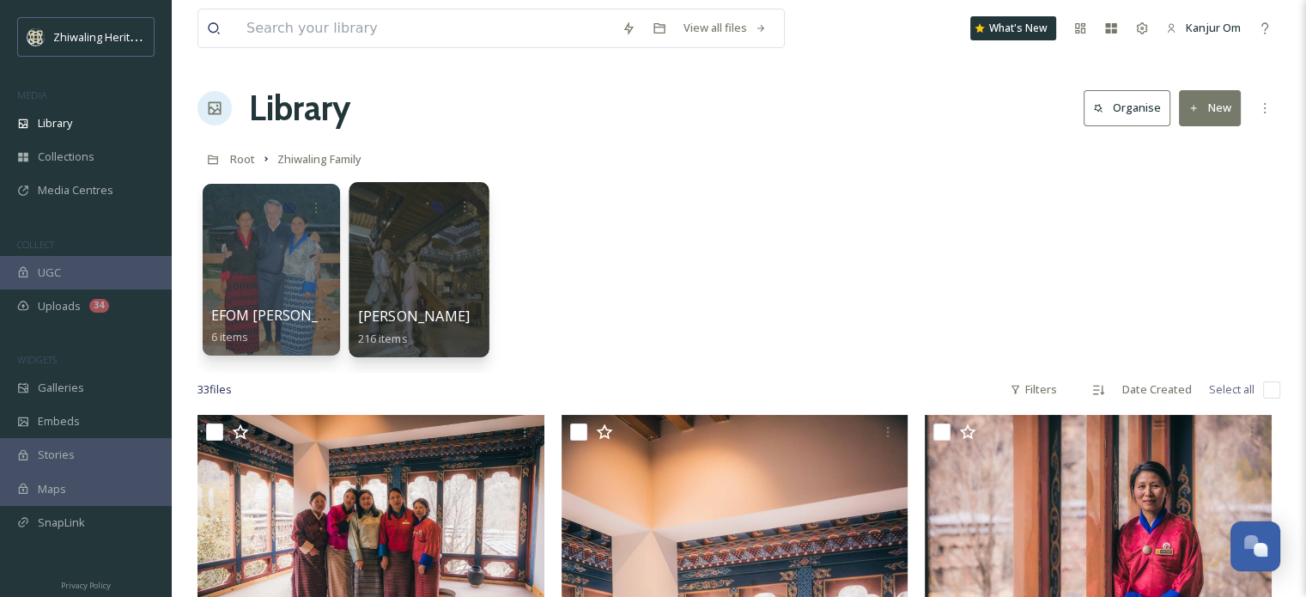
click at [441, 274] on div at bounding box center [419, 269] width 140 height 175
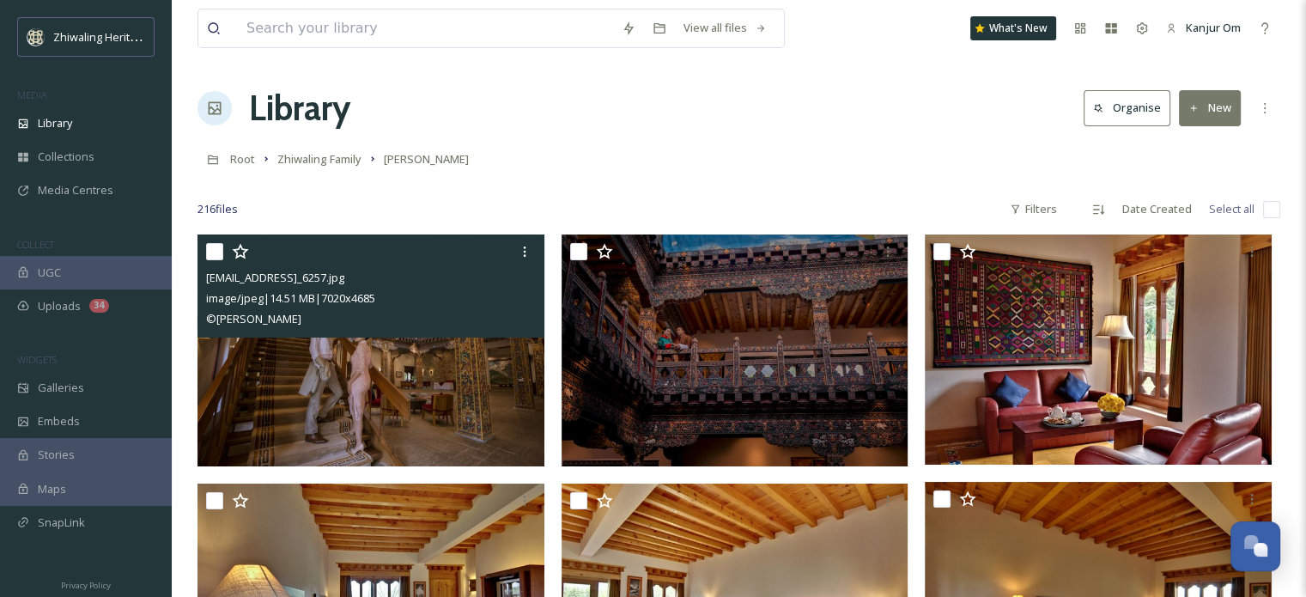
click at [408, 395] on img at bounding box center [371, 350] width 347 height 232
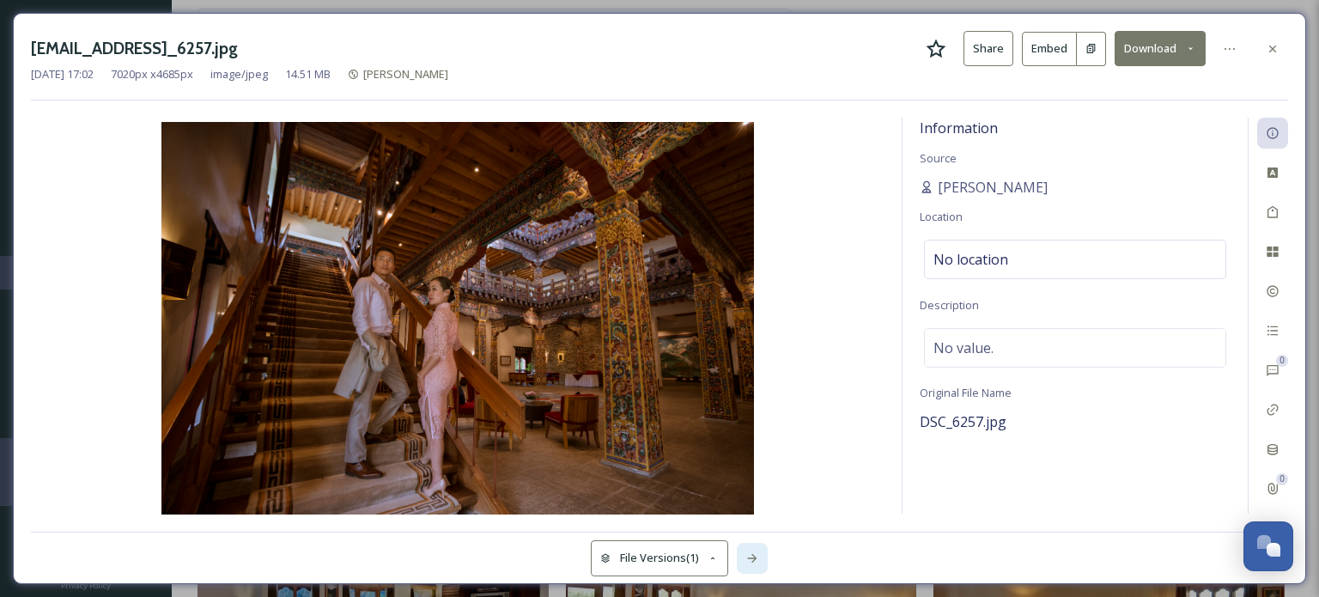
click at [756, 557] on icon at bounding box center [751, 558] width 9 height 9
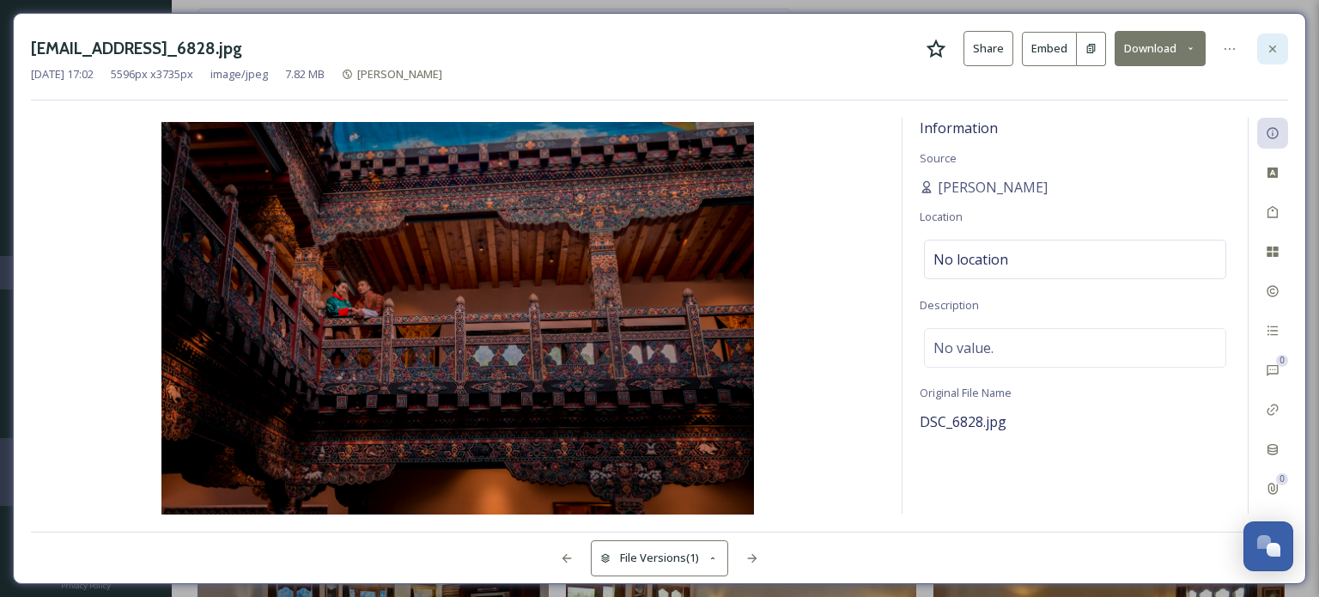
click at [1269, 47] on icon at bounding box center [1273, 49] width 14 height 14
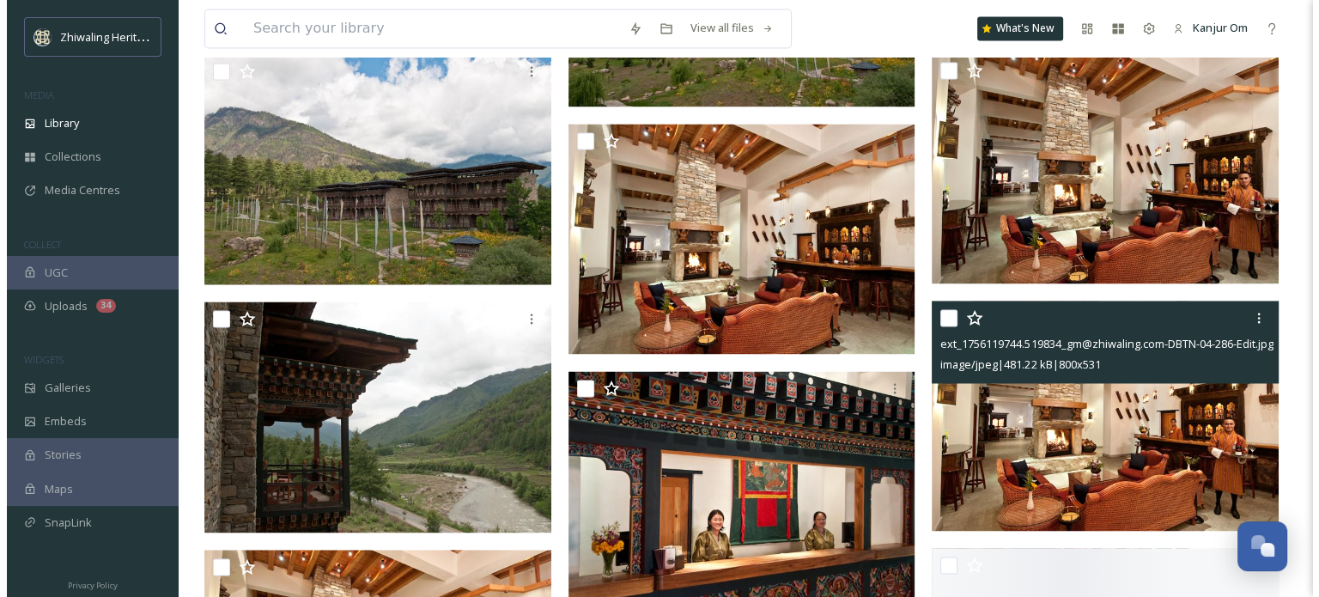
scroll to position [3006, 0]
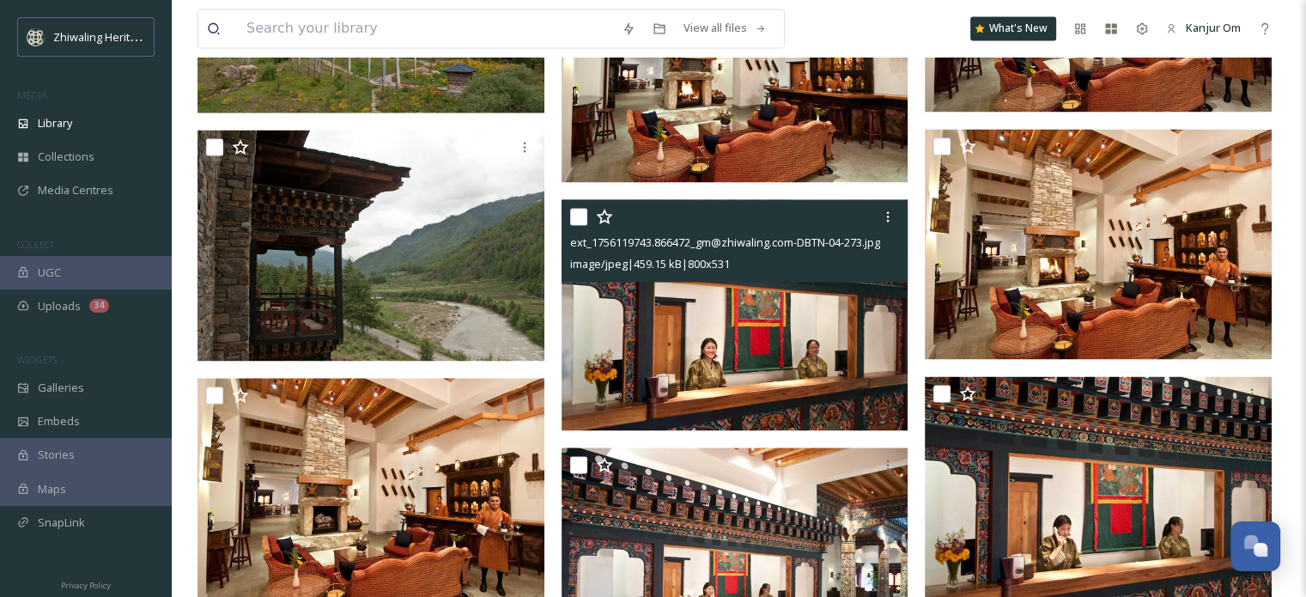
click at [712, 374] on img at bounding box center [735, 314] width 347 height 230
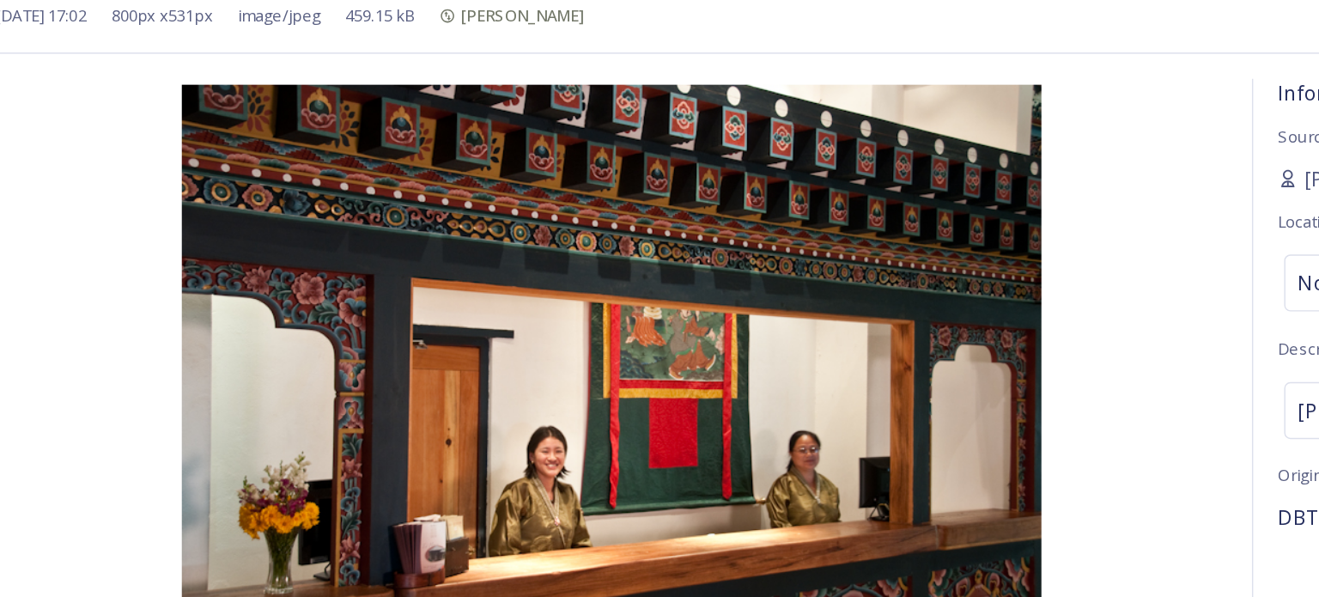
scroll to position [3006, 0]
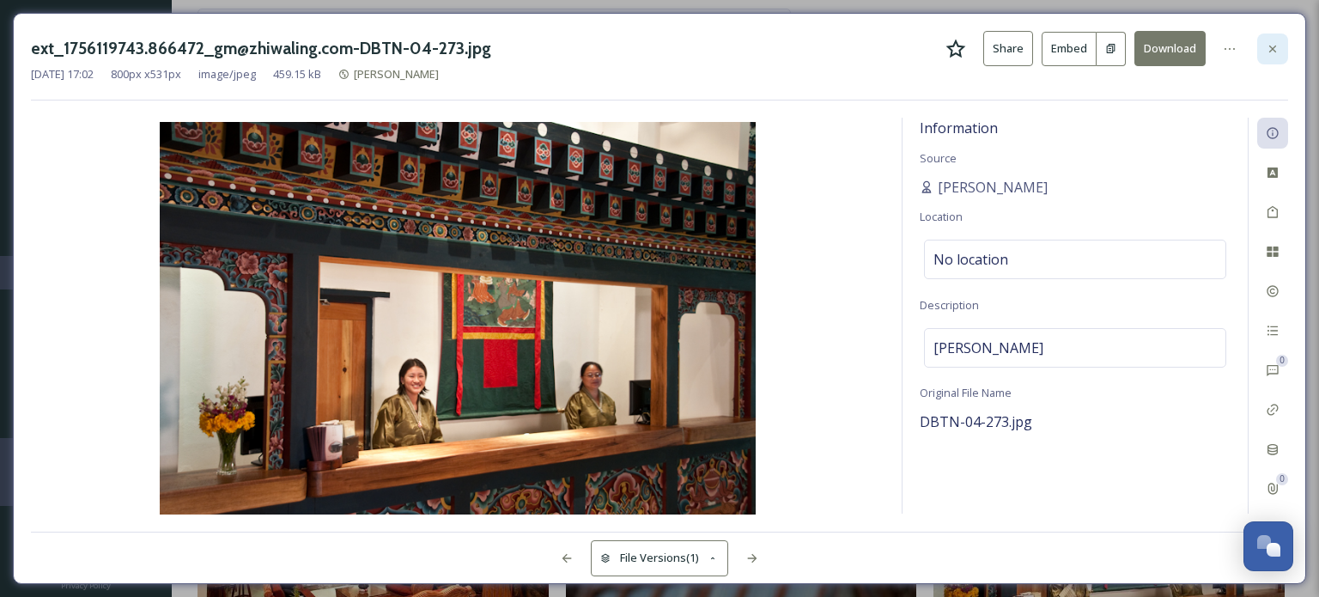
click at [1280, 46] on div at bounding box center [1272, 48] width 31 height 31
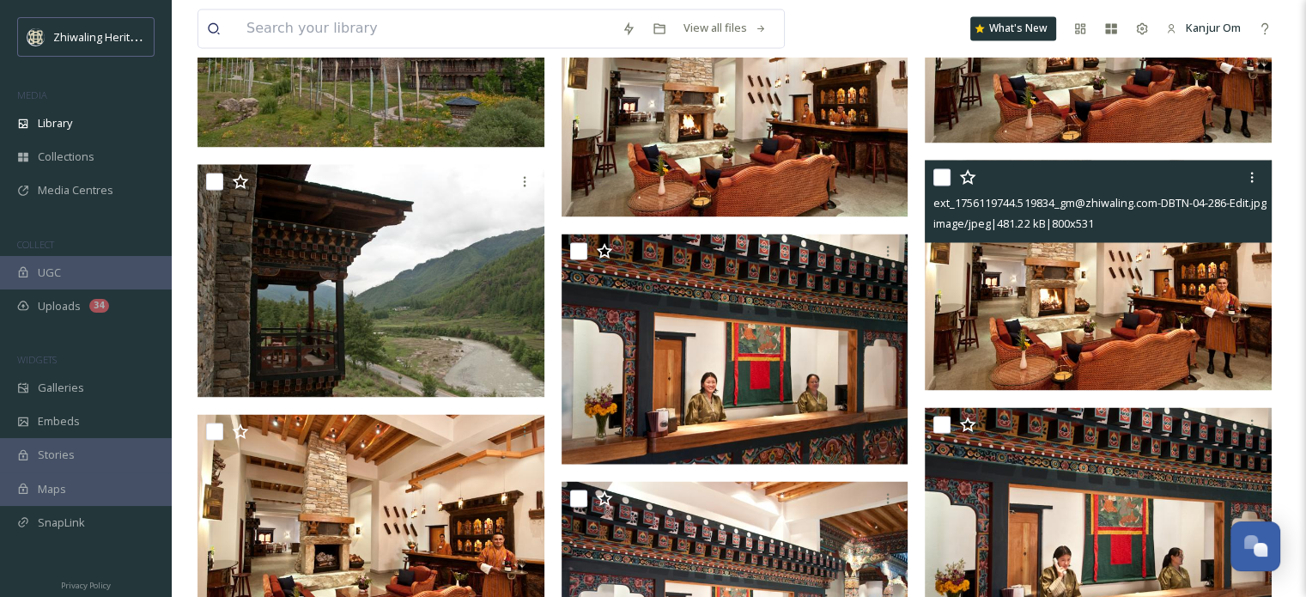
click at [1096, 347] on img at bounding box center [1098, 275] width 347 height 230
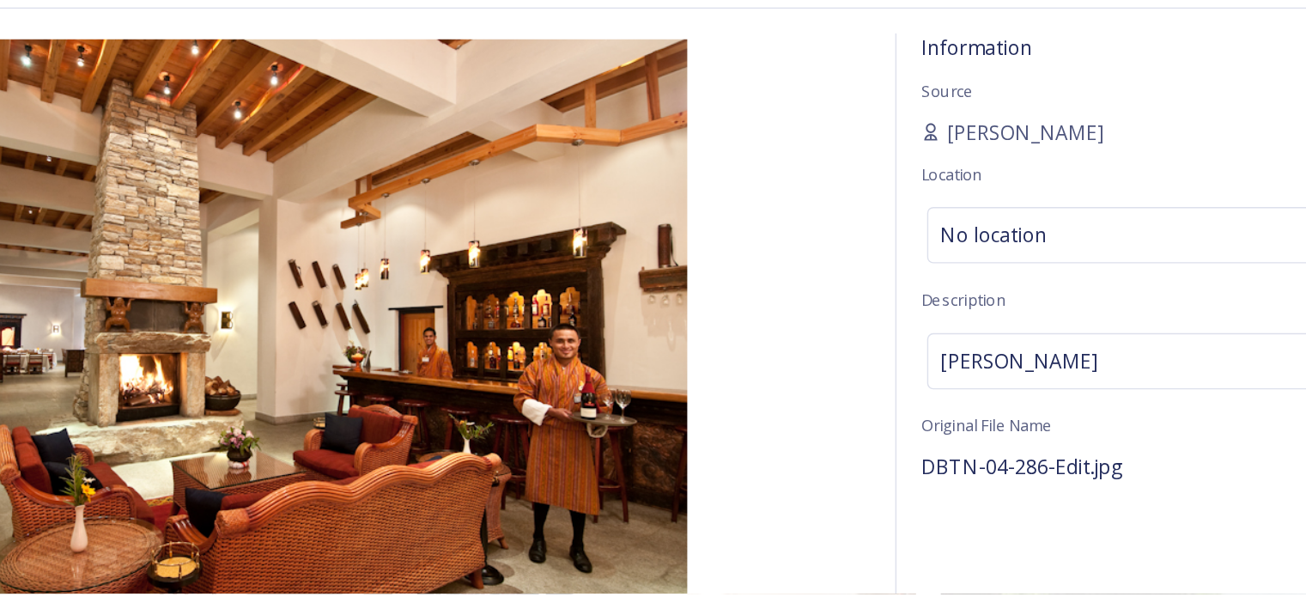
scroll to position [3006, 0]
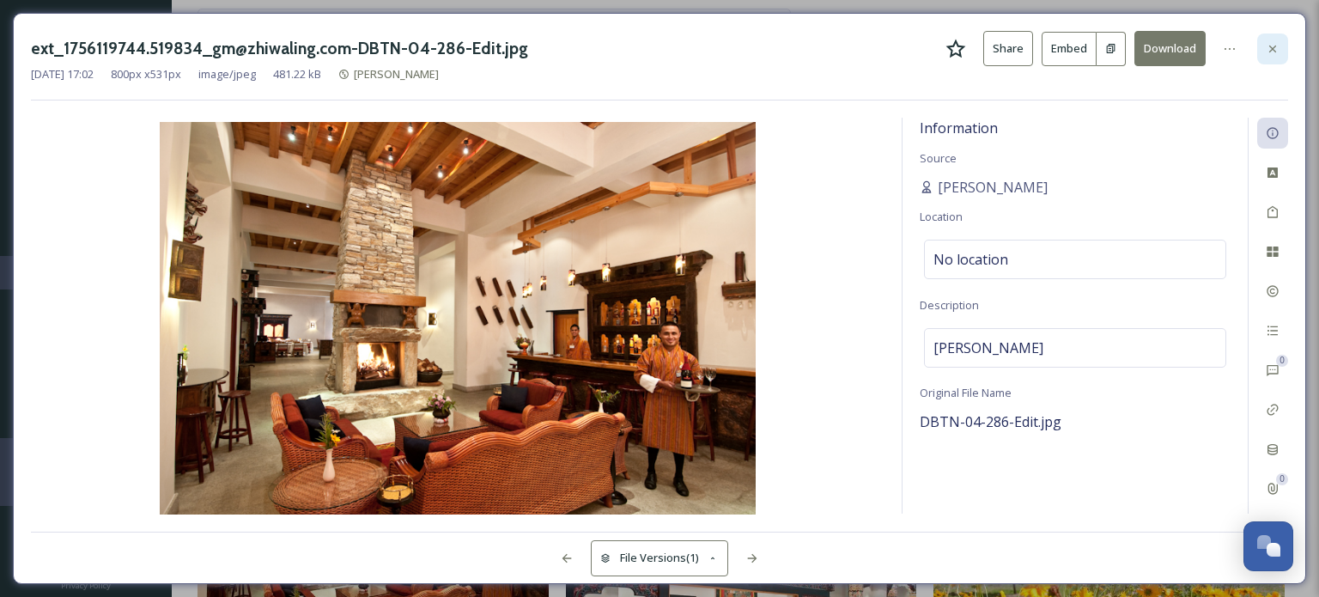
click at [1274, 43] on icon at bounding box center [1273, 49] width 14 height 14
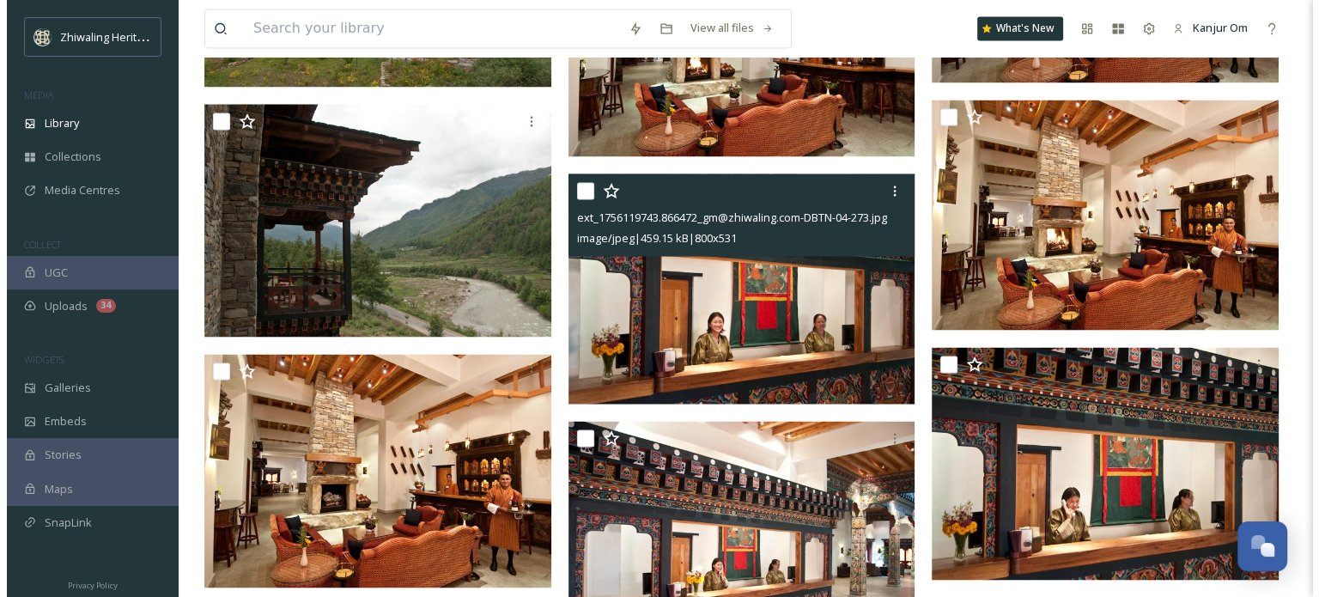
scroll to position [3263, 0]
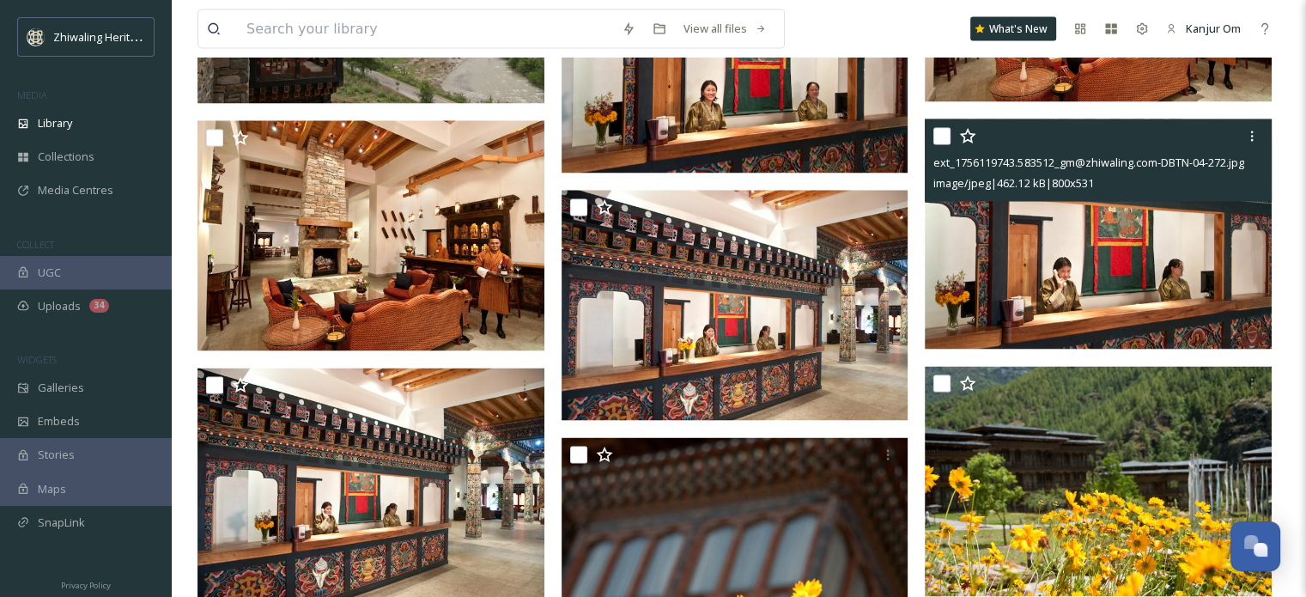
click at [1110, 277] on img at bounding box center [1098, 234] width 347 height 230
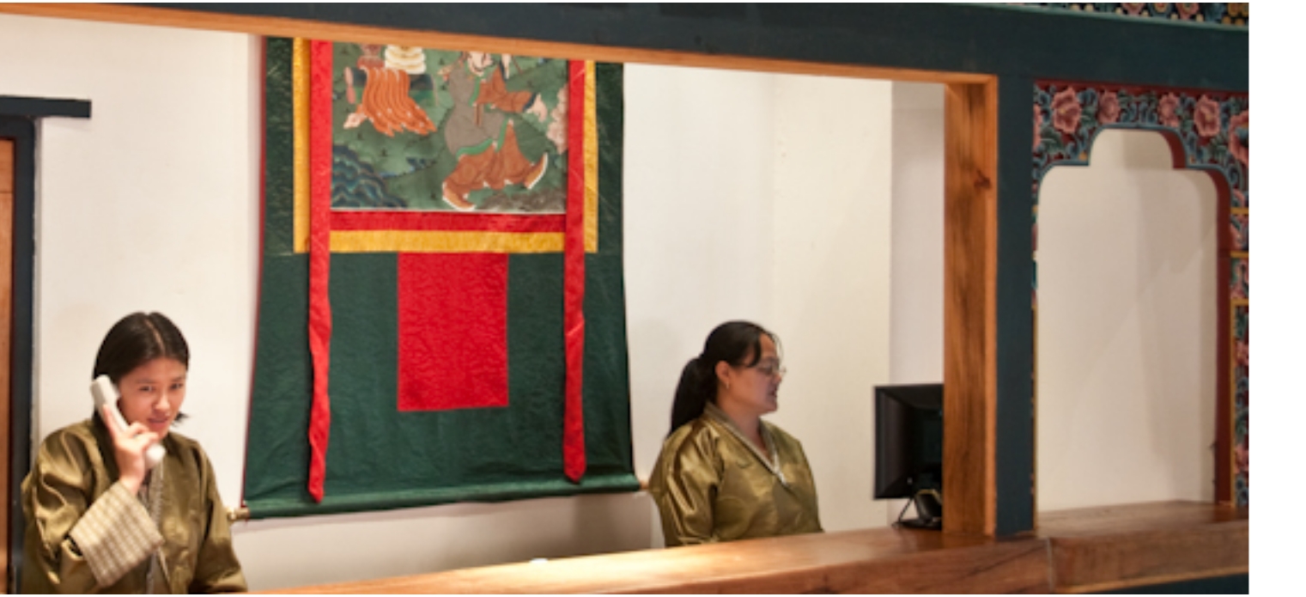
scroll to position [3263, 0]
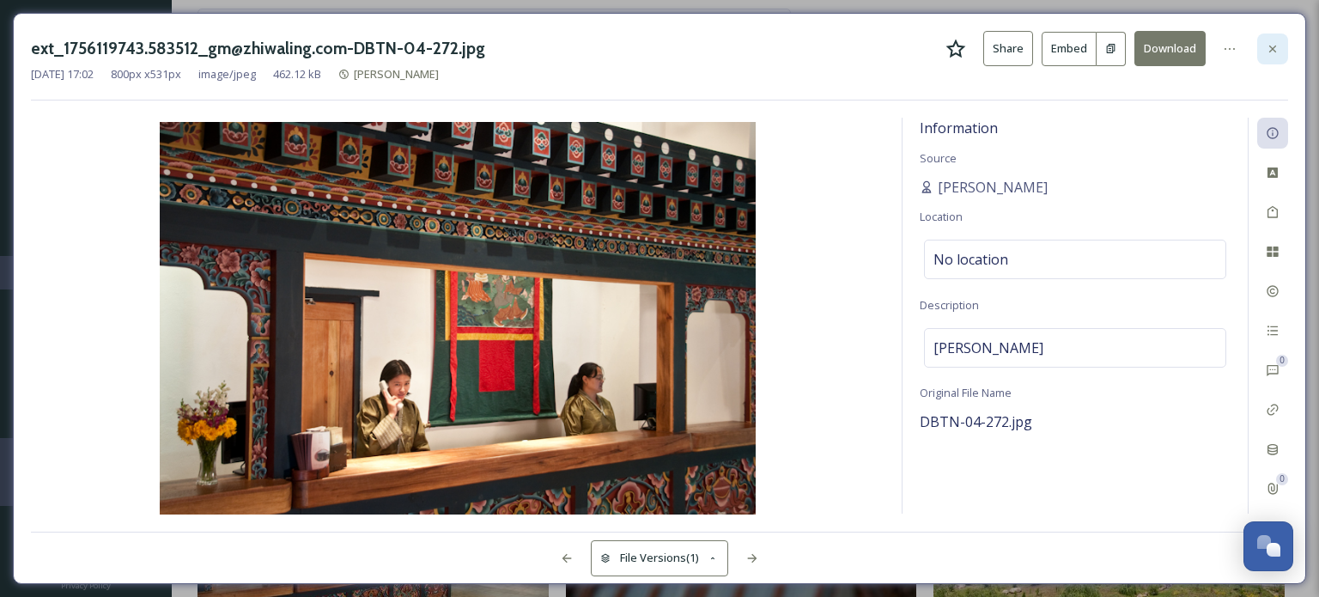
click at [1274, 52] on icon at bounding box center [1273, 49] width 14 height 14
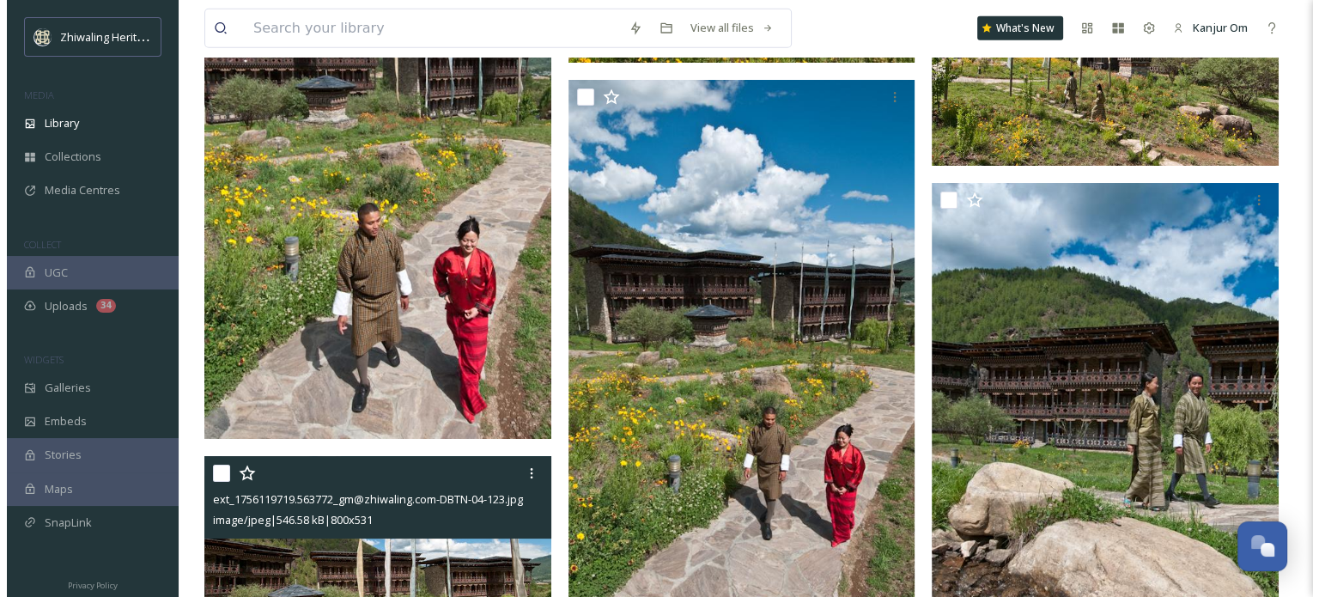
scroll to position [11034, 0]
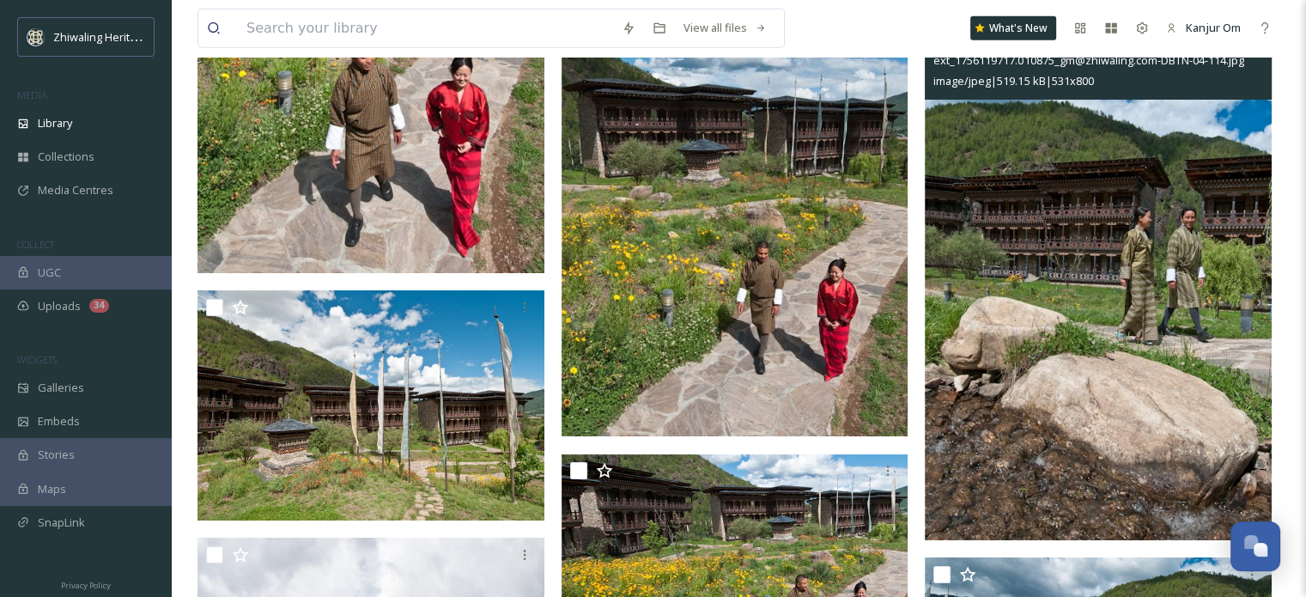
click at [1092, 401] on img at bounding box center [1098, 278] width 347 height 523
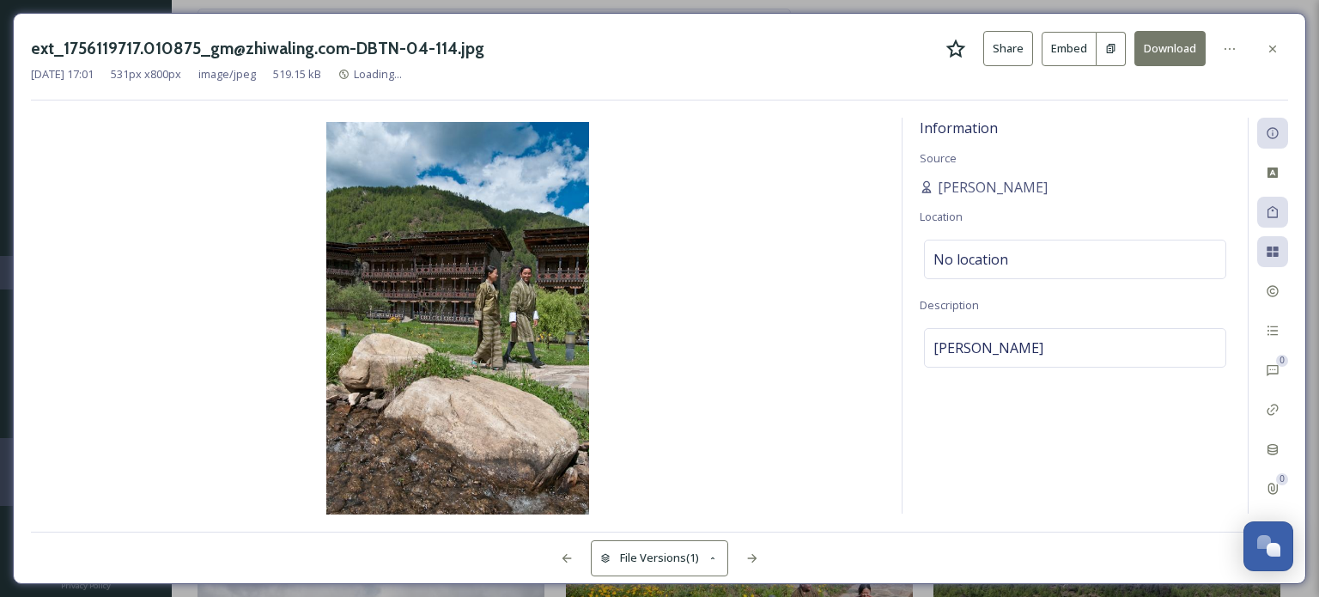
drag, startPoint x: 1092, startPoint y: 401, endPoint x: 467, endPoint y: 370, distance: 626.0
click at [1031, 398] on div "Information Source Rinzin Location No location Description [PERSON_NAME][GEOGRA…" at bounding box center [1075, 316] width 345 height 396
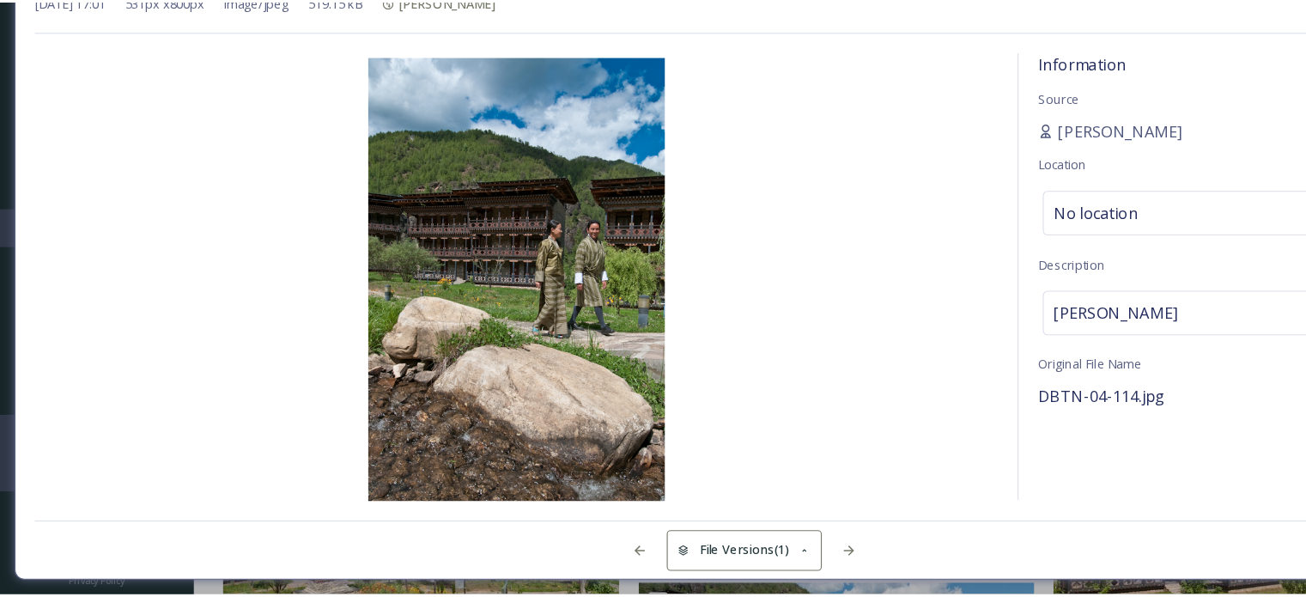
scroll to position [11033, 0]
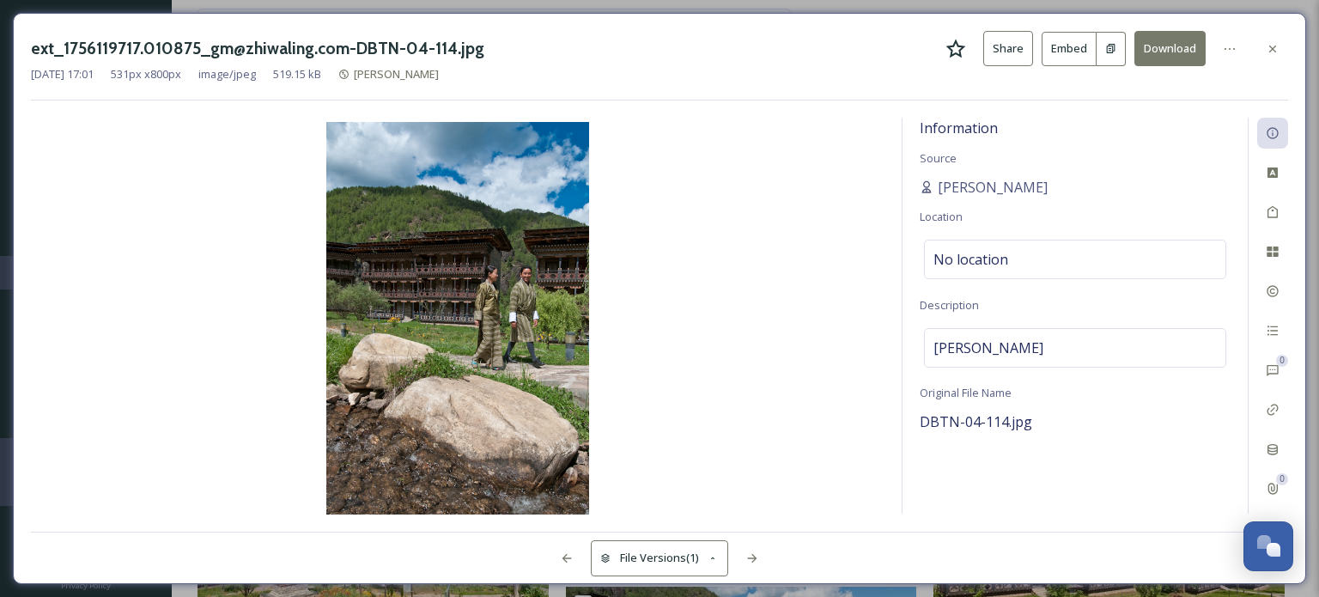
click at [1273, 52] on icon at bounding box center [1273, 49] width 14 height 14
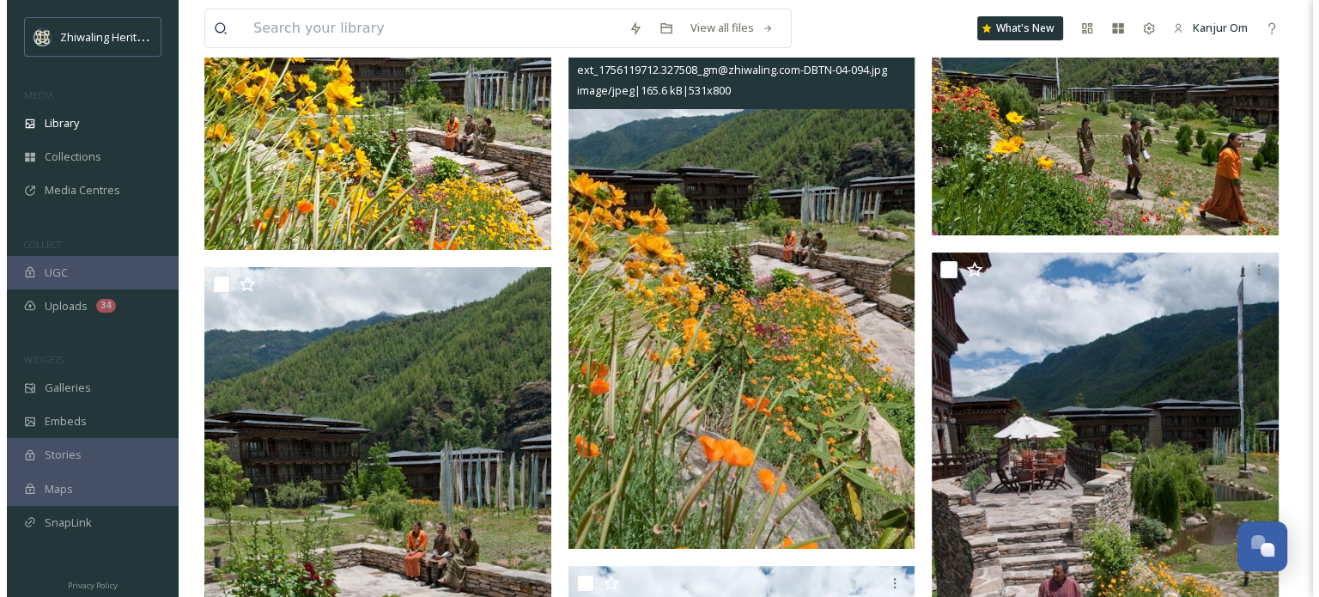
scroll to position [14039, 0]
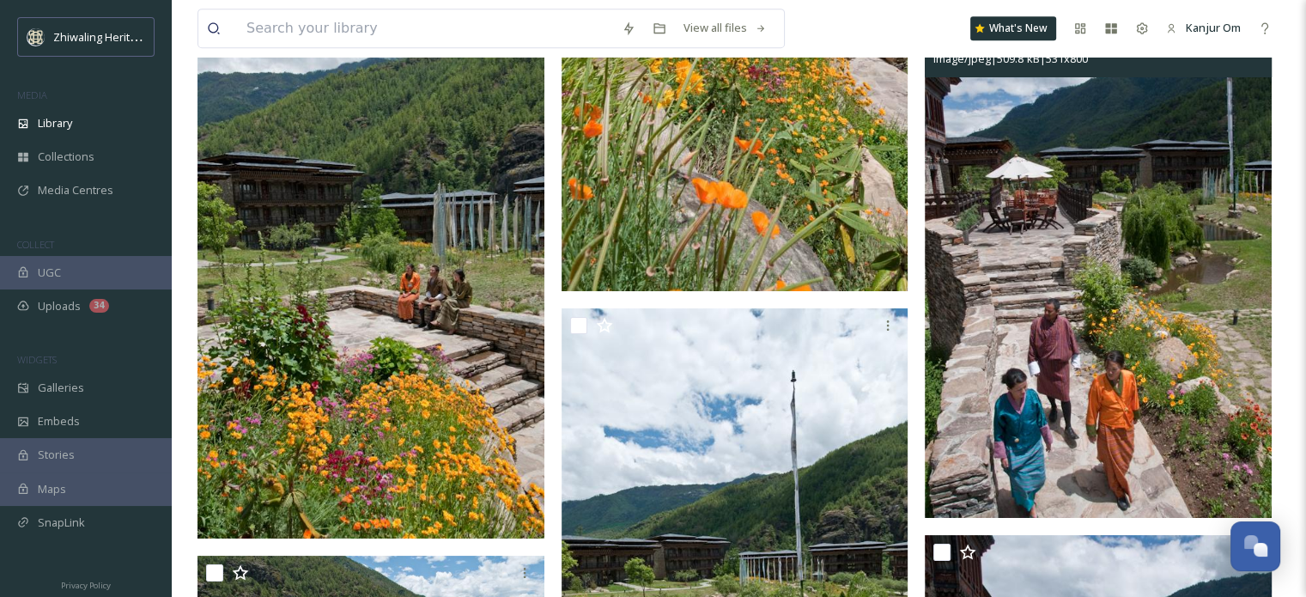
click at [1108, 441] on img at bounding box center [1098, 256] width 347 height 523
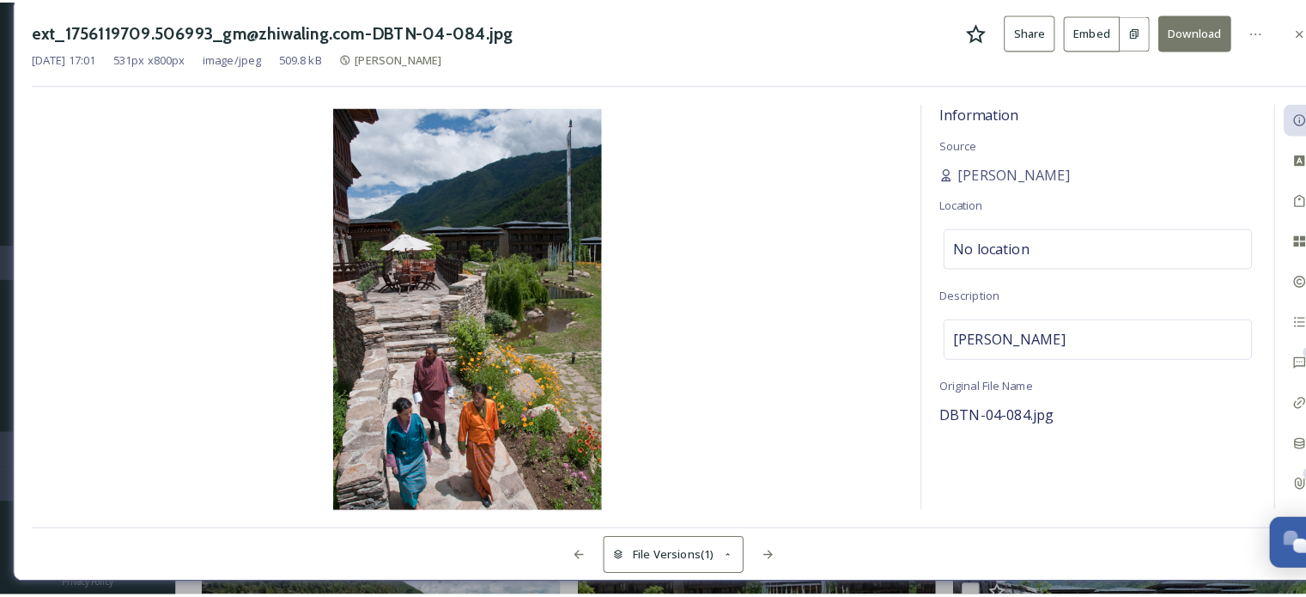
scroll to position [14036, 0]
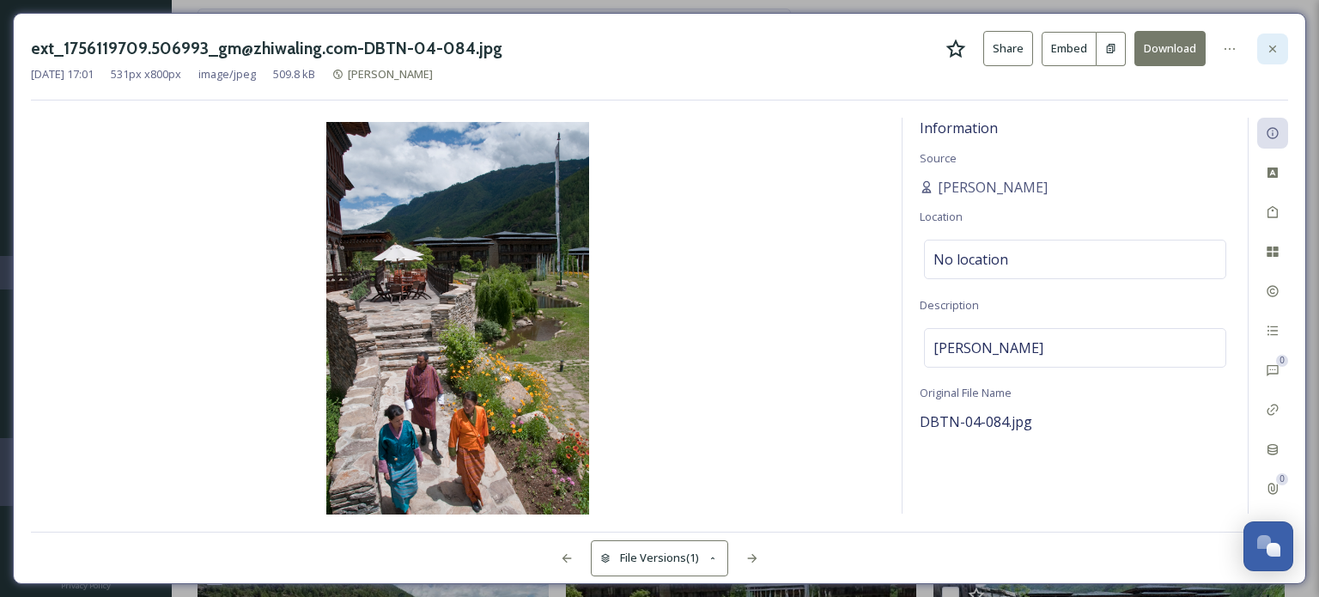
click at [1271, 46] on icon at bounding box center [1272, 48] width 7 height 7
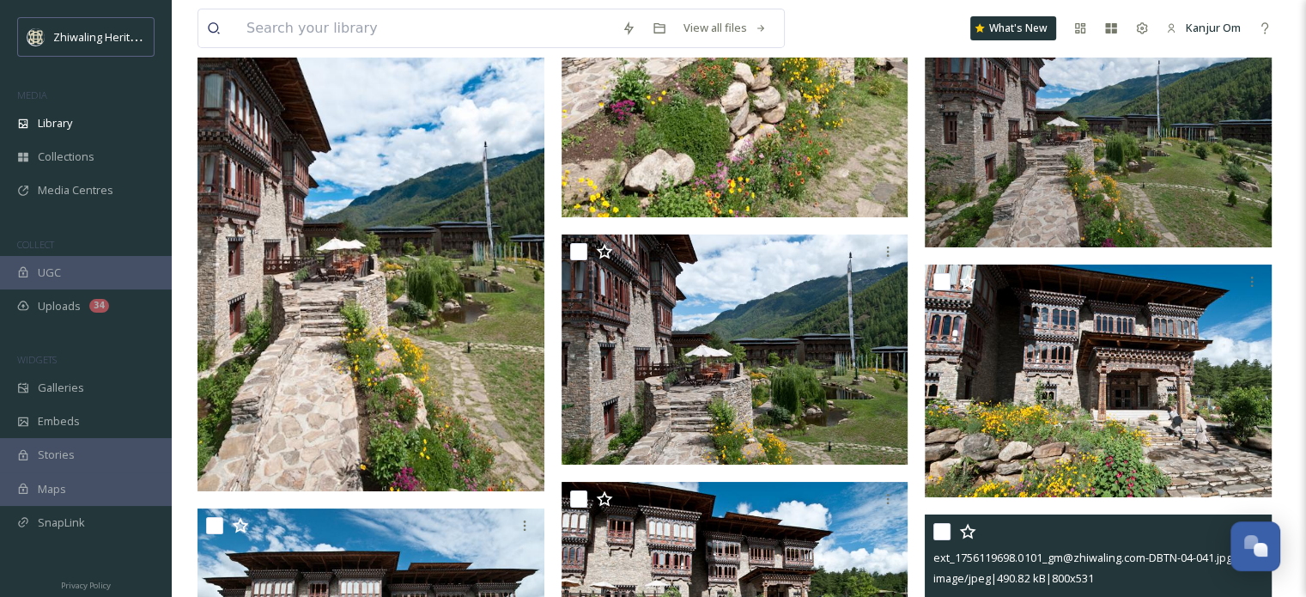
scroll to position [18756, 0]
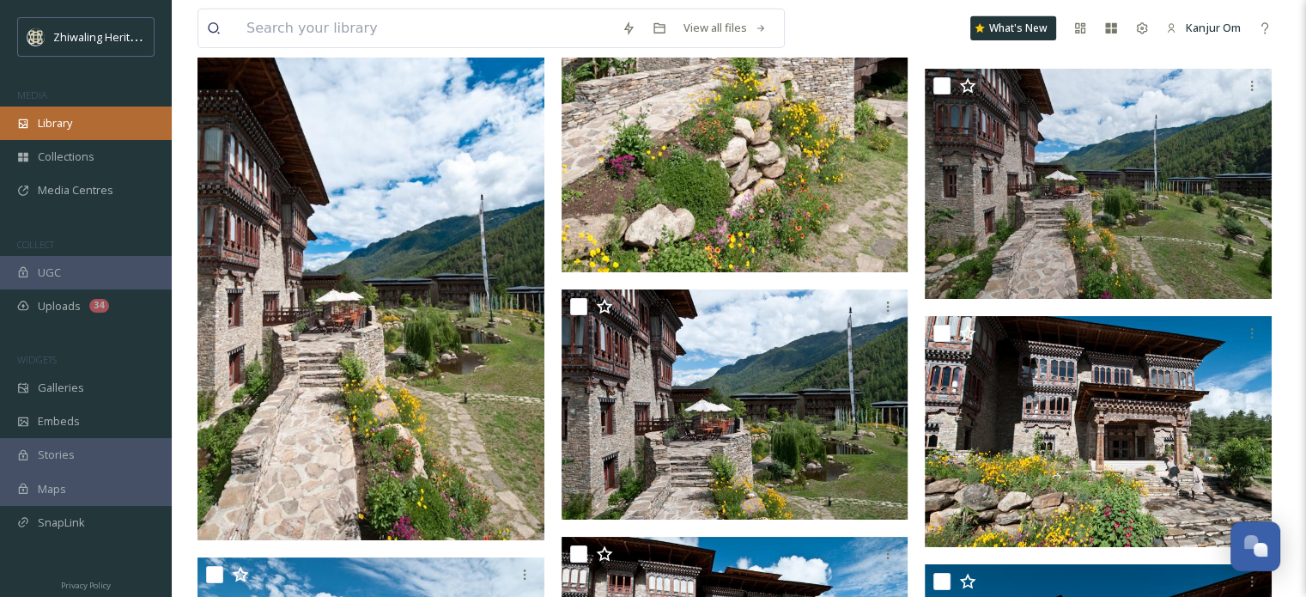
click at [83, 121] on div "Library" at bounding box center [86, 122] width 172 height 33
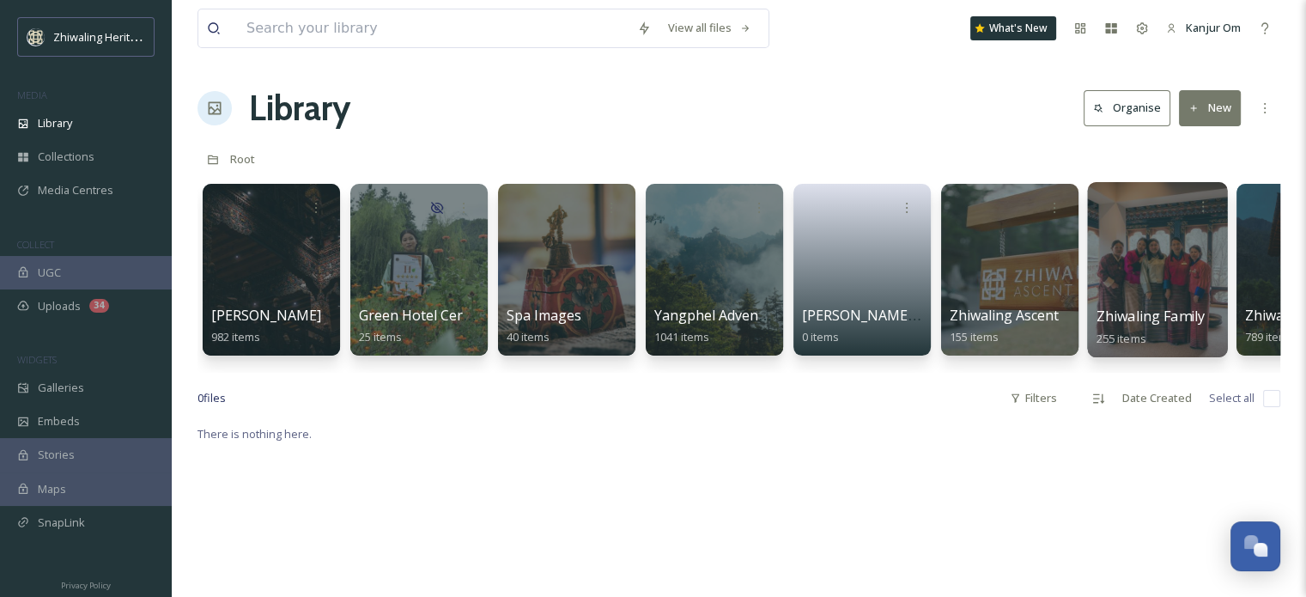
click at [1140, 303] on div at bounding box center [1157, 269] width 140 height 175
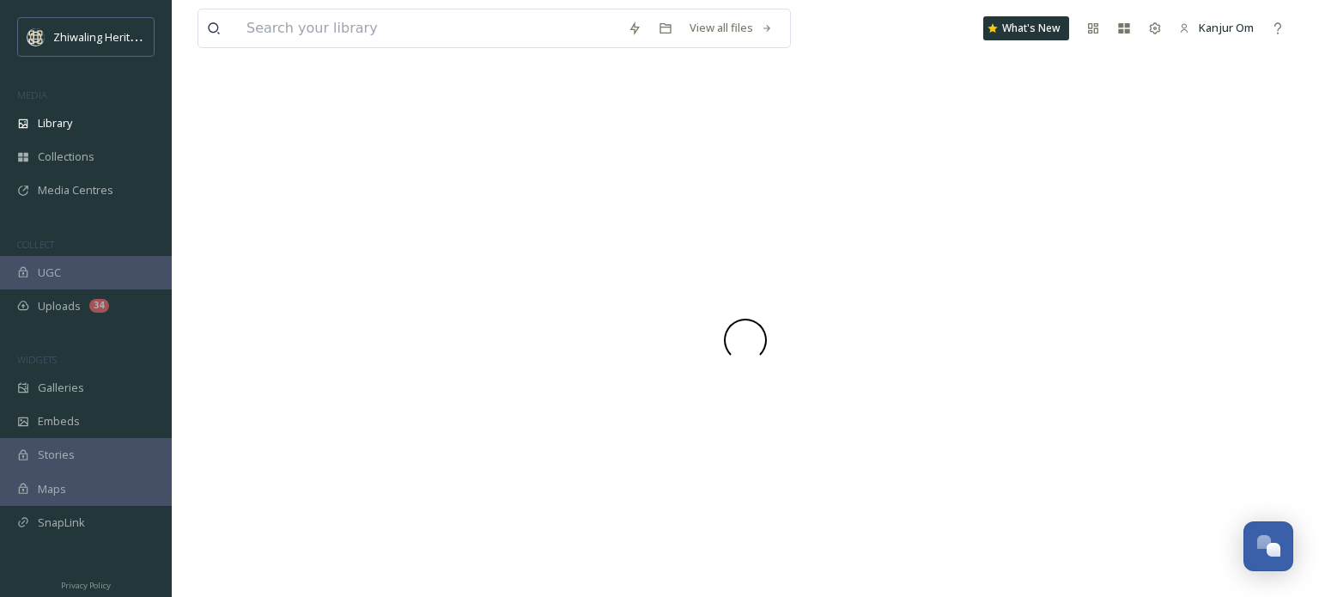
click at [1140, 303] on div at bounding box center [746, 339] width 1096 height 514
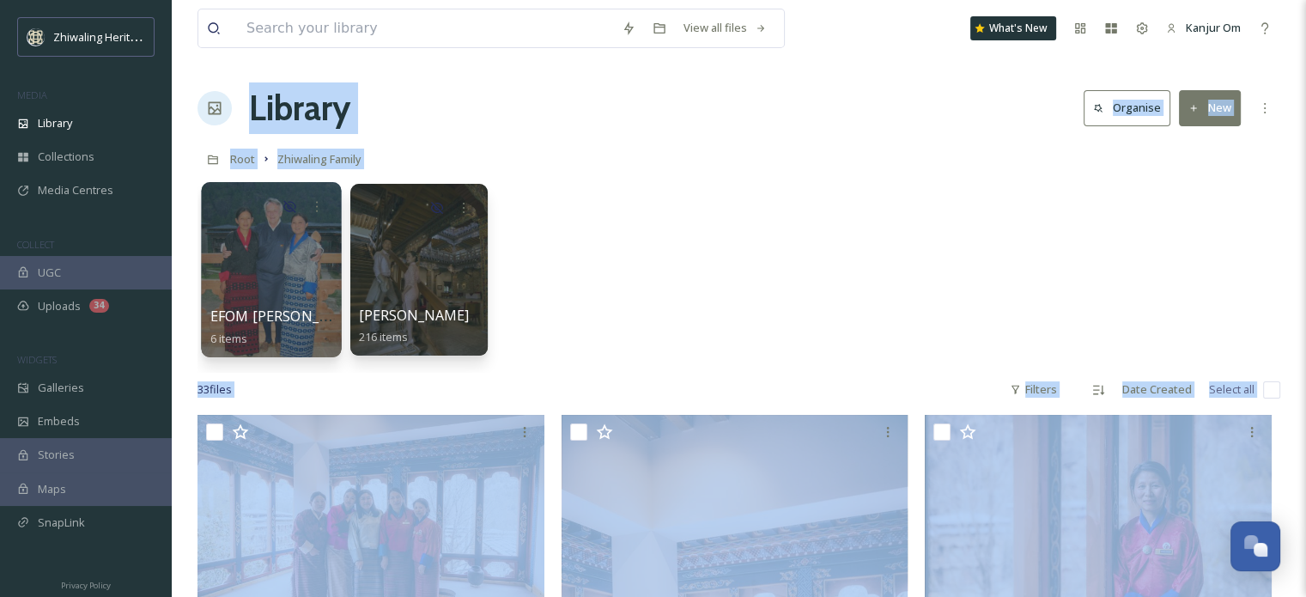
click at [273, 253] on div at bounding box center [271, 269] width 140 height 175
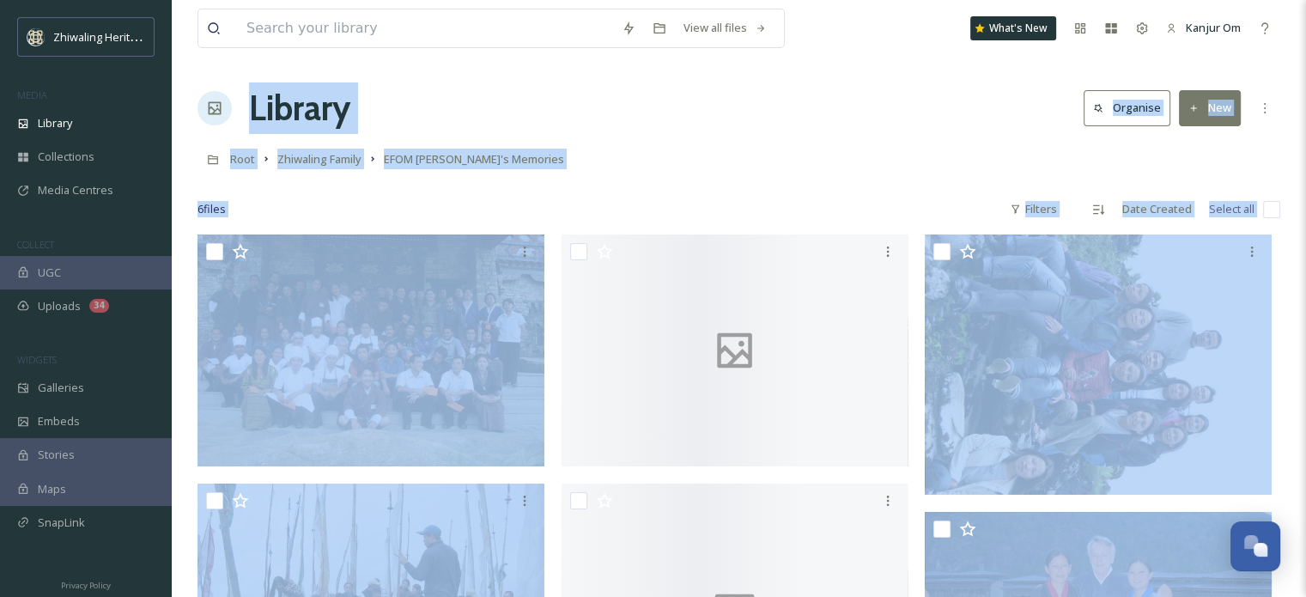
click at [855, 158] on div "Root Zhiwaling Family EFOM [PERSON_NAME]'s Memories" at bounding box center [739, 159] width 1083 height 33
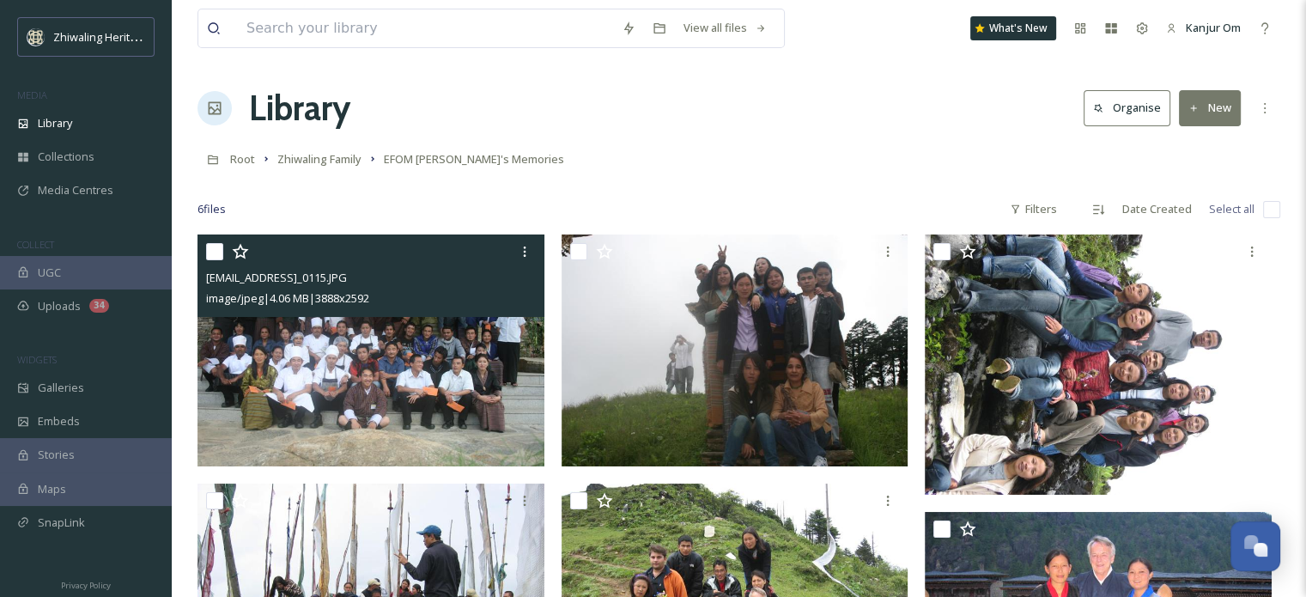
click at [392, 352] on img at bounding box center [371, 350] width 347 height 232
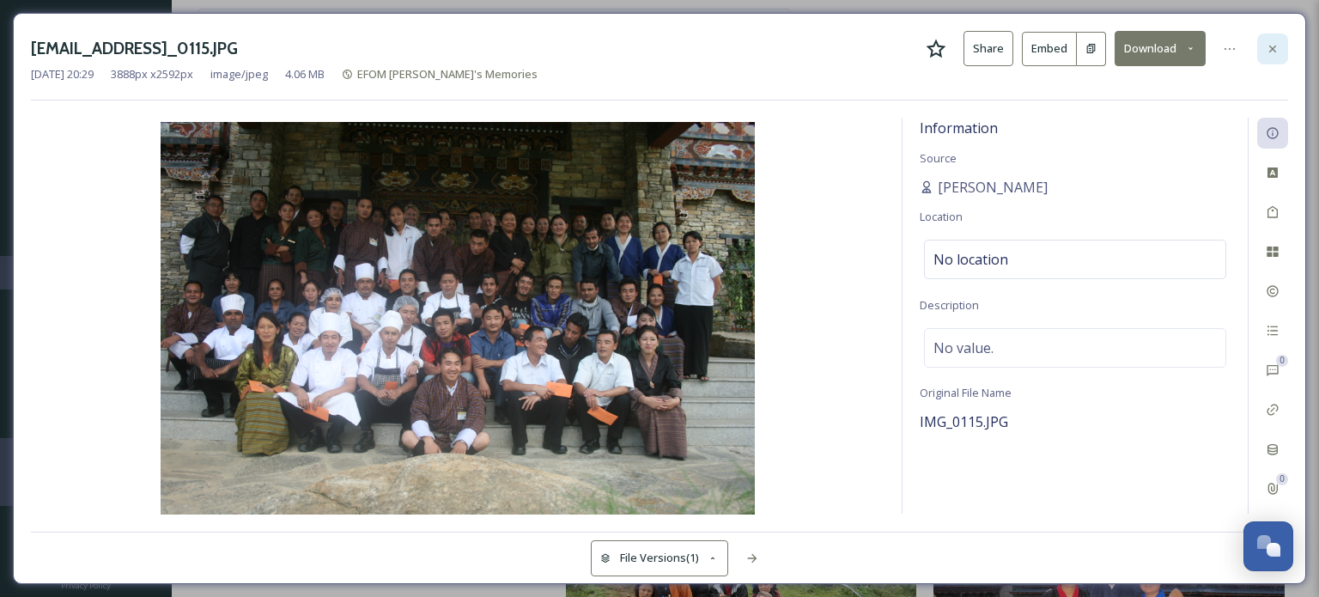
click at [1274, 58] on div at bounding box center [1272, 48] width 31 height 31
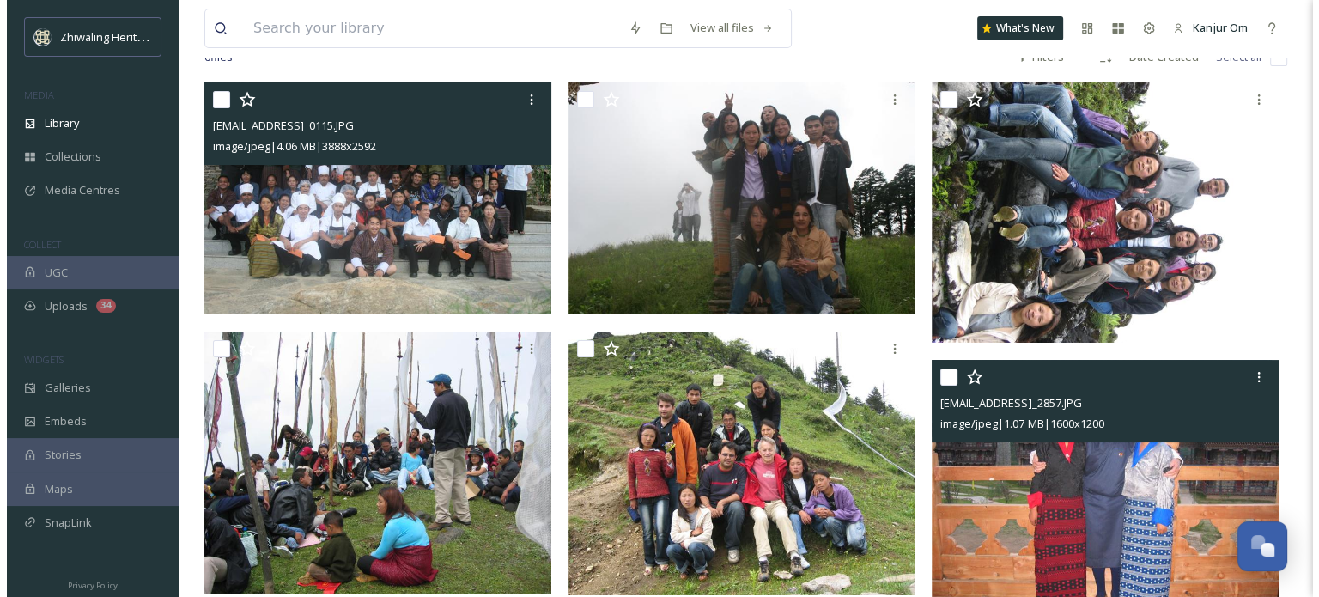
scroll to position [234, 0]
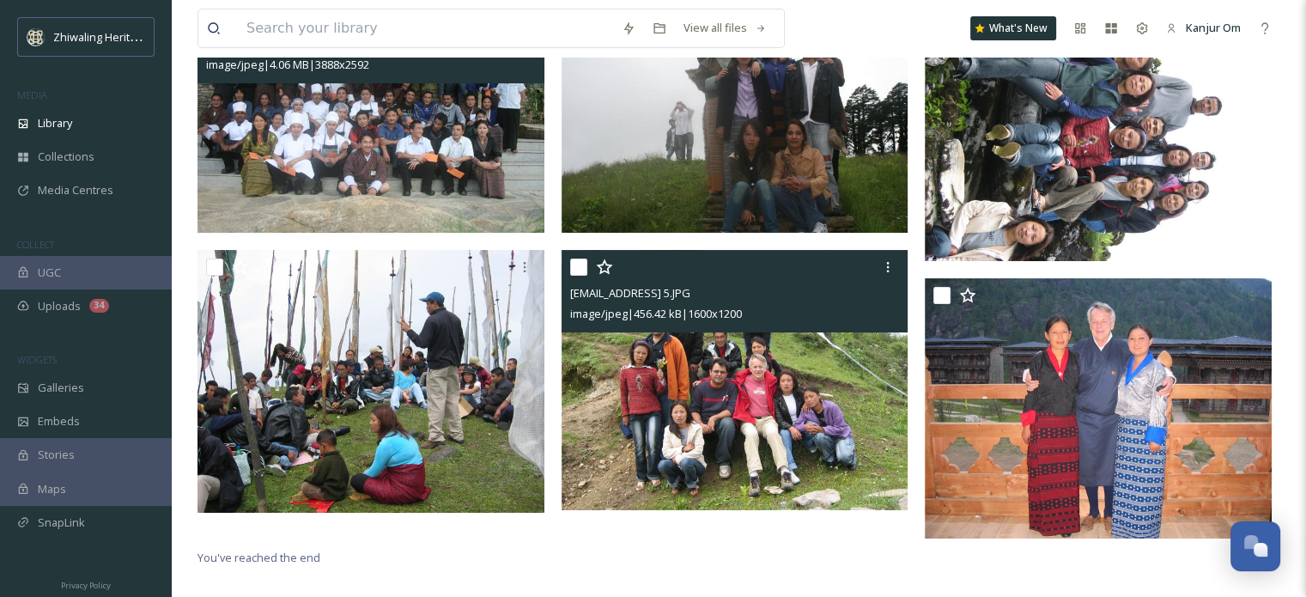
click at [677, 404] on img at bounding box center [735, 380] width 347 height 260
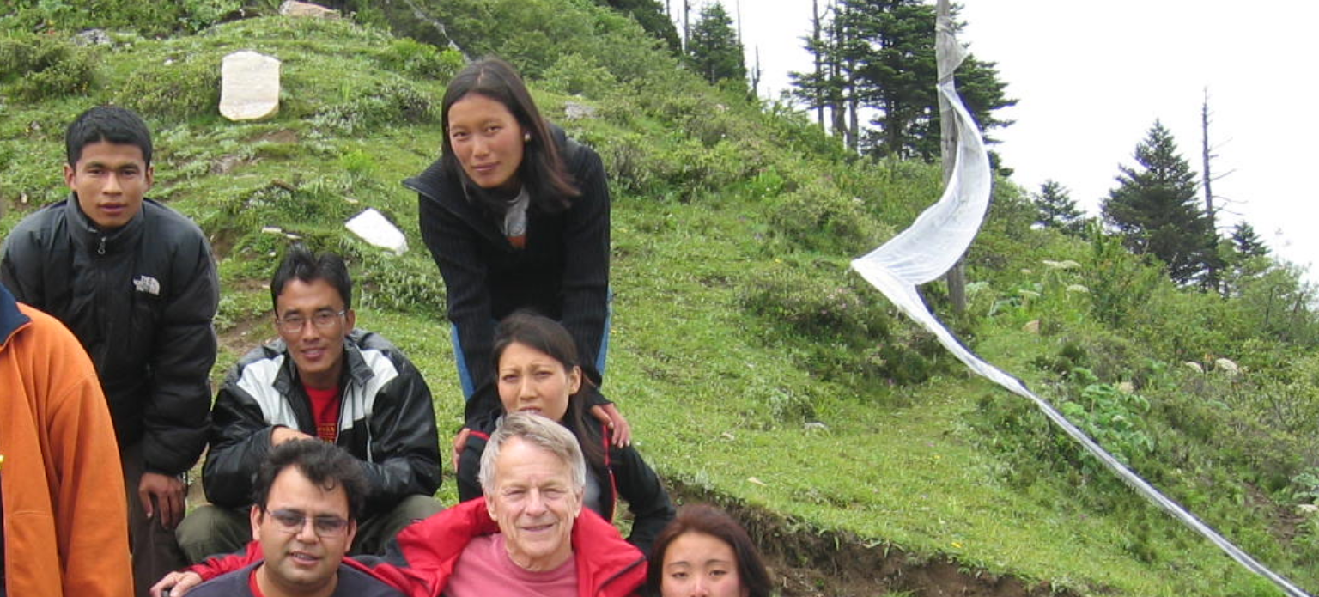
scroll to position [234, 0]
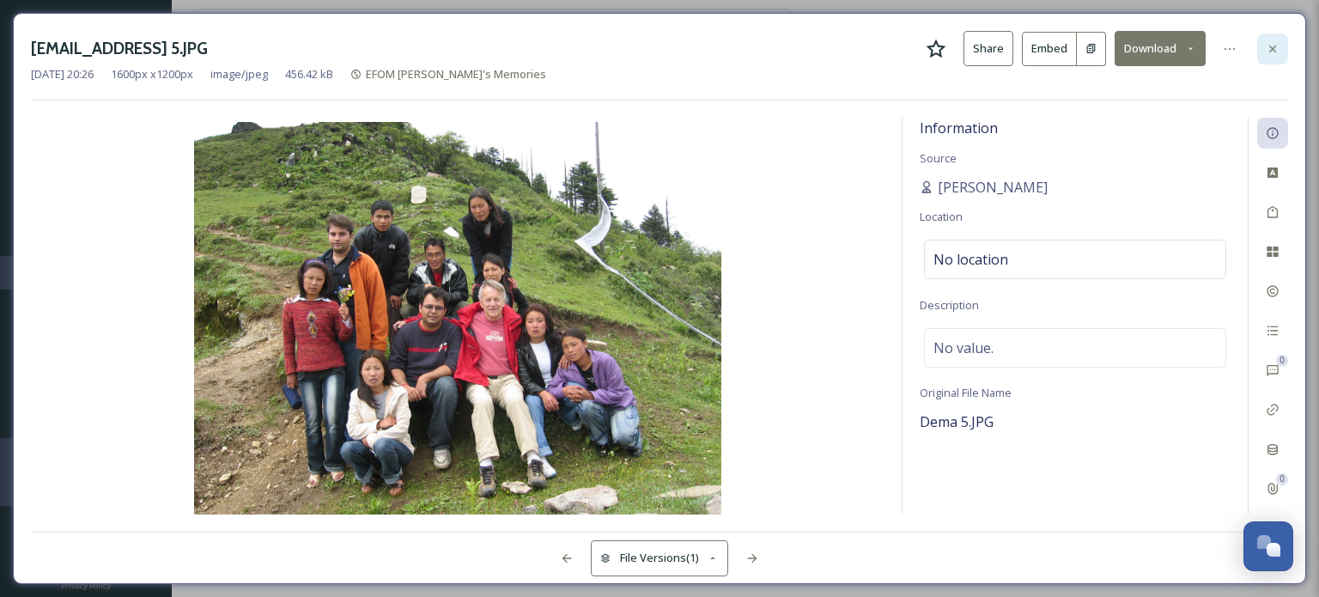
click at [1281, 47] on div at bounding box center [1272, 48] width 31 height 31
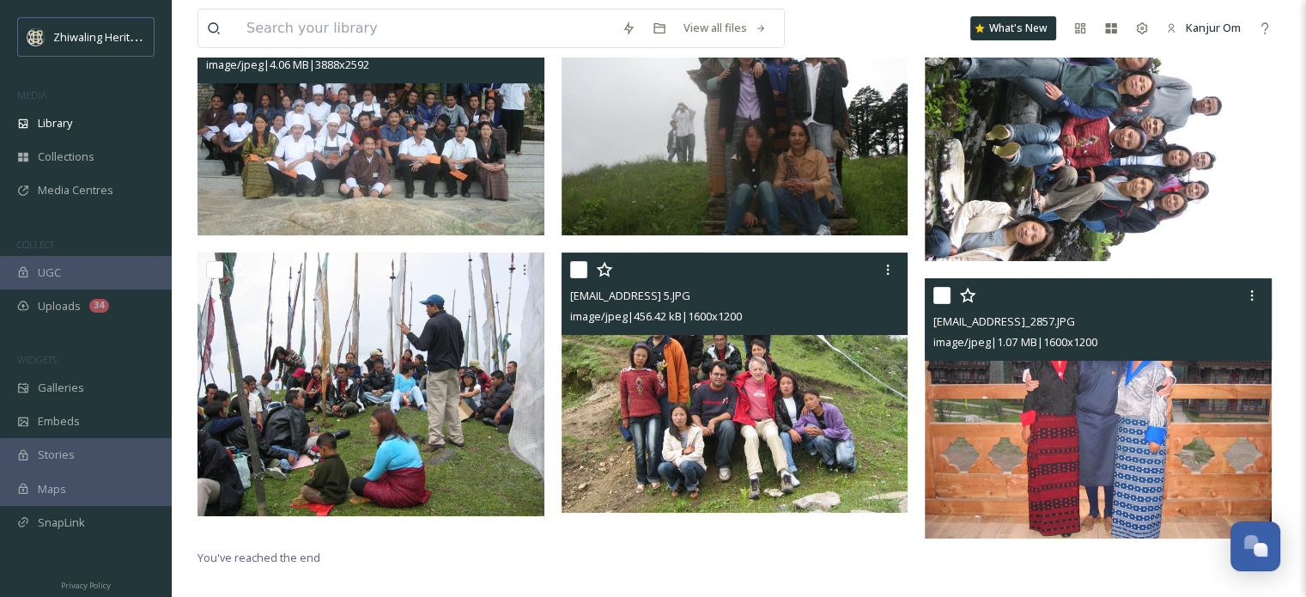
click at [1123, 439] on img at bounding box center [1098, 408] width 347 height 260
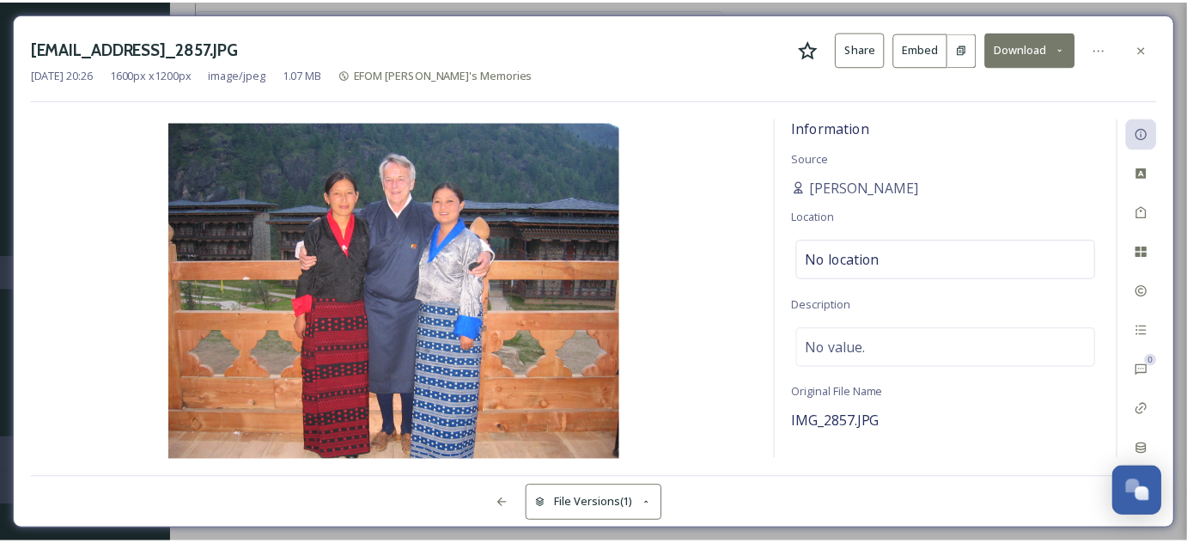
scroll to position [234, 0]
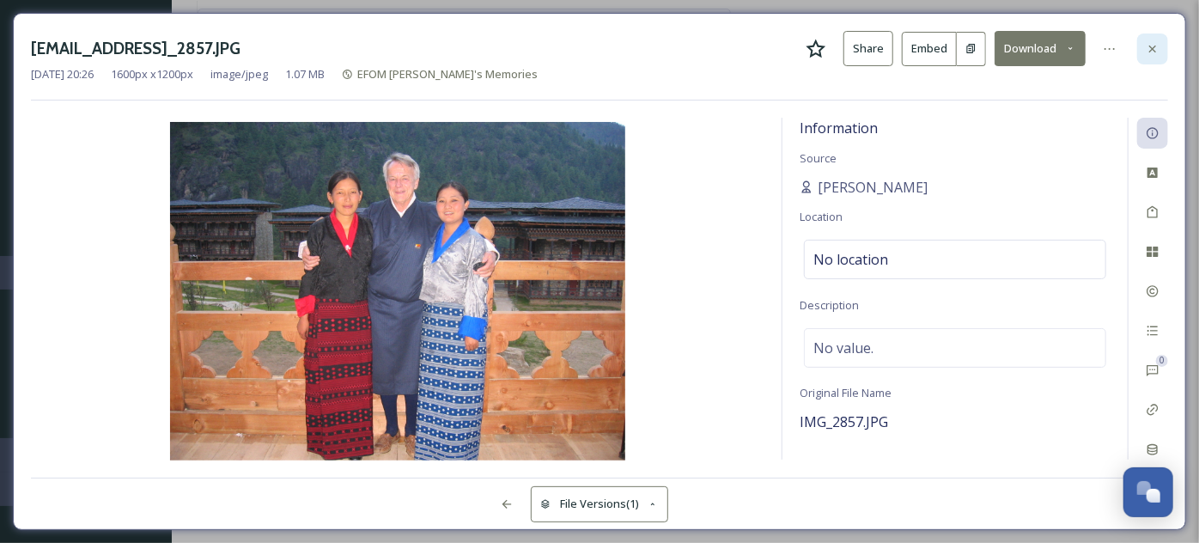
click at [1145, 54] on div at bounding box center [1152, 48] width 31 height 31
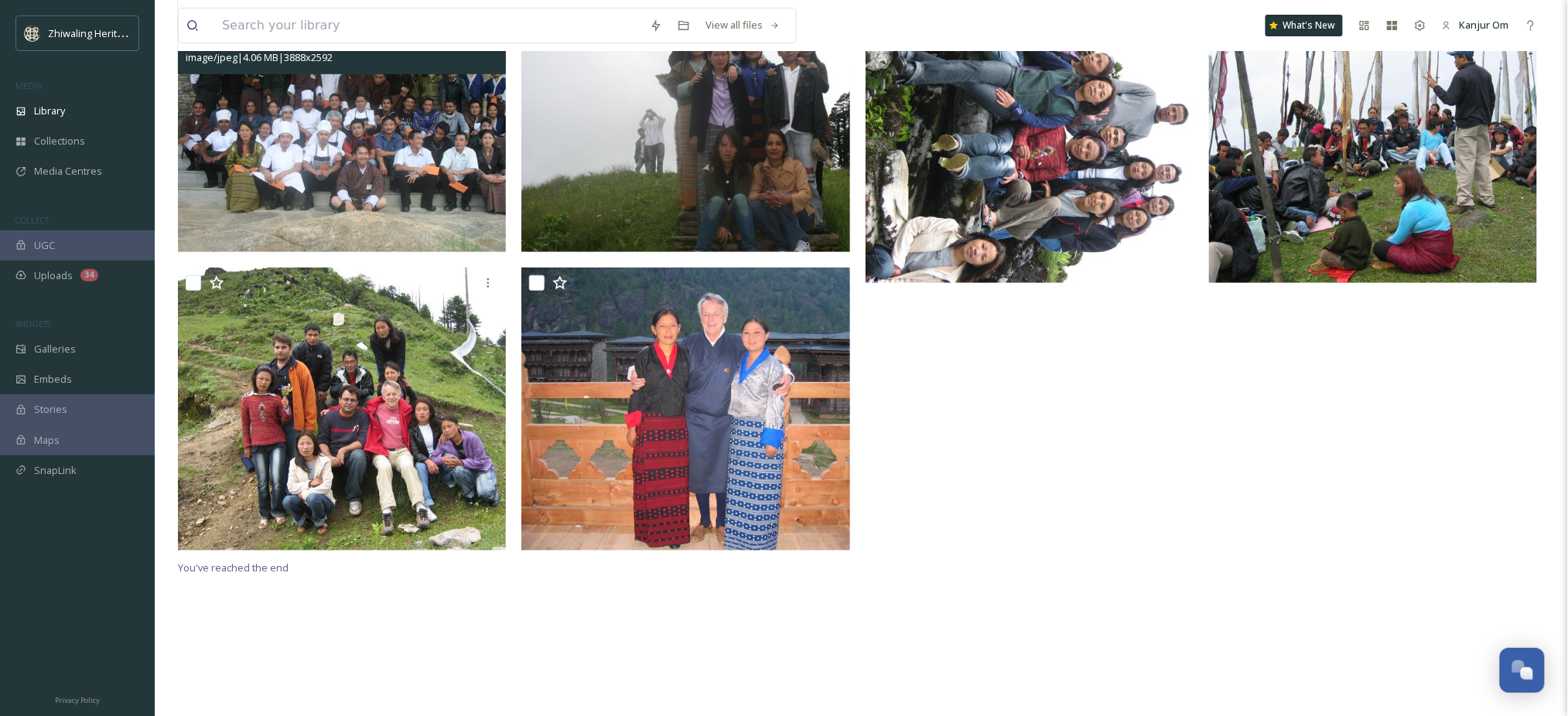
scroll to position [194, 0]
